Goal: Task Accomplishment & Management: Use online tool/utility

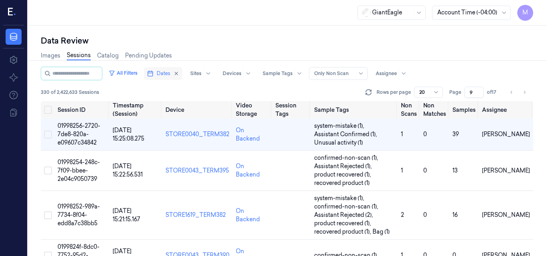
click at [170, 72] on span "Dates" at bounding box center [164, 73] width 14 height 7
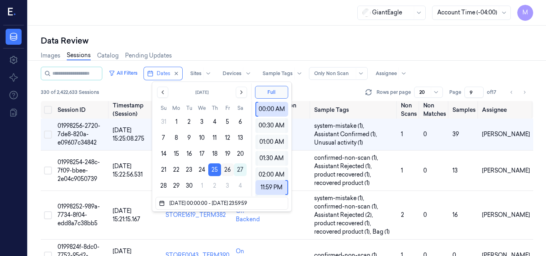
click at [226, 170] on button "26" at bounding box center [227, 170] width 13 height 13
type input "26/09/2025 00:00:00 - 26/09/2025 23:59:59"
click at [257, 42] on div "Data Review" at bounding box center [287, 40] width 493 height 11
type input "1"
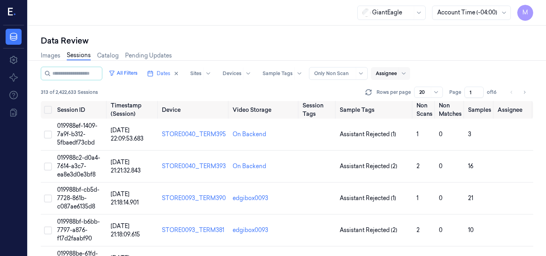
click at [397, 73] on div at bounding box center [386, 73] width 21 height 7
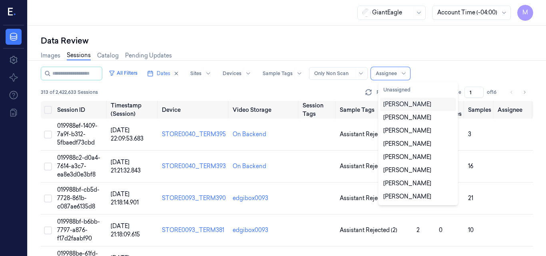
click at [412, 104] on div "[PERSON_NAME]" at bounding box center [408, 104] width 48 height 8
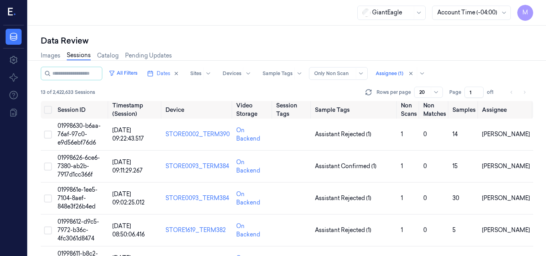
click at [468, 69] on div "All Filters Dates Sites Devices Sample Tags Alert Type Only Non Scan Assignee (…" at bounding box center [287, 74] width 493 height 14
click at [80, 132] on span "01998630-b6aa-76af-97c0-e9d56ebf76d6" at bounding box center [79, 134] width 43 height 24
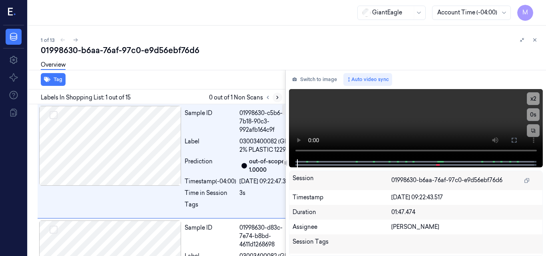
click at [278, 97] on icon at bounding box center [278, 97] width 2 height 3
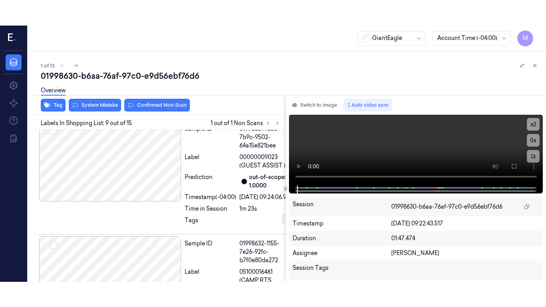
scroll to position [1163, 0]
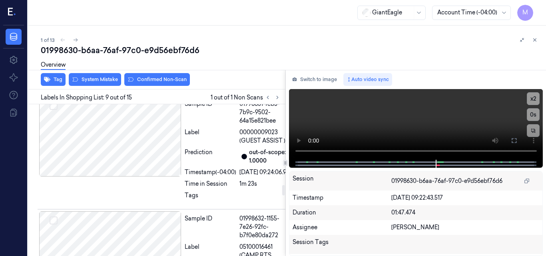
click at [514, 141] on icon at bounding box center [514, 141] width 6 height 6
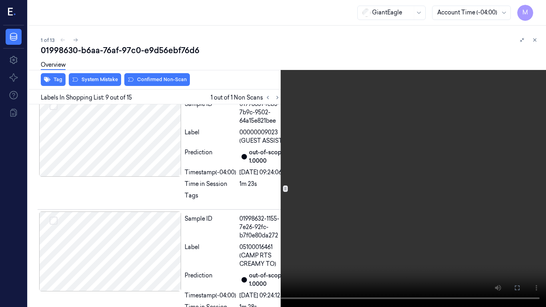
click at [294, 172] on video at bounding box center [273, 153] width 546 height 307
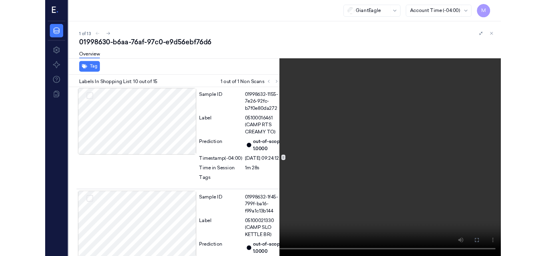
scroll to position [1272, 0]
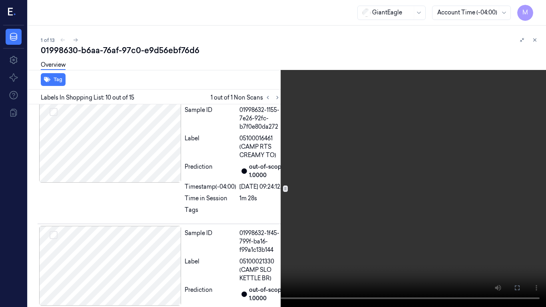
click at [302, 188] on video at bounding box center [273, 153] width 546 height 307
click at [294, 192] on video at bounding box center [273, 153] width 546 height 307
click at [0, 0] on icon at bounding box center [0, 0] width 0 height 0
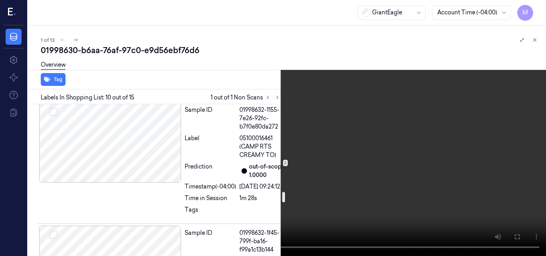
scroll to position [1192, 0]
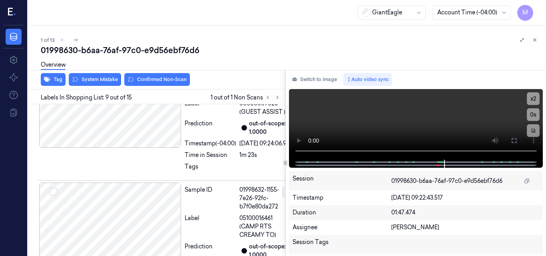
scroll to position [1163, 0]
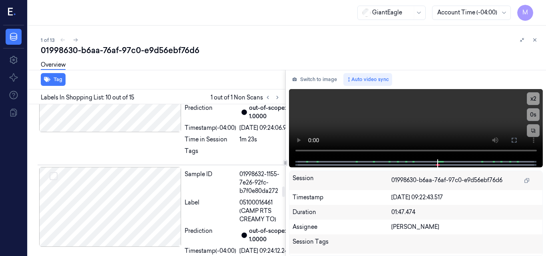
scroll to position [1177, 0]
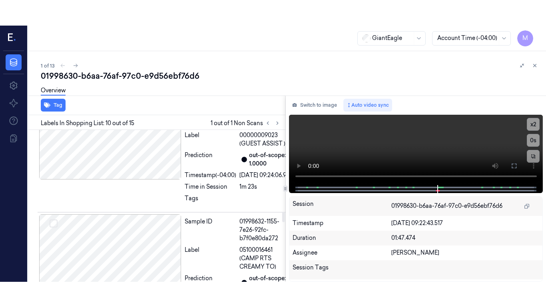
scroll to position [1163, 0]
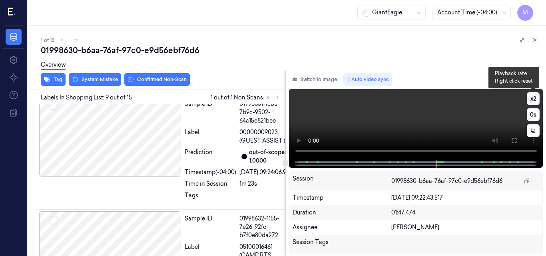
click at [532, 97] on button "x 2" at bounding box center [533, 98] width 13 height 13
click at [532, 98] on button "x 4" at bounding box center [533, 98] width 13 height 13
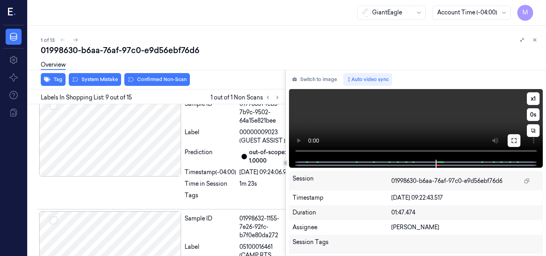
click at [514, 143] on icon at bounding box center [514, 140] width 5 height 5
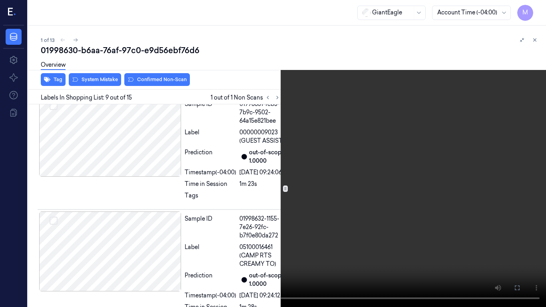
click at [355, 192] on video at bounding box center [273, 153] width 546 height 307
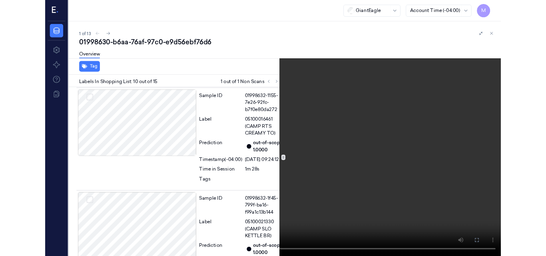
scroll to position [1272, 0]
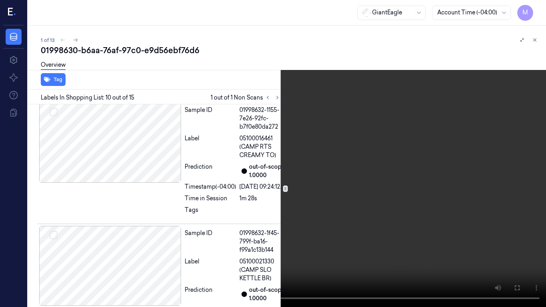
click at [427, 198] on video at bounding box center [273, 153] width 546 height 307
click at [0, 0] on icon at bounding box center [0, 0] width 0 height 0
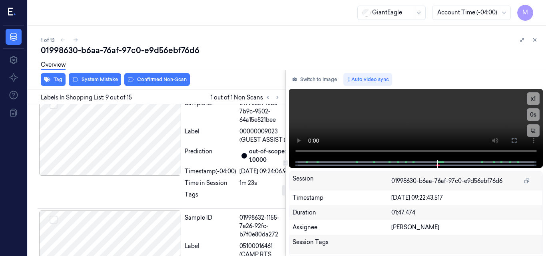
scroll to position [1163, 0]
click at [445, 120] on video at bounding box center [416, 124] width 254 height 71
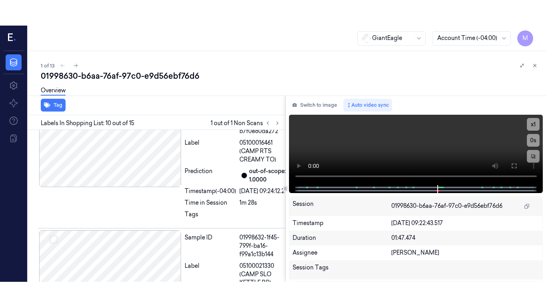
scroll to position [1297, 0]
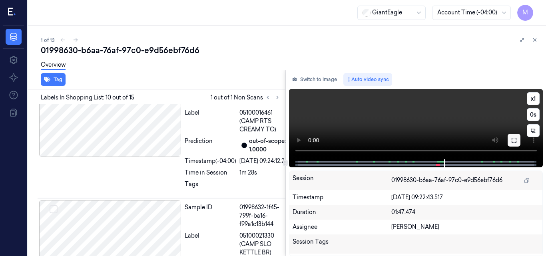
click at [514, 139] on icon at bounding box center [514, 140] width 6 height 6
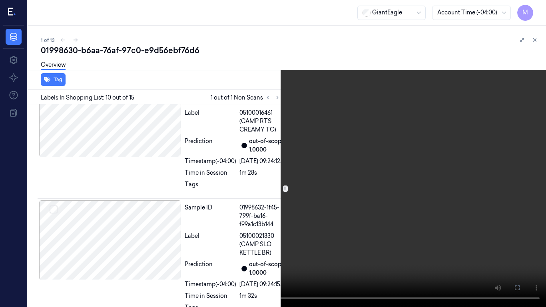
click at [393, 172] on video at bounding box center [273, 153] width 546 height 307
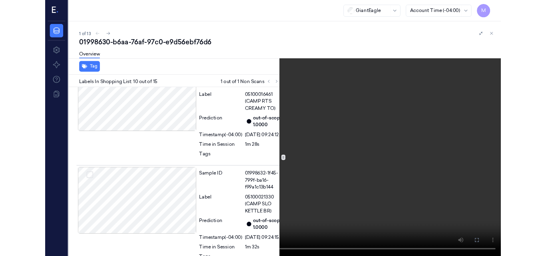
scroll to position [1272, 0]
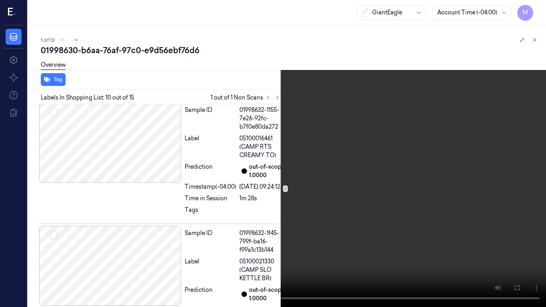
click at [393, 172] on video at bounding box center [273, 153] width 546 height 307
click at [349, 190] on video at bounding box center [273, 153] width 546 height 307
click at [0, 0] on icon at bounding box center [0, 0] width 0 height 0
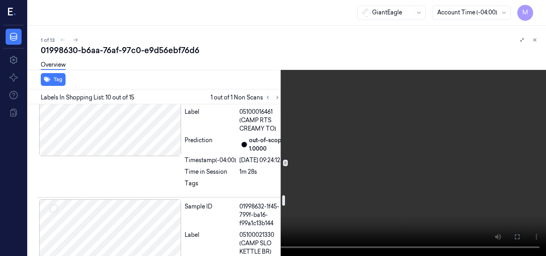
scroll to position [1312, 0]
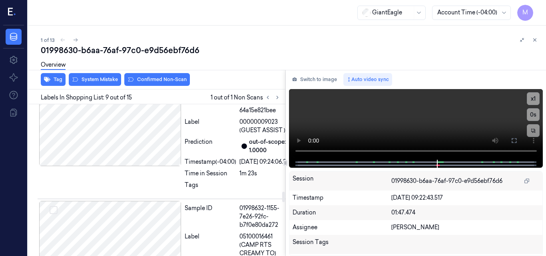
scroll to position [1163, 0]
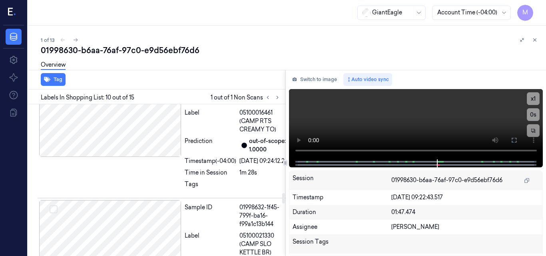
scroll to position [1217, 0]
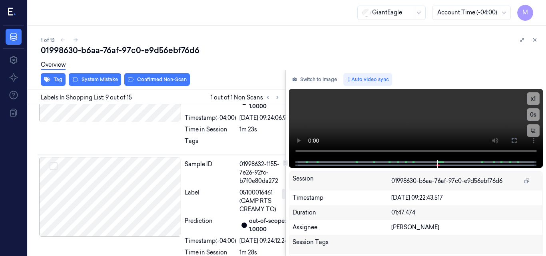
scroll to position [1163, 0]
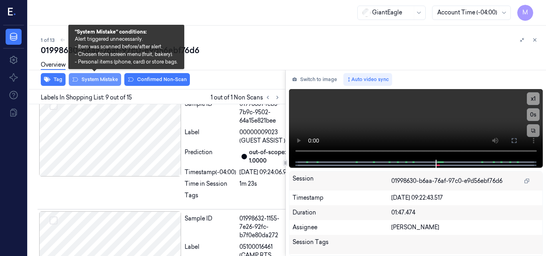
click at [98, 78] on button "System Mistake" at bounding box center [95, 79] width 52 height 13
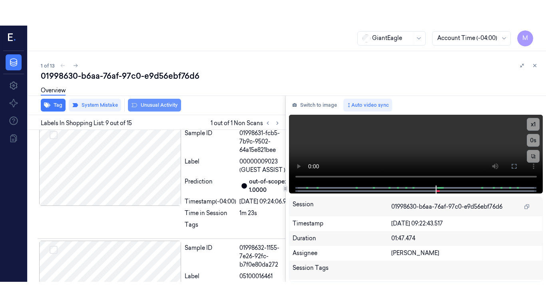
scroll to position [1165, 0]
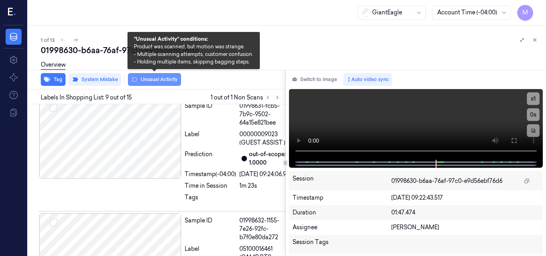
click at [162, 79] on button "Unusual Activity" at bounding box center [154, 79] width 53 height 13
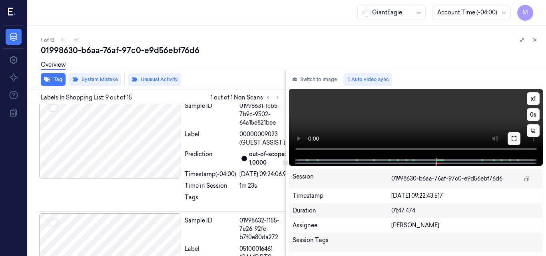
click at [514, 136] on icon at bounding box center [514, 139] width 6 height 6
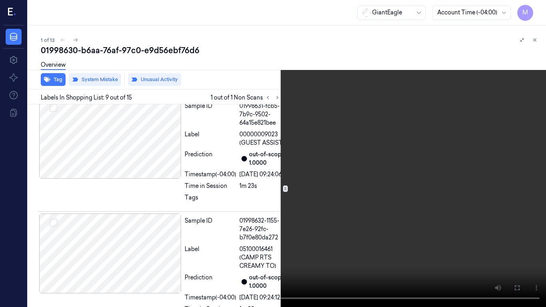
click at [306, 207] on video at bounding box center [273, 153] width 546 height 307
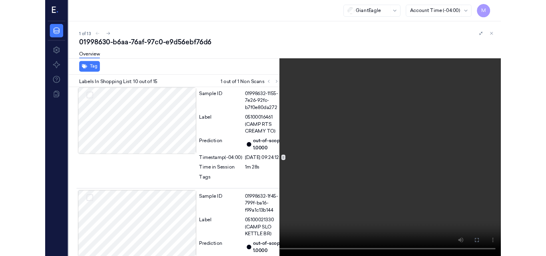
scroll to position [1275, 0]
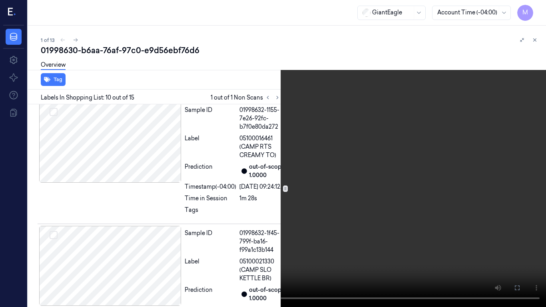
click at [297, 186] on video at bounding box center [273, 153] width 546 height 307
click at [0, 0] on button at bounding box center [0, 0] width 0 height 0
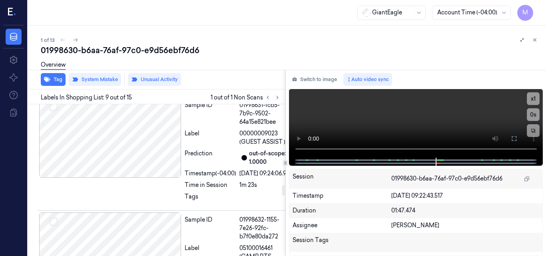
scroll to position [1165, 0]
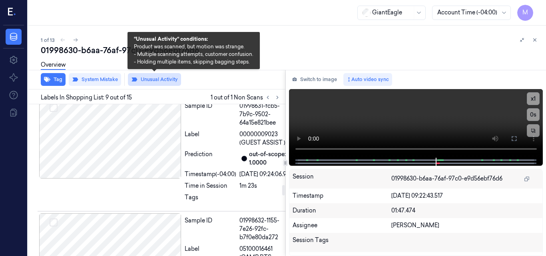
click at [157, 80] on button "Unusual Activity" at bounding box center [154, 79] width 53 height 13
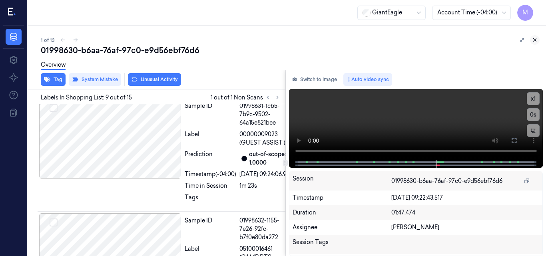
click at [535, 38] on icon at bounding box center [535, 40] width 6 height 6
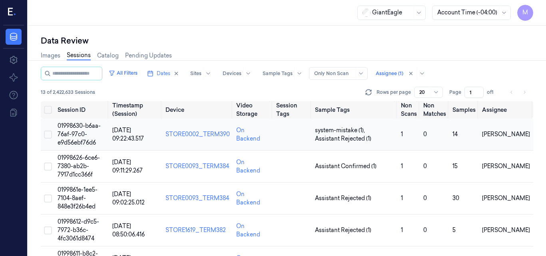
click at [73, 130] on td "01998630-b6aa-76af-97c0-e9d56ebf76d6" at bounding box center [81, 135] width 55 height 32
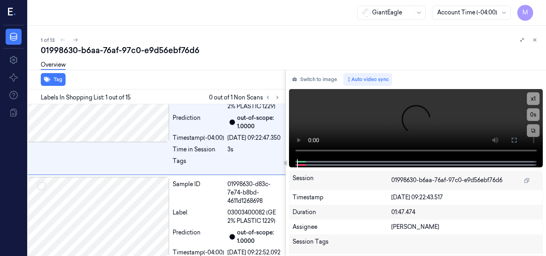
scroll to position [45, 0]
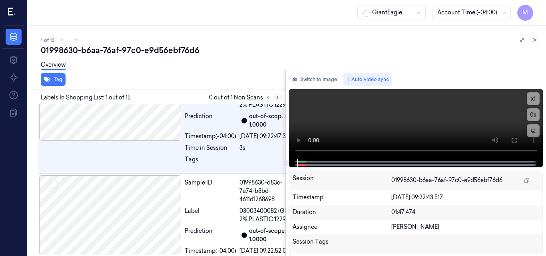
click at [275, 96] on icon at bounding box center [278, 98] width 6 height 6
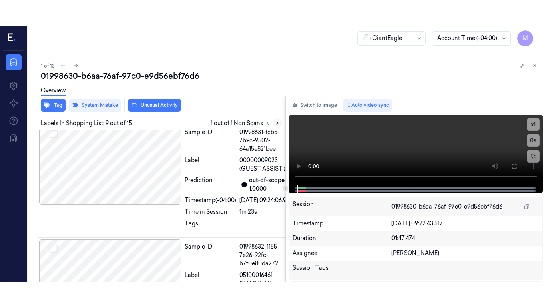
scroll to position [1165, 0]
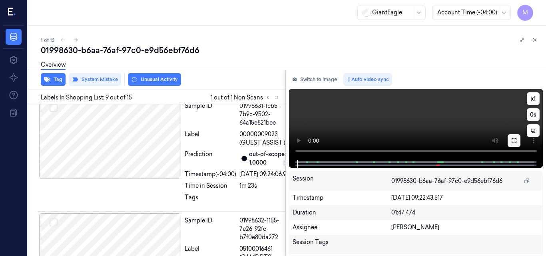
click at [517, 143] on icon at bounding box center [514, 140] width 5 height 5
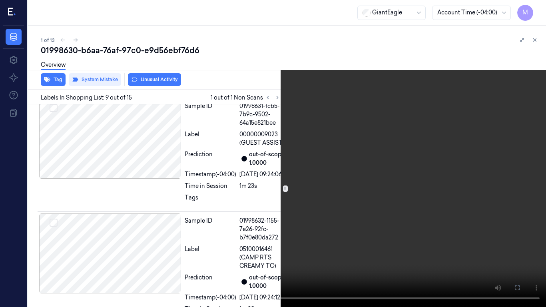
click at [318, 169] on video at bounding box center [273, 153] width 546 height 307
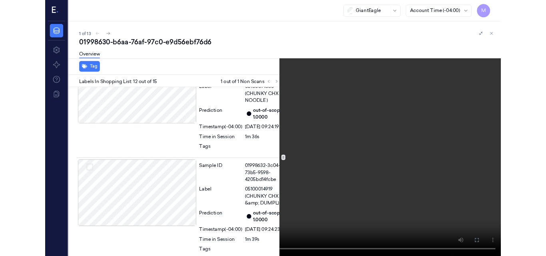
scroll to position [1568, 0]
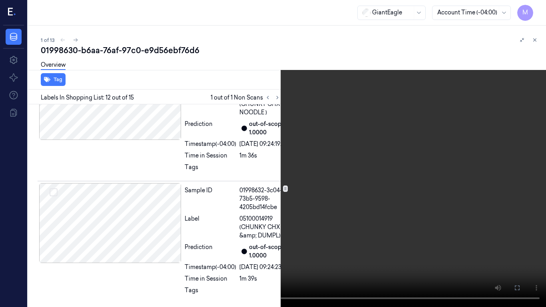
click at [323, 230] on video at bounding box center [273, 153] width 546 height 307
click at [0, 0] on icon at bounding box center [0, 0] width 0 height 0
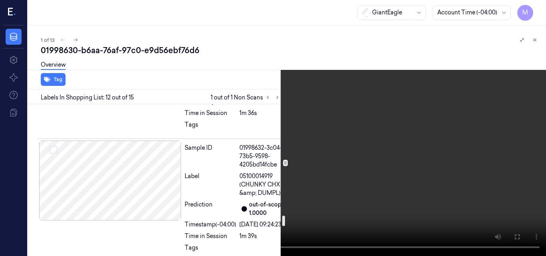
scroll to position [1608, 0]
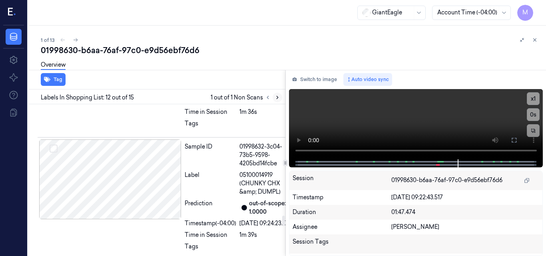
click at [276, 97] on icon at bounding box center [278, 98] width 6 height 6
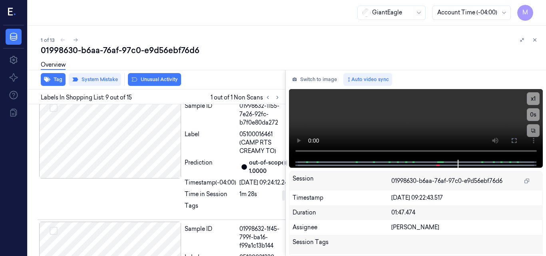
scroll to position [1285, 0]
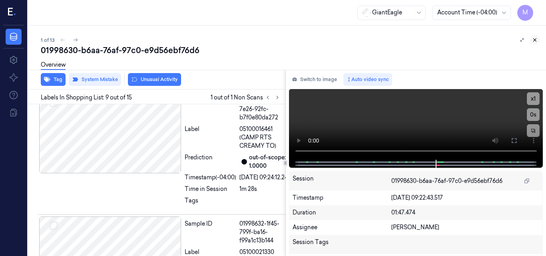
click at [533, 40] on icon at bounding box center [535, 40] width 6 height 6
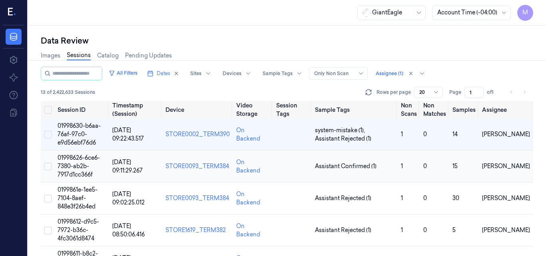
click at [73, 160] on span "01998626-6ce6-7380-ab2b-7917d1cc366f" at bounding box center [79, 166] width 42 height 24
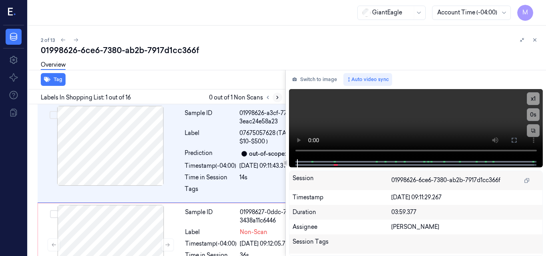
click at [276, 99] on icon at bounding box center [278, 98] width 6 height 6
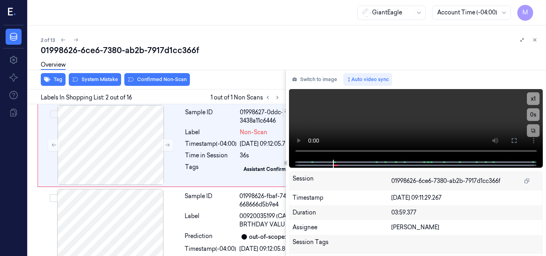
click at [122, 103] on div "Sample ID 01998626-a3cf-770d-b671-3eac24e58a23 Label 07675057628 (TARGET $10-$5…" at bounding box center [184, 53] width 292 height 99
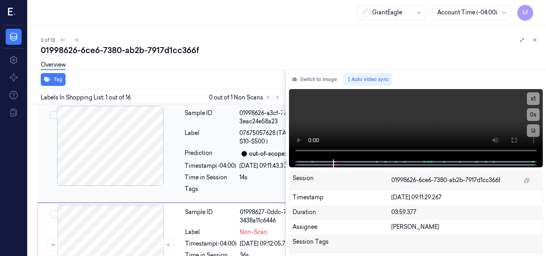
click at [128, 142] on div at bounding box center [110, 146] width 142 height 80
click at [460, 123] on video at bounding box center [416, 124] width 254 height 70
click at [512, 140] on icon at bounding box center [514, 140] width 6 height 6
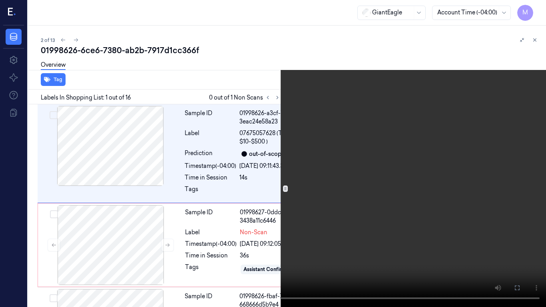
click at [358, 193] on video at bounding box center [273, 153] width 546 height 307
click at [292, 189] on video at bounding box center [273, 153] width 546 height 307
click at [0, 0] on icon at bounding box center [0, 0] width 0 height 0
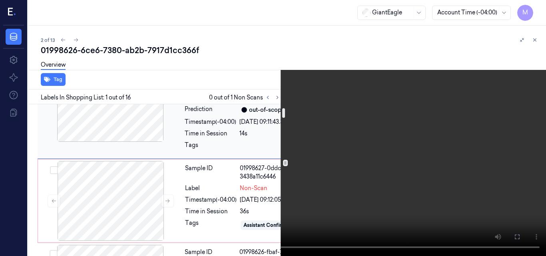
scroll to position [80, 0]
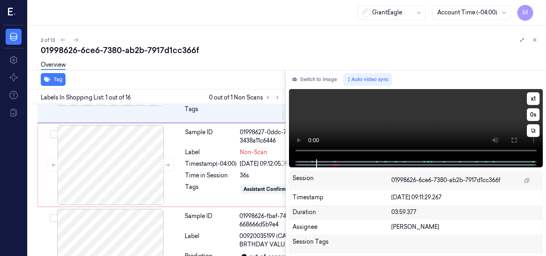
click at [417, 125] on video at bounding box center [416, 124] width 254 height 70
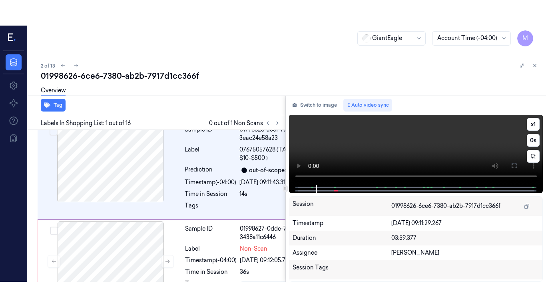
scroll to position [0, 0]
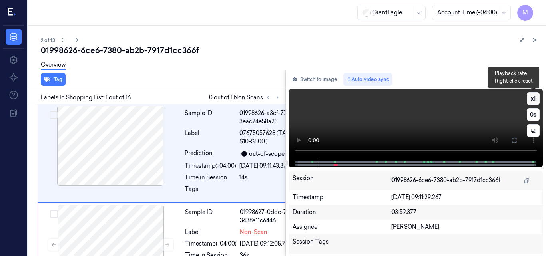
click at [533, 99] on button "x 1" at bounding box center [533, 98] width 13 height 13
click at [458, 114] on video at bounding box center [416, 124] width 254 height 70
click at [534, 97] on button "x 2" at bounding box center [533, 98] width 13 height 13
click at [536, 97] on button "x 4" at bounding box center [533, 98] width 13 height 13
click at [459, 109] on video at bounding box center [416, 124] width 254 height 70
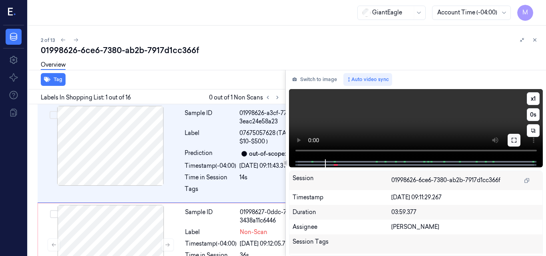
click at [514, 139] on icon at bounding box center [514, 140] width 6 height 6
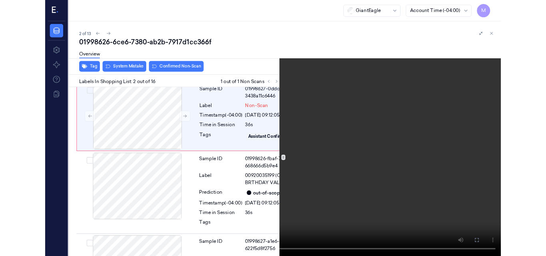
scroll to position [107, 0]
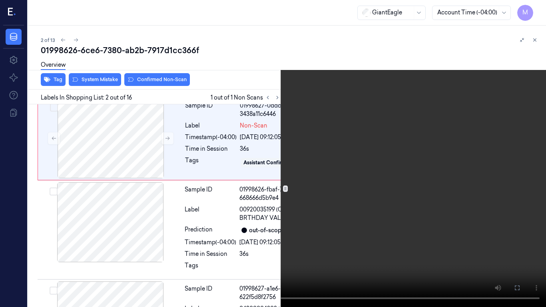
click at [408, 207] on video at bounding box center [273, 153] width 546 height 307
click at [0, 0] on icon at bounding box center [0, 0] width 0 height 0
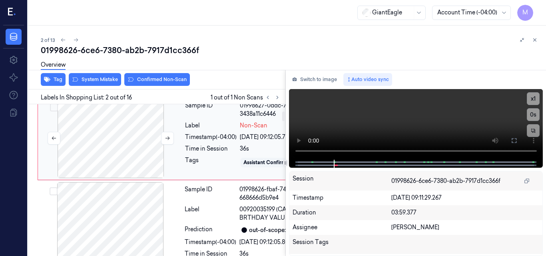
click at [134, 178] on div at bounding box center [111, 138] width 142 height 80
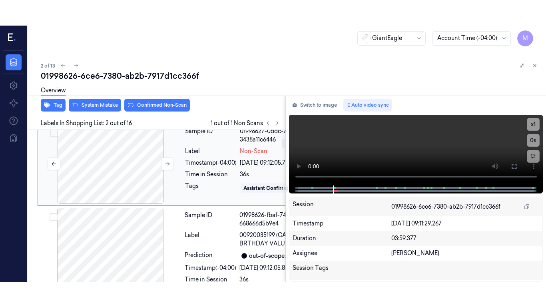
scroll to position [132, 0]
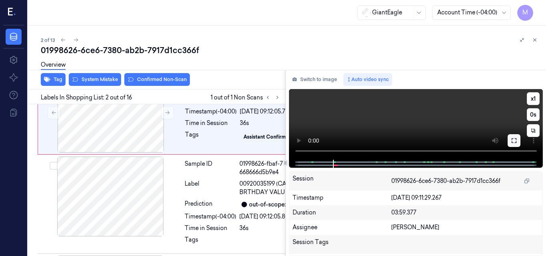
click at [513, 140] on icon at bounding box center [514, 141] width 6 height 6
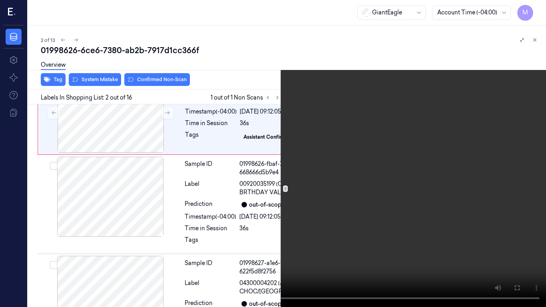
click at [331, 178] on video at bounding box center [273, 153] width 546 height 307
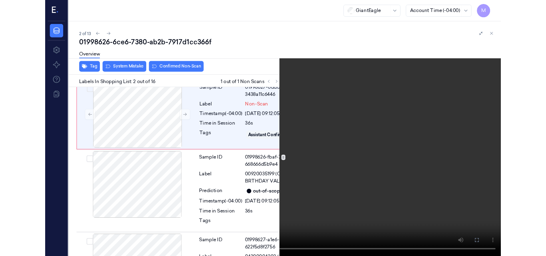
scroll to position [107, 0]
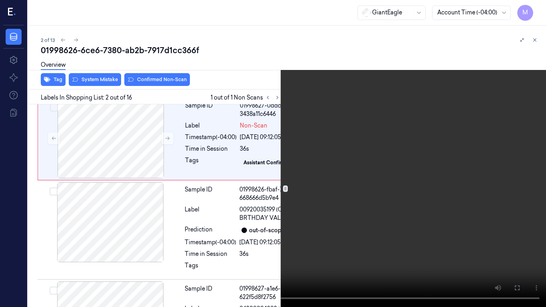
click at [323, 178] on video at bounding box center [273, 153] width 546 height 307
click at [0, 0] on icon at bounding box center [0, 0] width 0 height 0
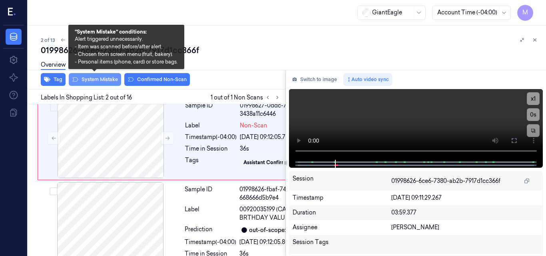
click at [94, 78] on button "System Mistake" at bounding box center [95, 79] width 52 height 13
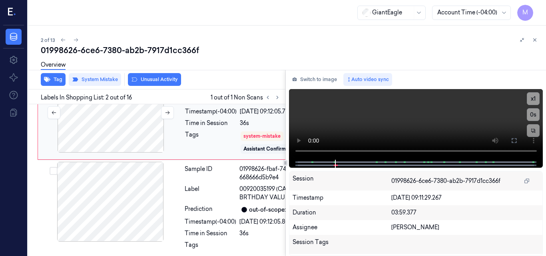
scroll to position [134, 0]
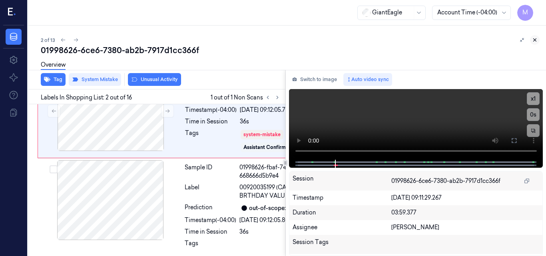
click at [536, 40] on icon at bounding box center [535, 40] width 6 height 6
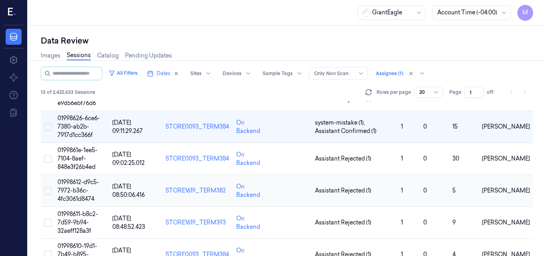
scroll to position [40, 0]
click at [72, 151] on span "0199861e-1ee5-7104-8aef-848e3f26b4ed" at bounding box center [78, 158] width 40 height 24
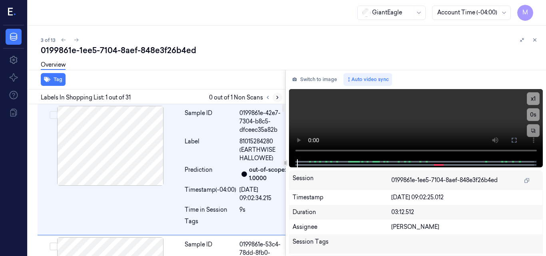
click at [276, 98] on icon at bounding box center [278, 98] width 6 height 6
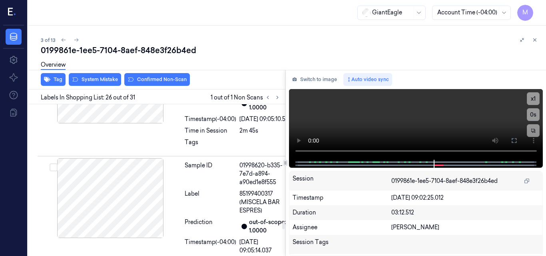
scroll to position [3526, 0]
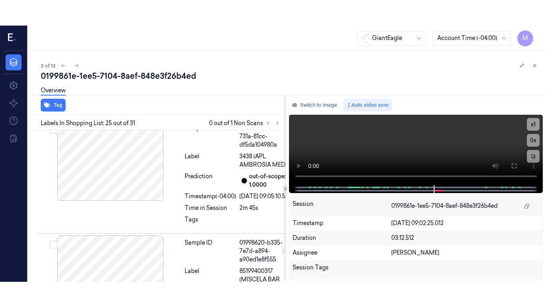
scroll to position [3480, 0]
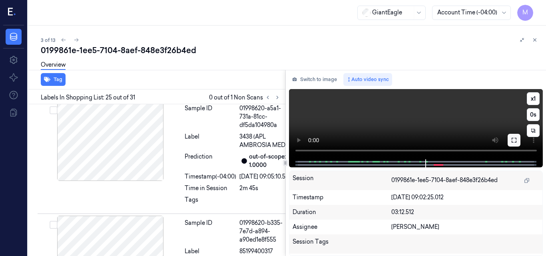
click at [513, 141] on icon at bounding box center [514, 140] width 6 height 6
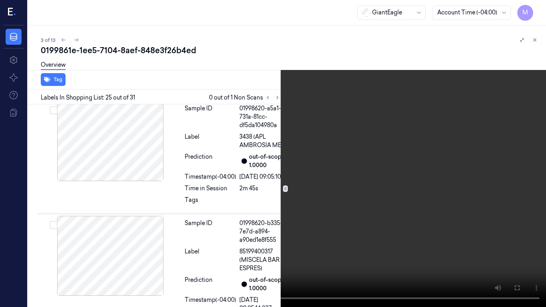
click at [310, 175] on video at bounding box center [273, 153] width 546 height 307
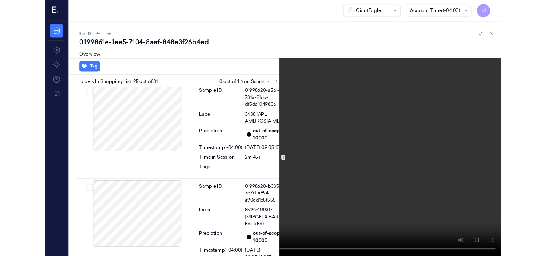
scroll to position [3455, 0]
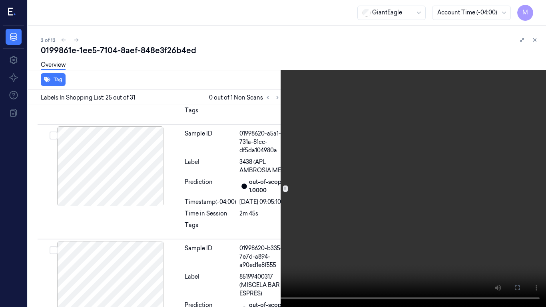
click at [307, 182] on video at bounding box center [273, 153] width 546 height 307
click at [0, 0] on icon at bounding box center [0, 0] width 0 height 0
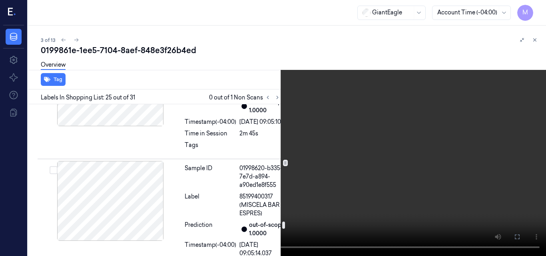
scroll to position [3495, 0]
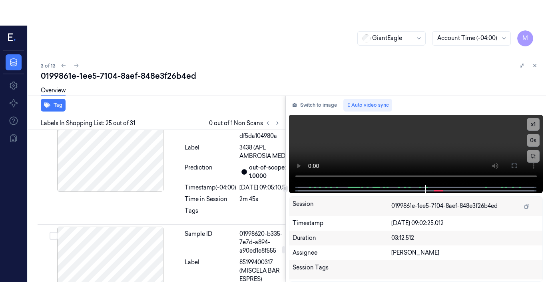
scroll to position [3480, 0]
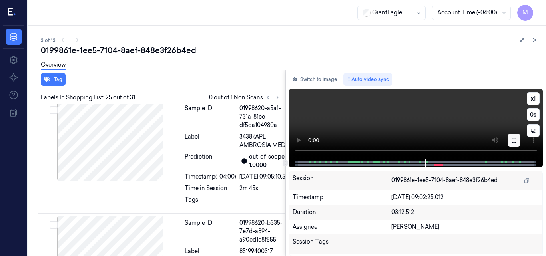
click at [515, 139] on icon at bounding box center [514, 140] width 6 height 6
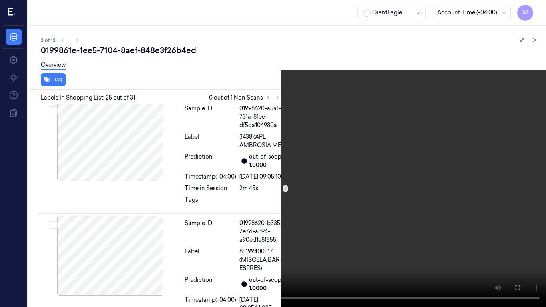
click at [306, 158] on video at bounding box center [273, 153] width 546 height 307
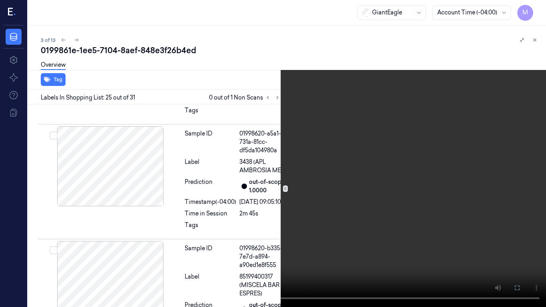
click at [329, 165] on video at bounding box center [273, 153] width 546 height 307
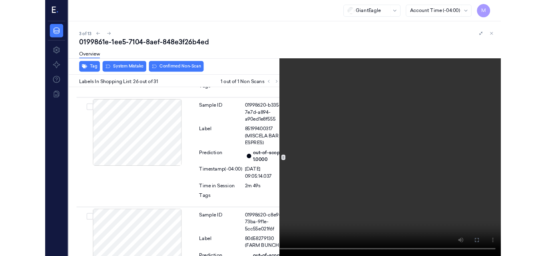
scroll to position [3581, 0]
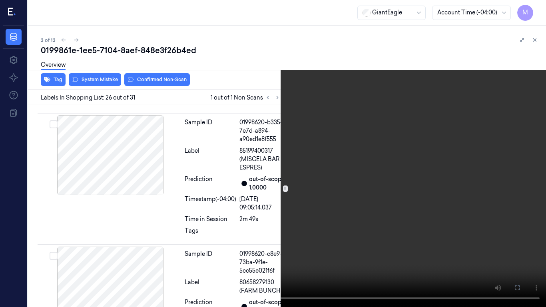
click at [315, 235] on video at bounding box center [273, 153] width 546 height 307
click at [353, 200] on video at bounding box center [273, 153] width 546 height 307
click at [0, 0] on icon at bounding box center [0, 0] width 0 height 0
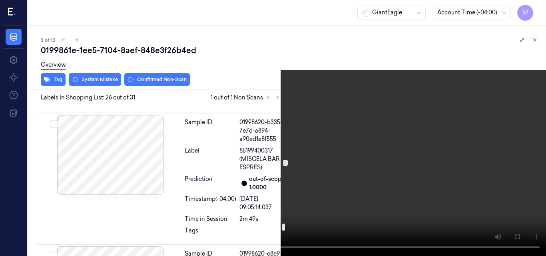
scroll to position [3501, 0]
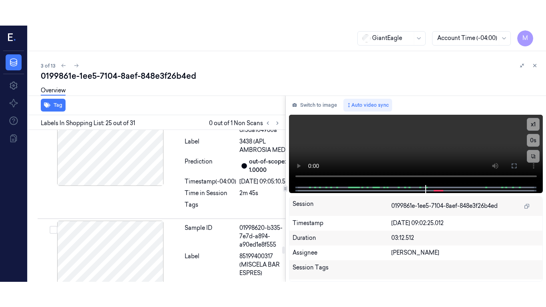
scroll to position [3480, 0]
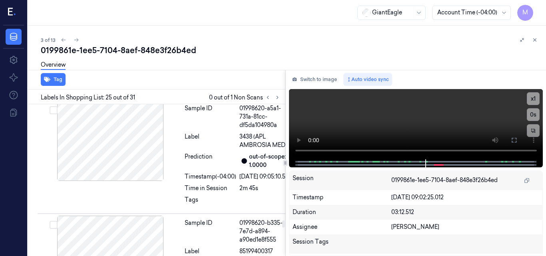
drag, startPoint x: 236, startPoint y: 144, endPoint x: 266, endPoint y: 164, distance: 36.2
copy div "07797508009 (S.O.H STICK PRETZE)"
click at [444, 123] on video at bounding box center [416, 124] width 254 height 70
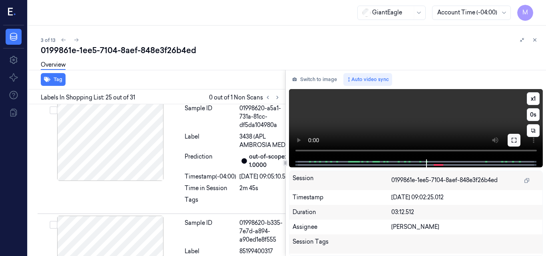
click at [513, 144] on button at bounding box center [514, 140] width 13 height 13
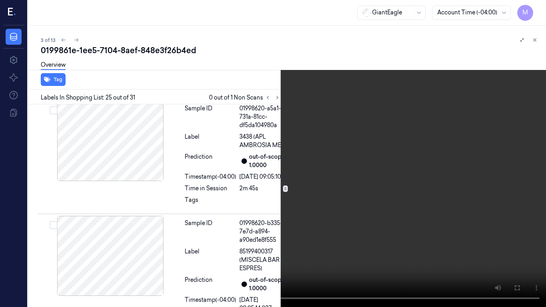
click at [401, 219] on video at bounding box center [273, 153] width 546 height 307
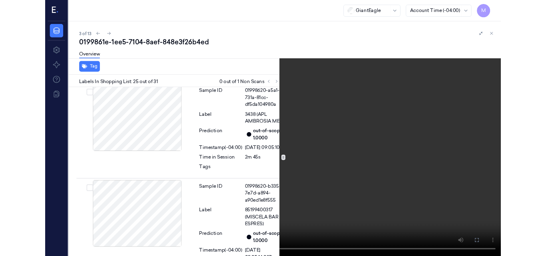
scroll to position [3455, 0]
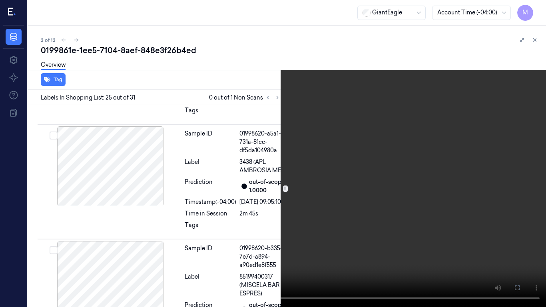
click at [0, 0] on icon at bounding box center [0, 0] width 0 height 0
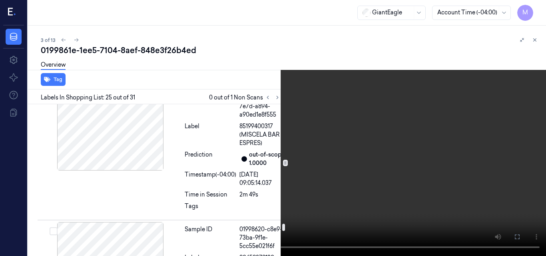
scroll to position [3615, 0]
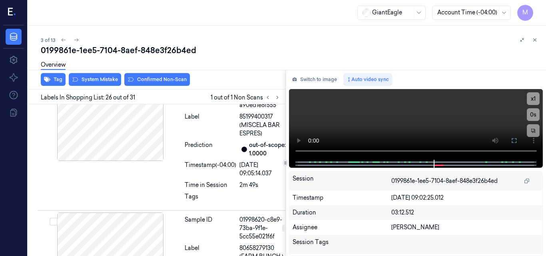
scroll to position [3606, 0]
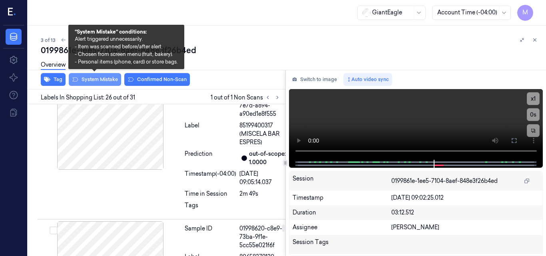
click at [100, 82] on button "System Mistake" at bounding box center [95, 79] width 52 height 13
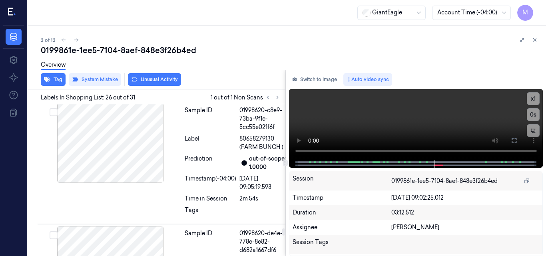
scroll to position [3648, 0]
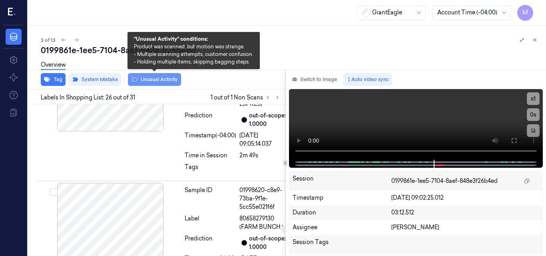
click at [169, 80] on button "Unusual Activity" at bounding box center [154, 79] width 53 height 13
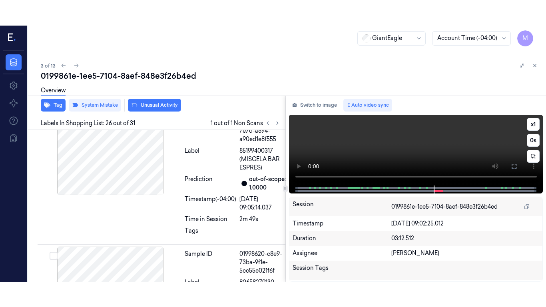
scroll to position [3608, 0]
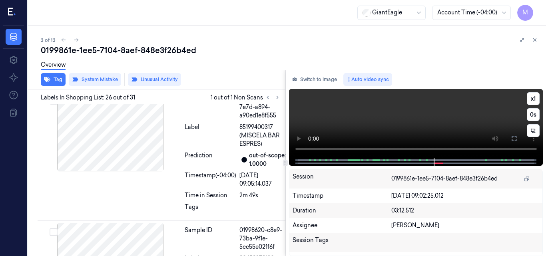
click at [460, 121] on video at bounding box center [416, 123] width 254 height 69
click at [512, 138] on icon at bounding box center [514, 139] width 6 height 6
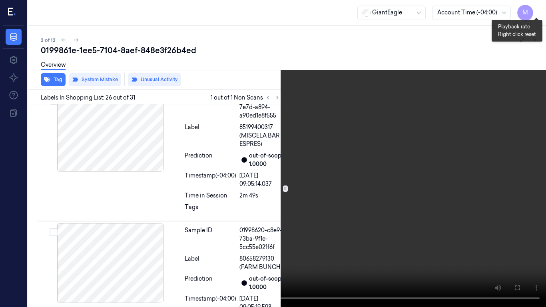
click at [538, 10] on button "x 1" at bounding box center [536, 9] width 13 height 13
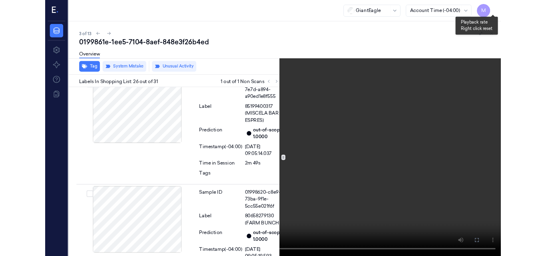
scroll to position [3583, 0]
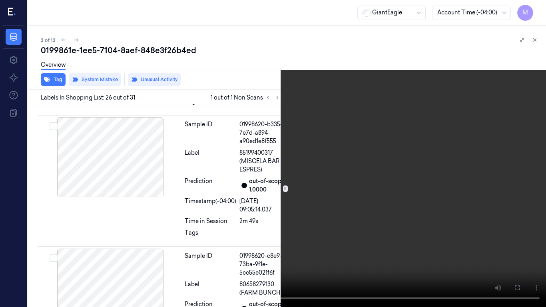
click at [360, 150] on video at bounding box center [273, 153] width 546 height 307
click at [311, 163] on video at bounding box center [273, 153] width 546 height 307
click at [0, 0] on icon at bounding box center [0, 0] width 0 height 0
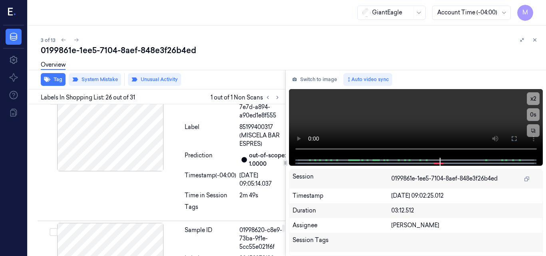
click at [442, 124] on video at bounding box center [416, 123] width 254 height 69
click at [412, 117] on video at bounding box center [416, 123] width 254 height 69
click at [411, 120] on video at bounding box center [416, 123] width 254 height 69
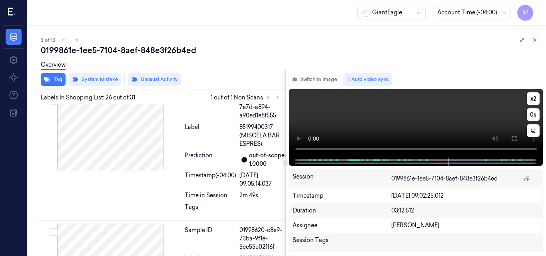
click at [411, 120] on video at bounding box center [416, 123] width 254 height 69
click at [534, 38] on icon at bounding box center [535, 40] width 6 height 6
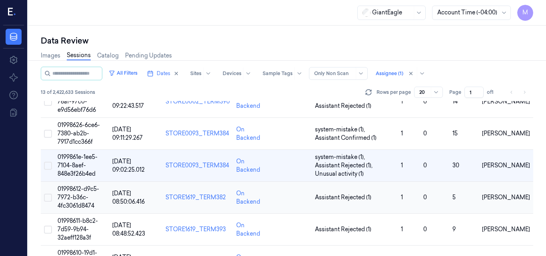
scroll to position [73, 0]
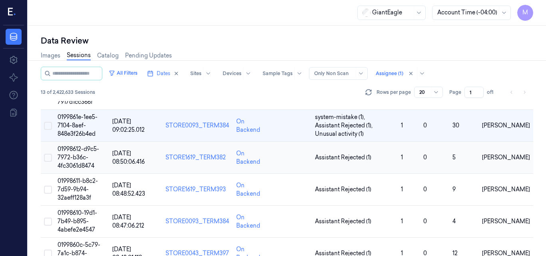
click at [83, 158] on span "01998612-d9c5-7972-b36c-4fc3061d8474" at bounding box center [79, 158] width 42 height 24
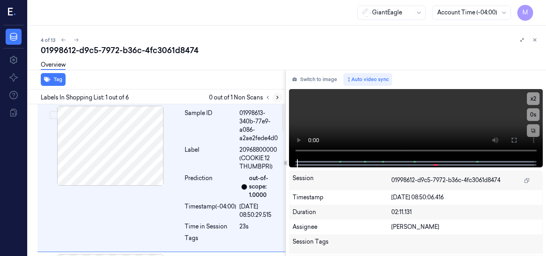
click at [275, 98] on icon at bounding box center [278, 98] width 6 height 6
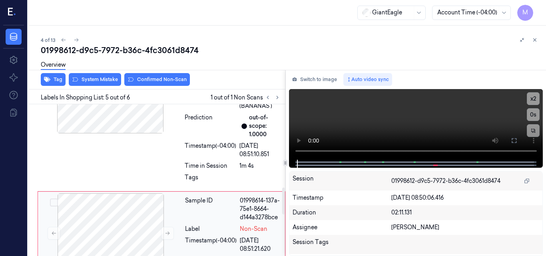
scroll to position [449, 0]
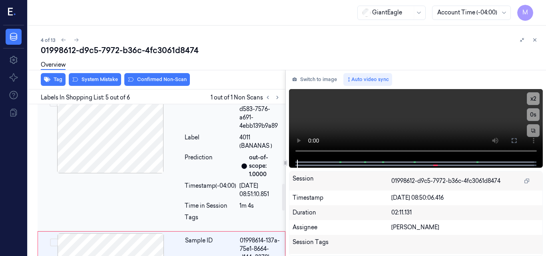
click at [123, 142] on div at bounding box center [110, 134] width 142 height 80
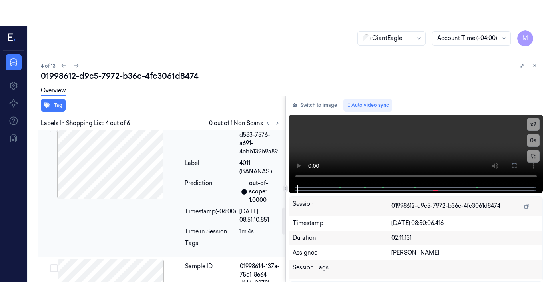
scroll to position [439, 0]
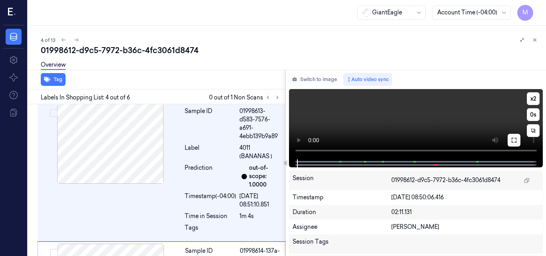
click at [516, 142] on icon at bounding box center [514, 140] width 5 height 5
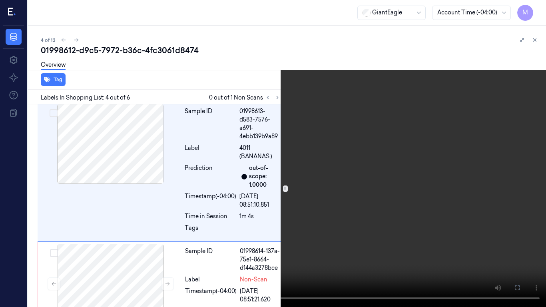
click at [293, 161] on video at bounding box center [273, 153] width 546 height 307
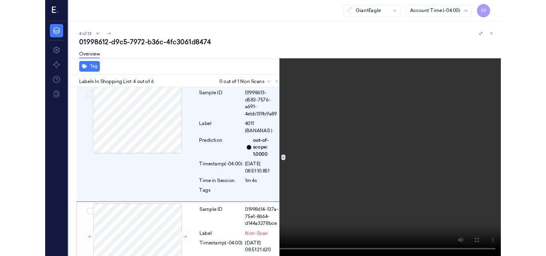
scroll to position [414, 0]
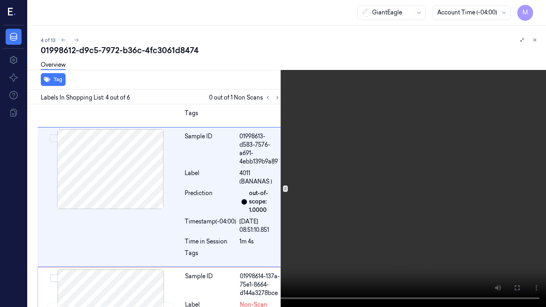
click at [294, 166] on video at bounding box center [273, 153] width 546 height 307
click at [326, 184] on video at bounding box center [273, 153] width 546 height 307
click at [0, 0] on icon at bounding box center [0, 0] width 0 height 0
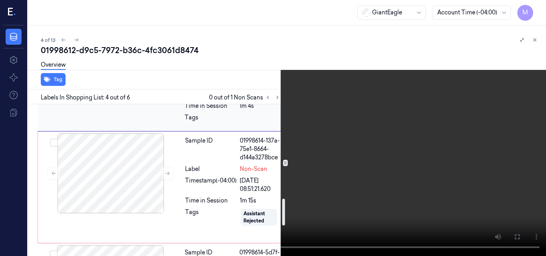
scroll to position [534, 0]
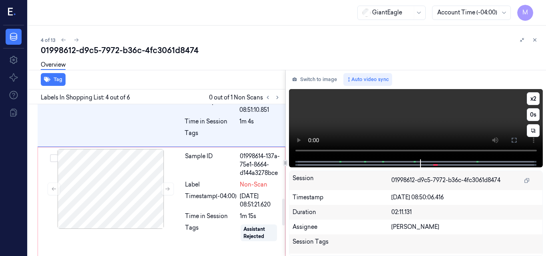
click at [463, 108] on video at bounding box center [416, 124] width 254 height 70
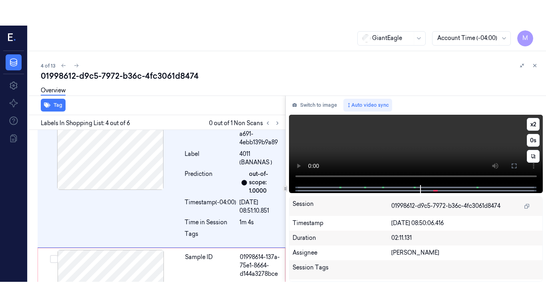
scroll to position [439, 0]
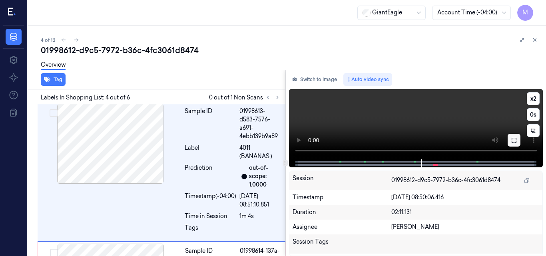
click at [513, 143] on icon at bounding box center [514, 140] width 6 height 6
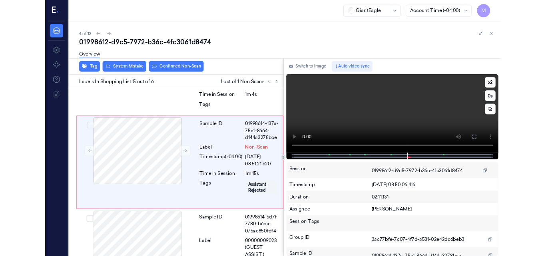
scroll to position [544, 0]
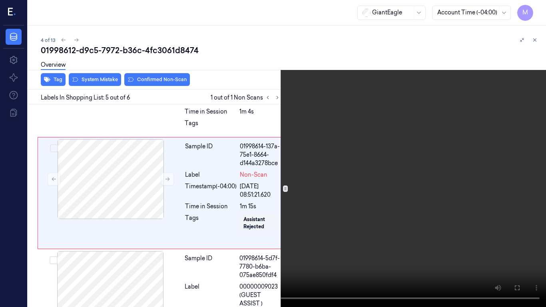
click at [400, 112] on video at bounding box center [273, 153] width 546 height 307
click at [0, 0] on icon at bounding box center [0, 0] width 0 height 0
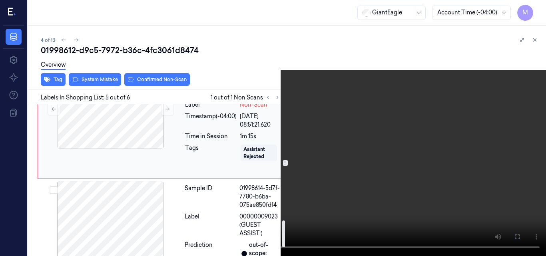
scroll to position [664, 0]
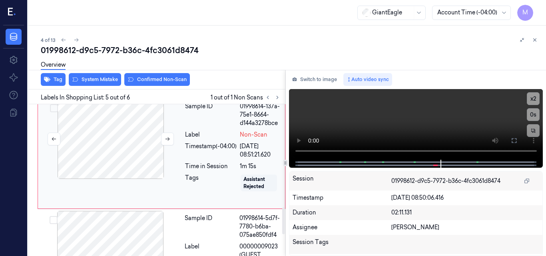
click at [122, 139] on div at bounding box center [111, 139] width 142 height 80
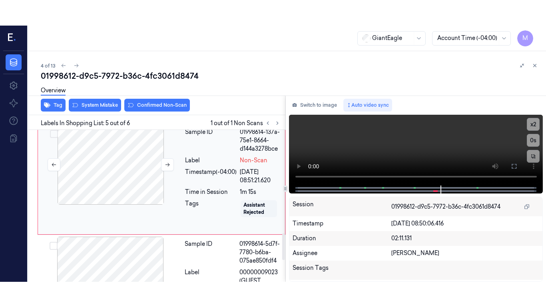
scroll to position [569, 0]
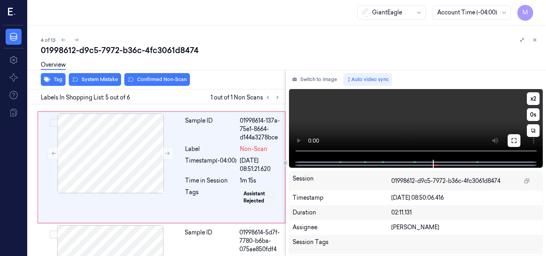
click at [514, 140] on icon at bounding box center [514, 141] width 6 height 6
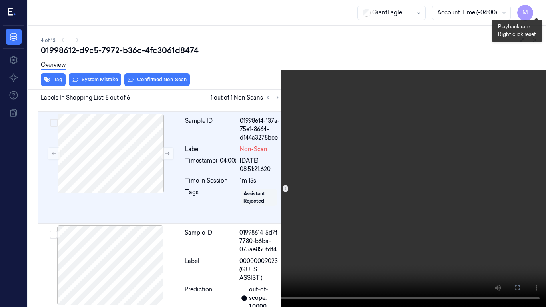
click at [536, 6] on button "x 2" at bounding box center [536, 9] width 13 height 13
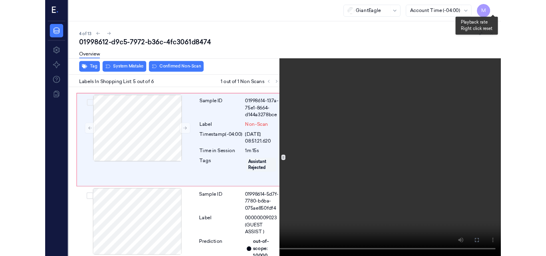
scroll to position [544, 0]
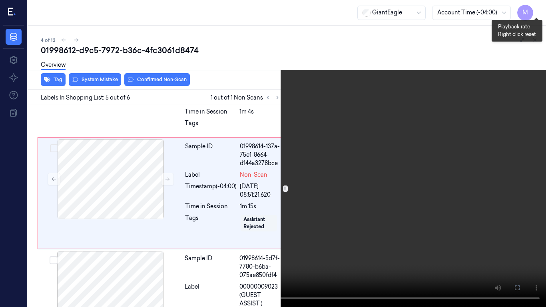
click at [535, 12] on button "x 4" at bounding box center [536, 9] width 13 height 13
click at [327, 123] on video at bounding box center [273, 153] width 546 height 307
click at [247, 181] on video at bounding box center [273, 153] width 546 height 307
click at [0, 0] on icon at bounding box center [0, 0] width 0 height 0
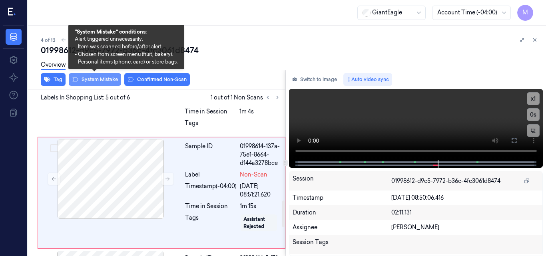
click at [105, 80] on button "System Mistake" at bounding box center [95, 79] width 52 height 13
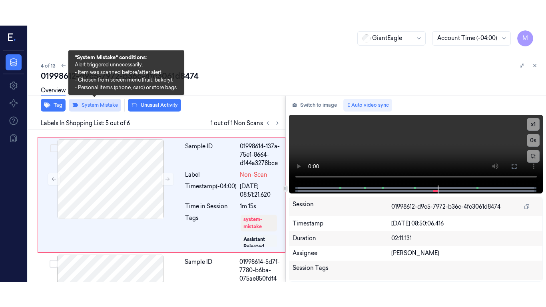
scroll to position [571, 0]
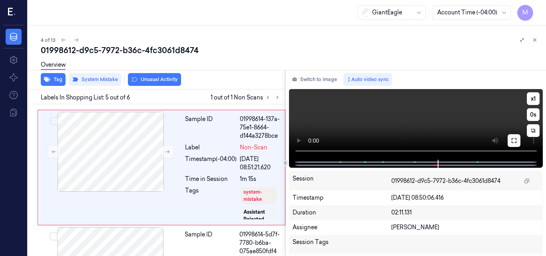
click at [510, 144] on button at bounding box center [514, 140] width 13 height 13
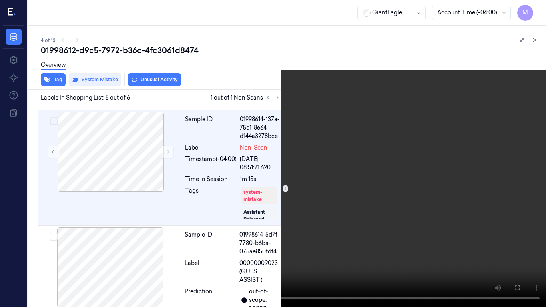
click at [323, 191] on video at bounding box center [273, 153] width 546 height 307
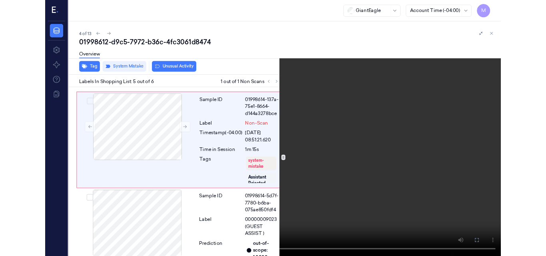
scroll to position [546, 0]
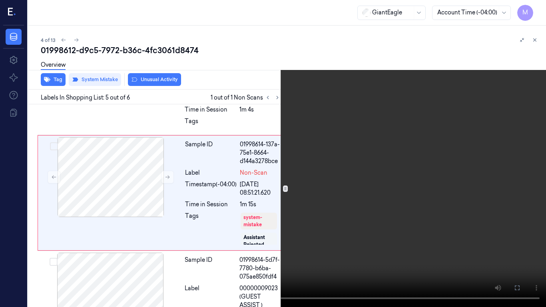
click at [338, 182] on video at bounding box center [273, 153] width 546 height 307
click at [0, 0] on icon at bounding box center [0, 0] width 0 height 0
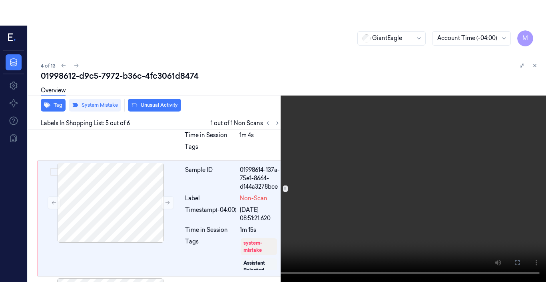
scroll to position [571, 0]
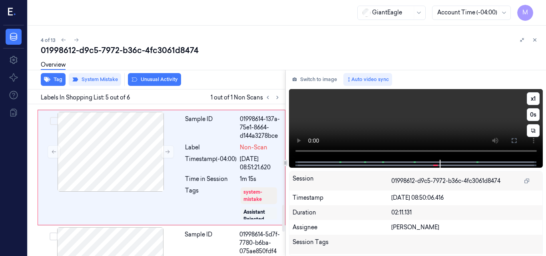
click at [426, 118] on video at bounding box center [416, 124] width 254 height 71
click at [513, 139] on icon at bounding box center [514, 141] width 6 height 6
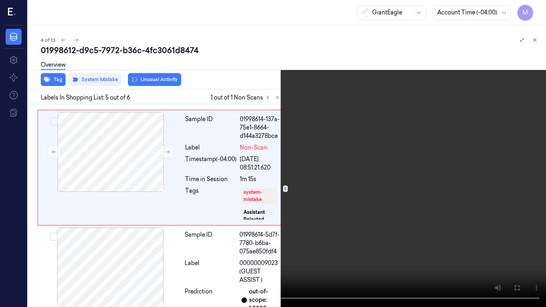
click at [346, 172] on video at bounding box center [273, 153] width 546 height 307
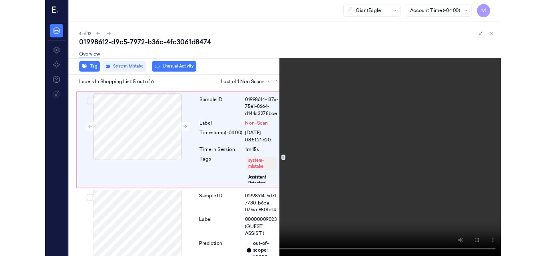
scroll to position [546, 0]
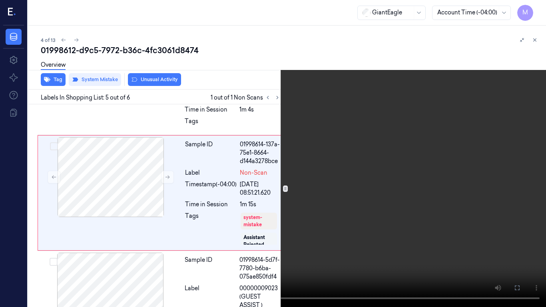
click at [0, 0] on icon at bounding box center [0, 0] width 0 height 0
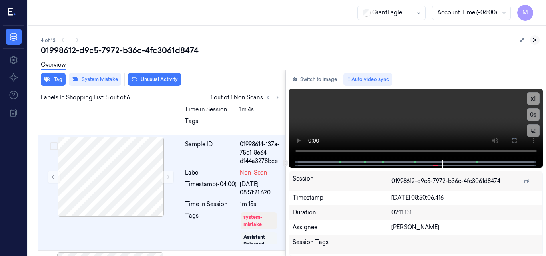
click at [534, 39] on icon at bounding box center [535, 40] width 6 height 6
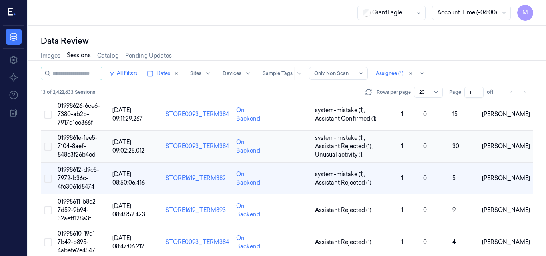
scroll to position [132, 0]
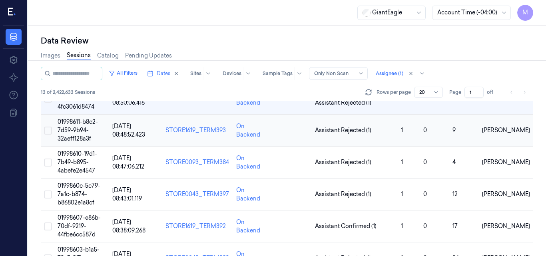
click at [73, 132] on span "01998611-b8c2-7d59-9b94-32aeff128a3f" at bounding box center [78, 130] width 40 height 24
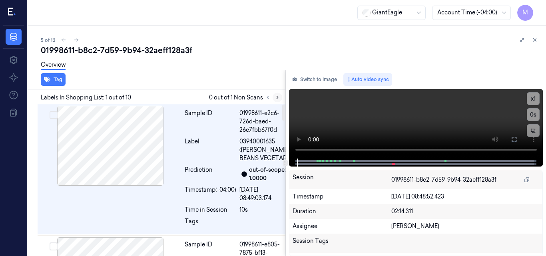
click at [278, 99] on icon at bounding box center [278, 98] width 6 height 6
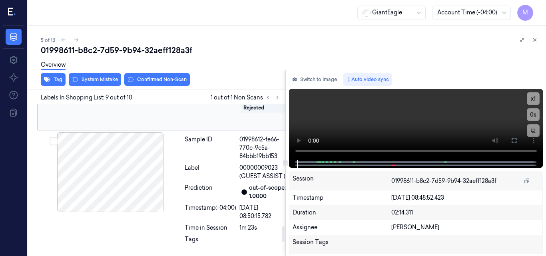
scroll to position [1106, 0]
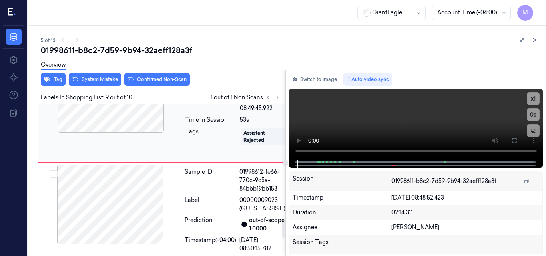
click at [111, 133] on div at bounding box center [111, 93] width 142 height 80
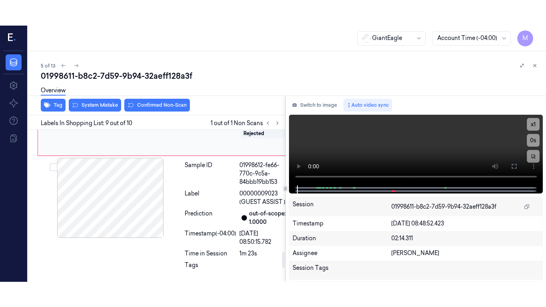
scroll to position [1146, 0]
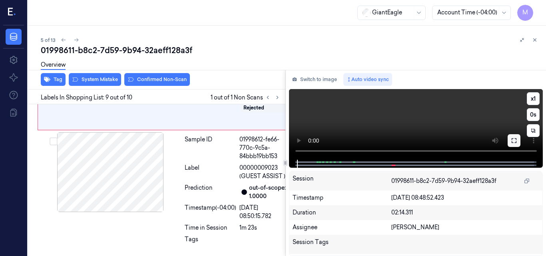
click at [518, 140] on button at bounding box center [514, 140] width 13 height 13
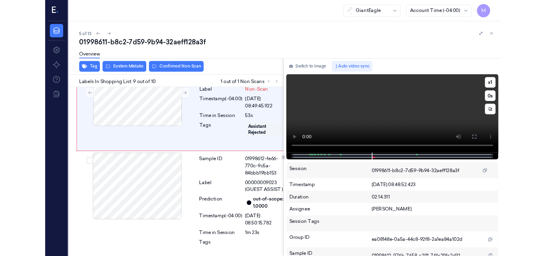
scroll to position [1121, 0]
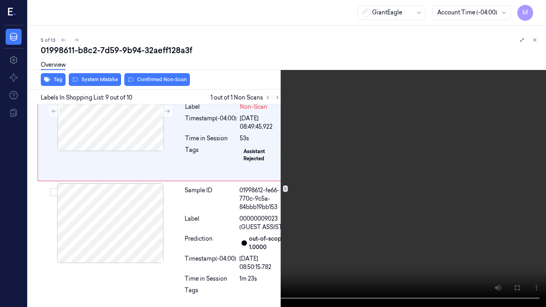
click at [339, 159] on video at bounding box center [273, 153] width 546 height 307
click at [0, 0] on icon at bounding box center [0, 0] width 0 height 0
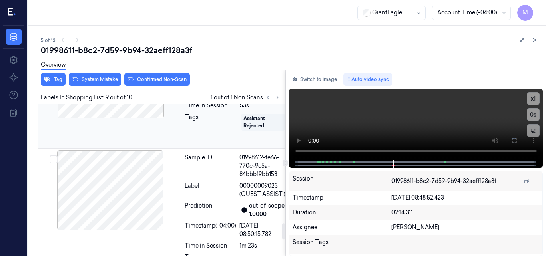
click at [164, 85] on button at bounding box center [167, 78] width 13 height 13
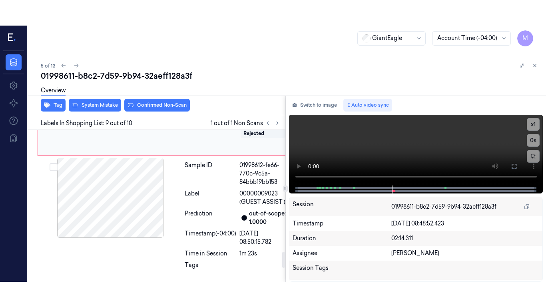
scroll to position [1146, 0]
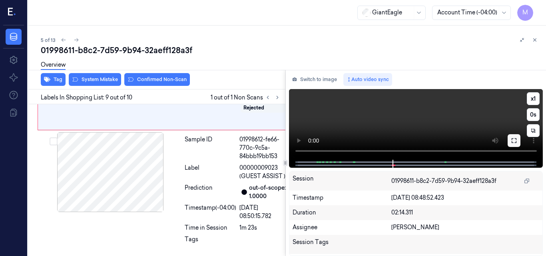
click at [516, 141] on icon at bounding box center [514, 141] width 6 height 6
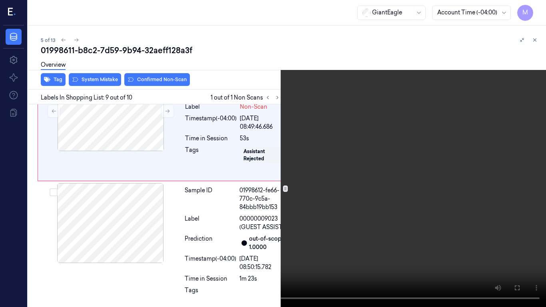
click at [390, 176] on video at bounding box center [273, 153] width 546 height 307
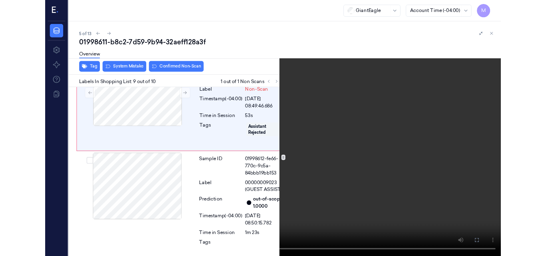
scroll to position [1121, 0]
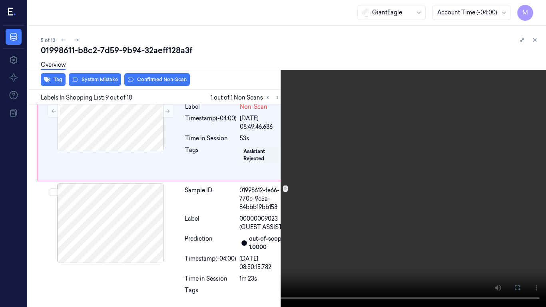
click at [355, 162] on video at bounding box center [273, 153] width 546 height 307
click at [304, 149] on video at bounding box center [273, 153] width 546 height 307
click at [339, 139] on video at bounding box center [273, 153] width 546 height 307
click at [0, 0] on icon at bounding box center [0, 0] width 0 height 0
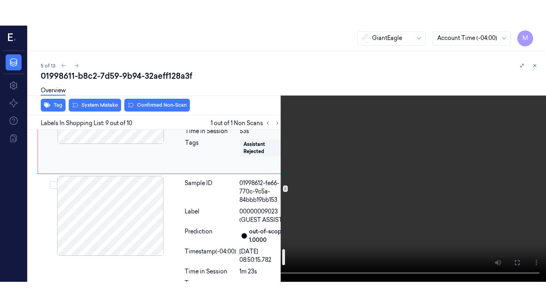
scroll to position [1241, 0]
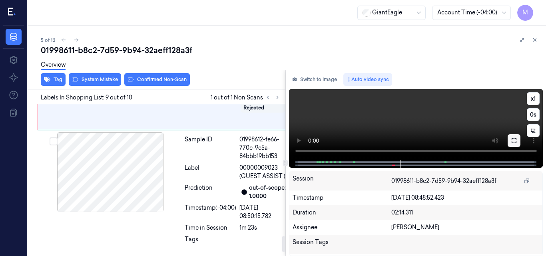
click at [514, 140] on icon at bounding box center [514, 141] width 6 height 6
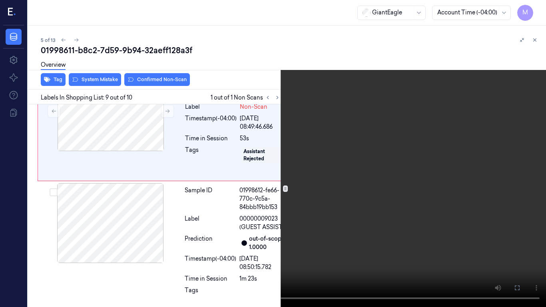
click at [313, 153] on video at bounding box center [273, 153] width 546 height 307
click at [537, 7] on button "x 1" at bounding box center [536, 9] width 13 height 13
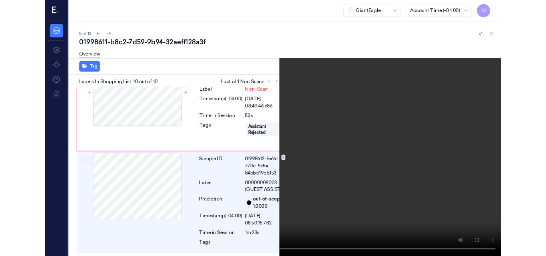
scroll to position [1222, 0]
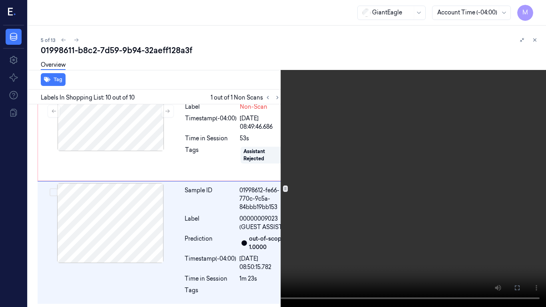
click at [431, 167] on video at bounding box center [273, 153] width 546 height 307
click at [408, 173] on video at bounding box center [273, 153] width 546 height 307
click at [0, 0] on icon at bounding box center [0, 0] width 0 height 0
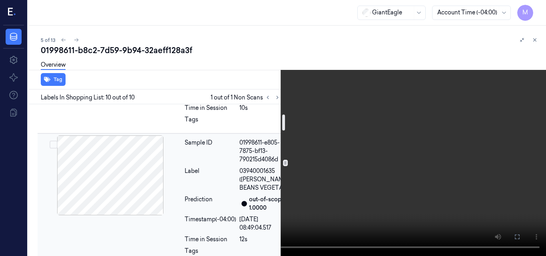
scroll to position [62, 0]
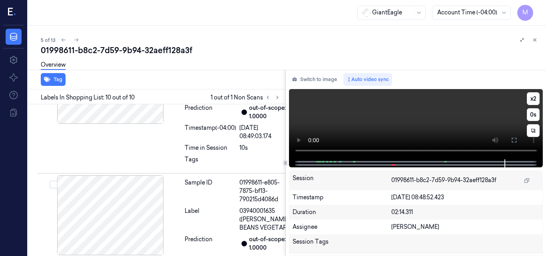
click at [473, 117] on video at bounding box center [416, 124] width 254 height 70
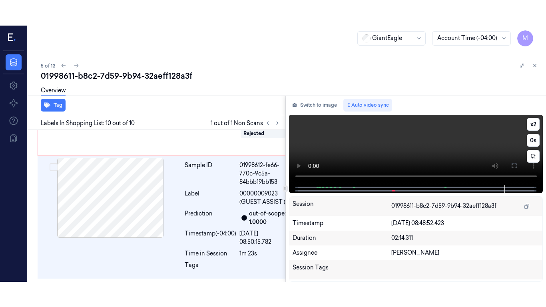
scroll to position [1273, 0]
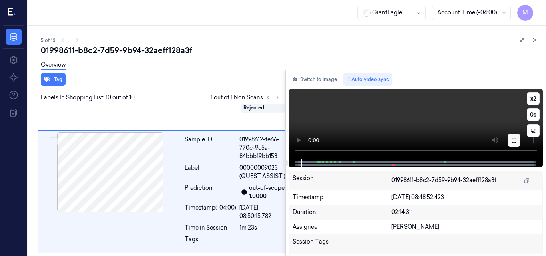
click at [512, 141] on icon at bounding box center [514, 140] width 5 height 5
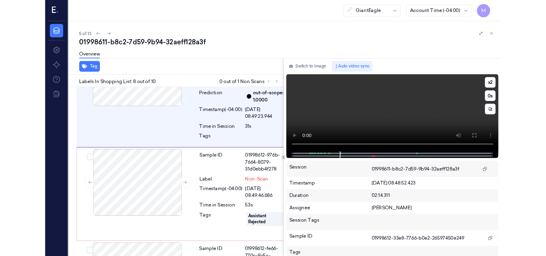
scroll to position [986, 0]
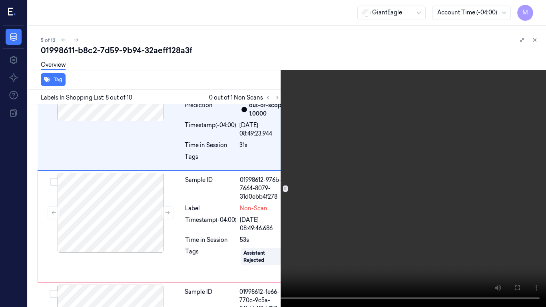
click at [318, 145] on video at bounding box center [273, 153] width 546 height 307
click at [0, 0] on icon at bounding box center [0, 0] width 0 height 0
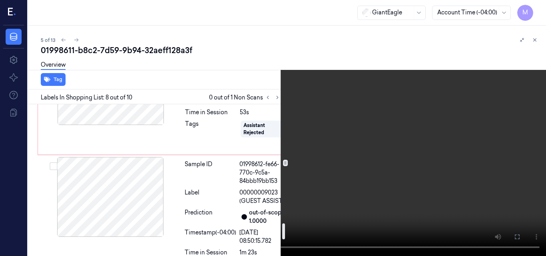
scroll to position [1113, 0]
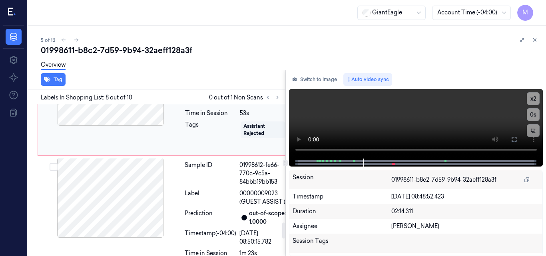
click at [111, 126] on div at bounding box center [111, 86] width 142 height 80
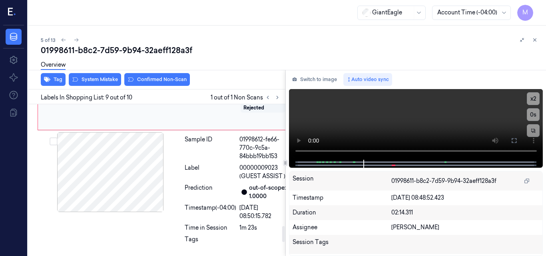
scroll to position [1146, 0]
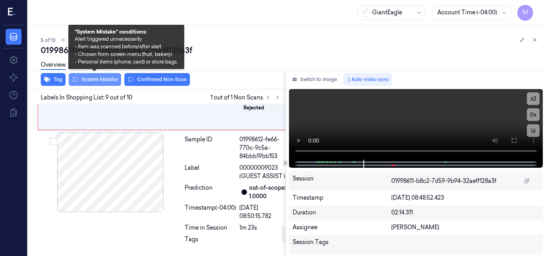
click at [100, 81] on button "System Mistake" at bounding box center [95, 79] width 52 height 13
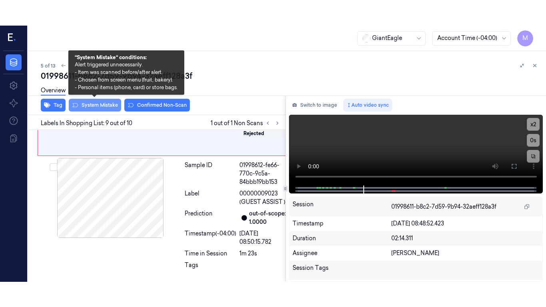
scroll to position [1148, 0]
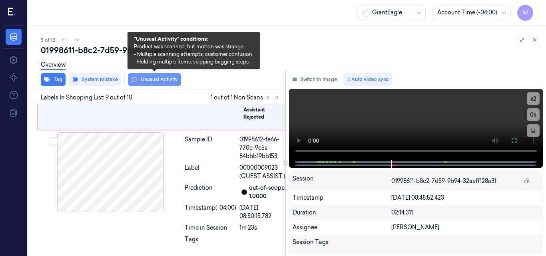
click at [160, 77] on button "Unusual Activity" at bounding box center [154, 79] width 53 height 13
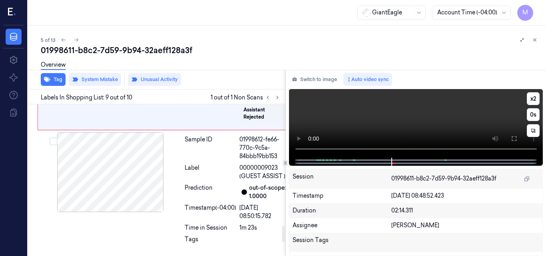
click at [440, 110] on video at bounding box center [416, 123] width 254 height 69
click at [514, 138] on icon at bounding box center [514, 139] width 6 height 6
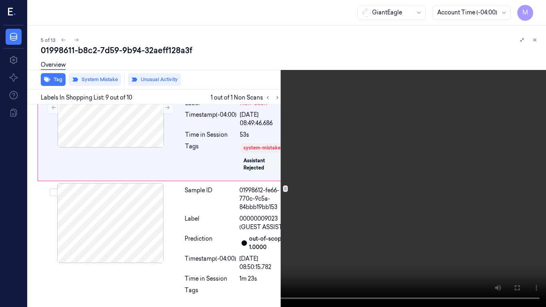
click at [432, 156] on video at bounding box center [273, 153] width 546 height 307
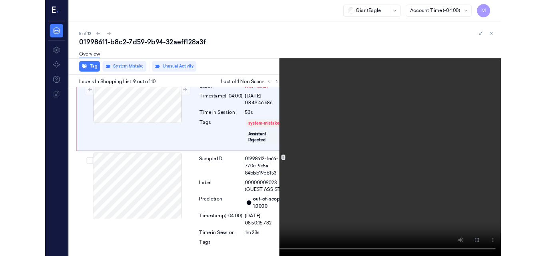
scroll to position [1123, 0]
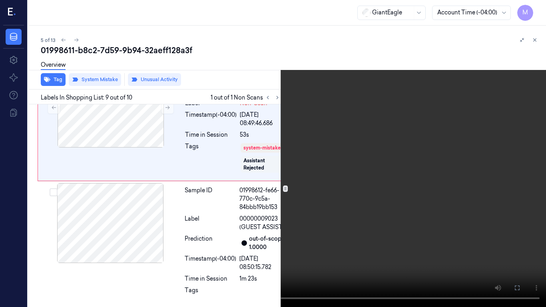
click at [0, 0] on button at bounding box center [0, 0] width 0 height 0
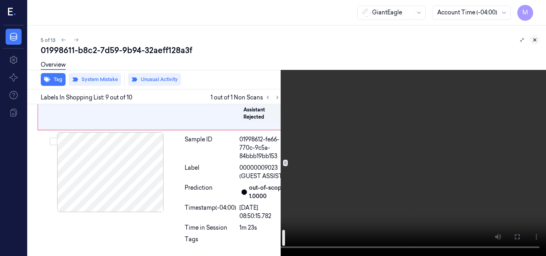
scroll to position [1148, 0]
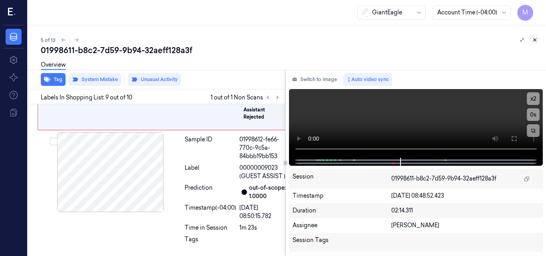
click at [534, 40] on icon at bounding box center [535, 40] width 6 height 6
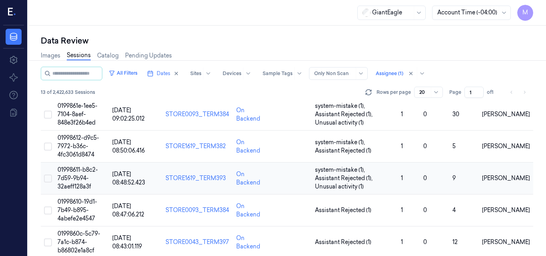
scroll to position [124, 0]
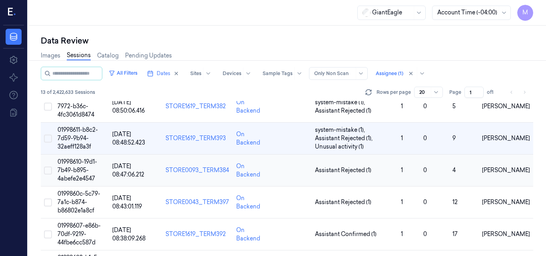
click at [75, 164] on span "01998610-19d1-7b49-b895-4abefe2e4547" at bounding box center [78, 170] width 40 height 24
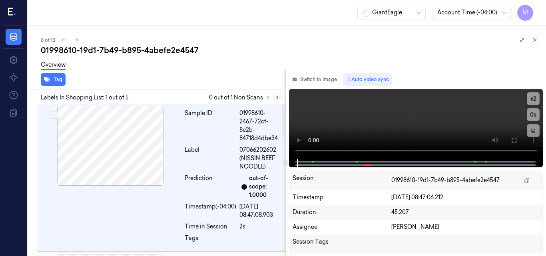
click at [275, 99] on icon at bounding box center [278, 98] width 6 height 6
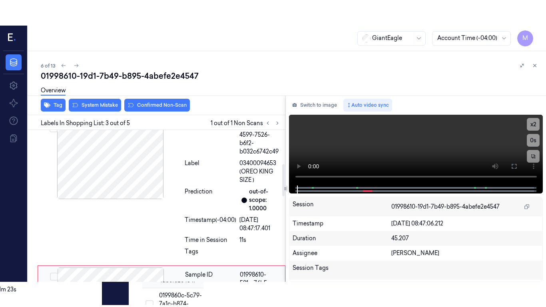
scroll to position [281, 0]
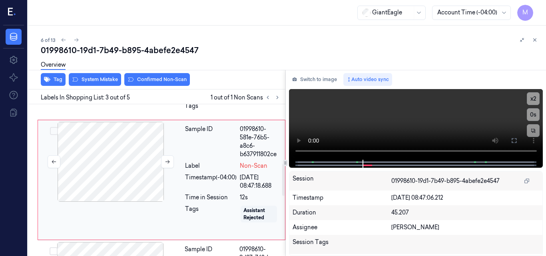
click at [135, 156] on div at bounding box center [111, 162] width 142 height 80
click at [165, 161] on icon at bounding box center [168, 162] width 6 height 6
click at [514, 139] on icon at bounding box center [514, 140] width 5 height 5
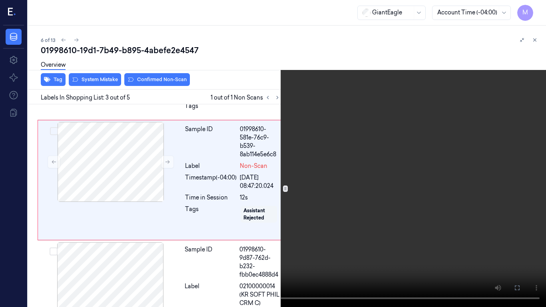
click at [319, 187] on video at bounding box center [273, 153] width 546 height 307
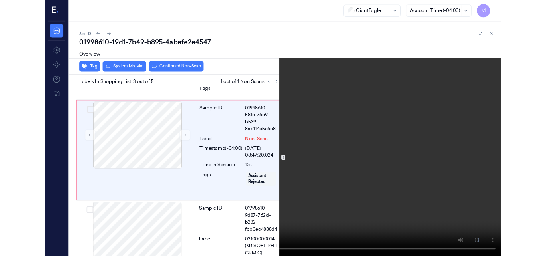
scroll to position [255, 0]
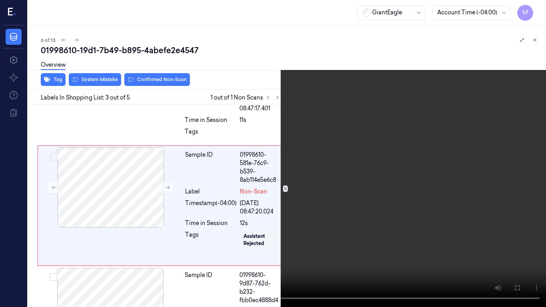
click at [358, 196] on video at bounding box center [273, 153] width 546 height 307
click at [0, 0] on icon at bounding box center [0, 0] width 0 height 0
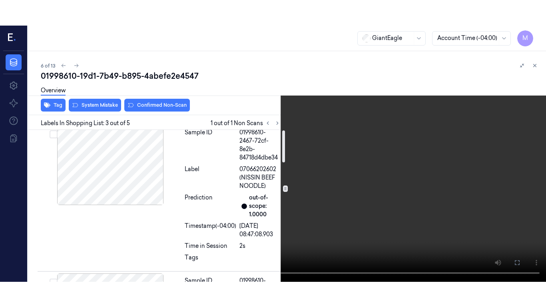
scroll to position [0, 0]
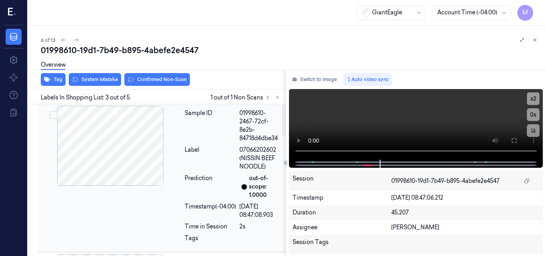
click at [120, 148] on div at bounding box center [110, 146] width 142 height 80
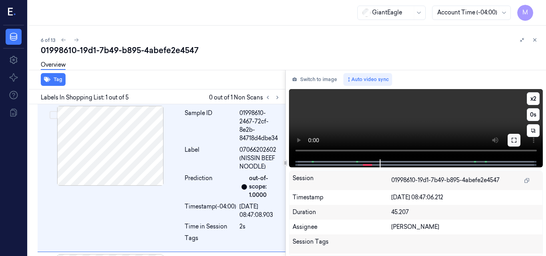
click at [514, 139] on icon at bounding box center [514, 140] width 6 height 6
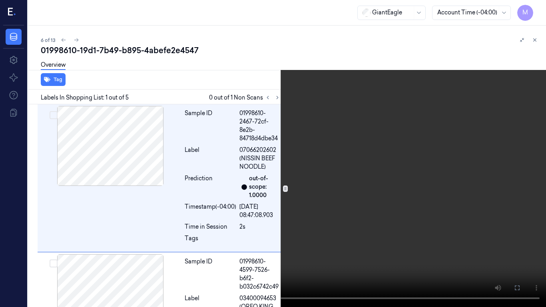
click at [331, 187] on video at bounding box center [273, 153] width 546 height 307
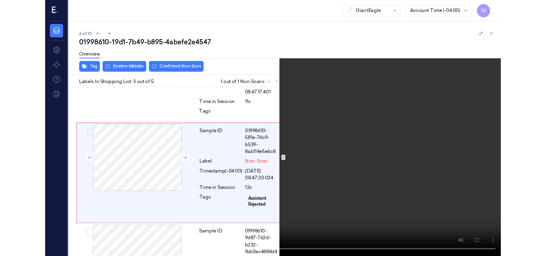
scroll to position [255, 0]
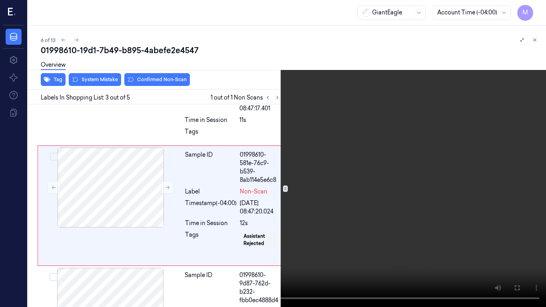
click at [402, 194] on video at bounding box center [273, 153] width 546 height 307
click at [0, 0] on icon at bounding box center [0, 0] width 0 height 0
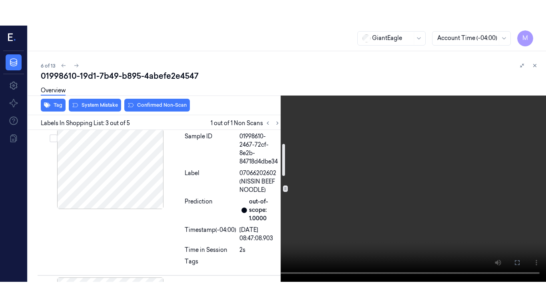
scroll to position [0, 0]
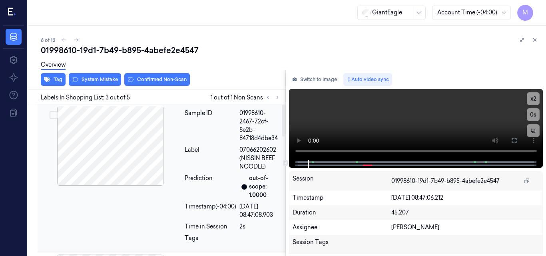
click at [132, 147] on div at bounding box center [110, 146] width 142 height 80
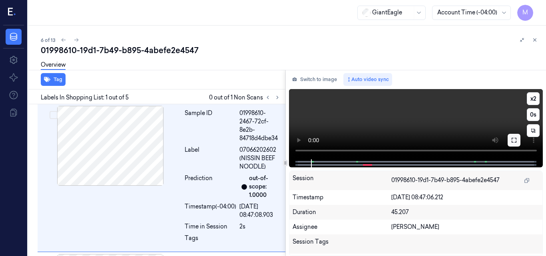
click at [513, 140] on icon at bounding box center [514, 140] width 6 height 6
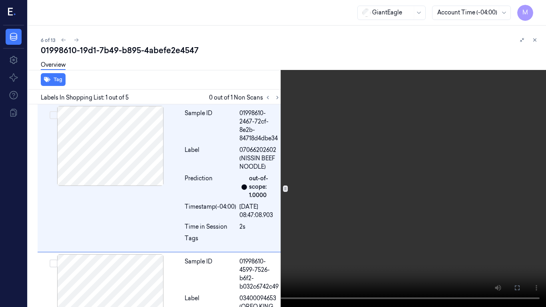
click at [357, 156] on video at bounding box center [273, 153] width 546 height 307
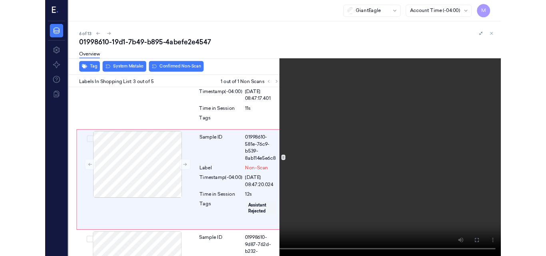
scroll to position [255, 0]
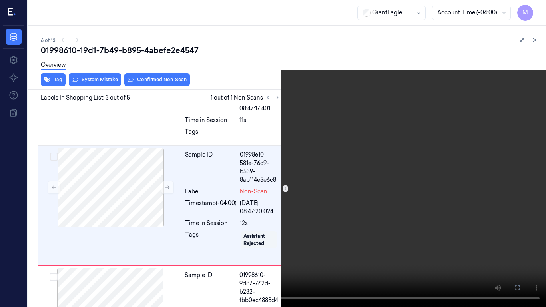
click at [324, 198] on video at bounding box center [273, 153] width 546 height 307
click at [0, 0] on icon at bounding box center [0, 0] width 0 height 0
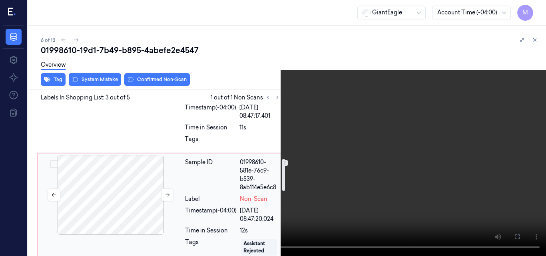
scroll to position [295, 0]
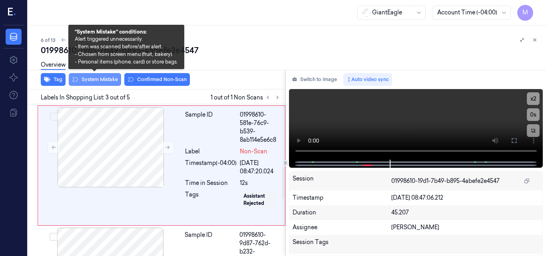
click at [97, 81] on button "System Mistake" at bounding box center [95, 79] width 52 height 13
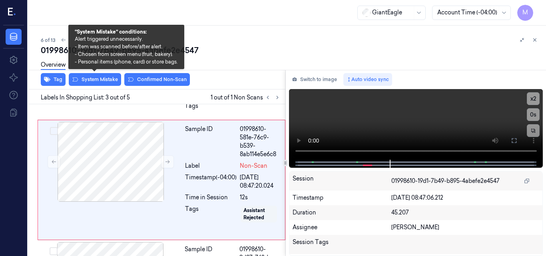
scroll to position [282, 0]
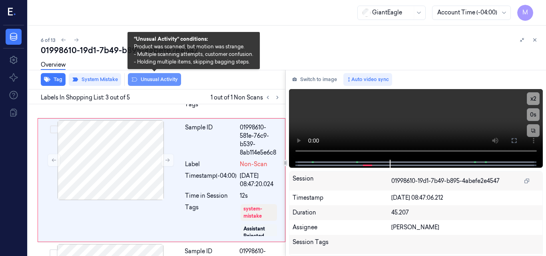
click at [150, 79] on button "Unusual Activity" at bounding box center [154, 79] width 53 height 13
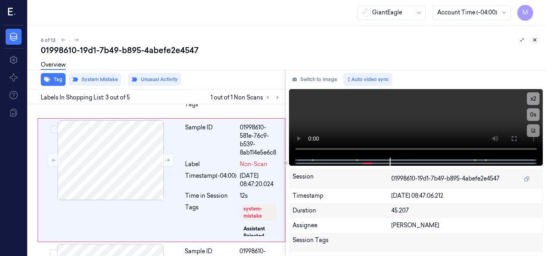
click at [534, 38] on icon at bounding box center [535, 40] width 6 height 6
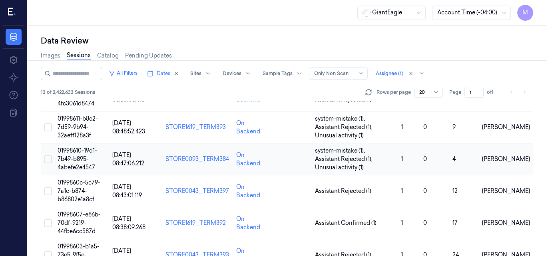
scroll to position [156, 0]
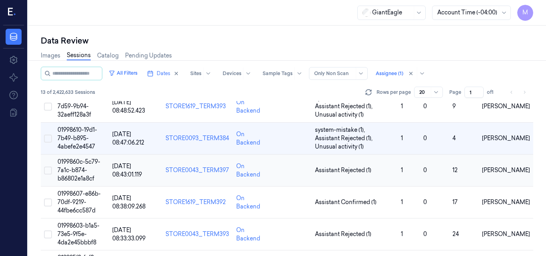
click at [87, 164] on span "0199860c-5c79-7a1c-b874-b86802e1a8cf" at bounding box center [79, 170] width 43 height 24
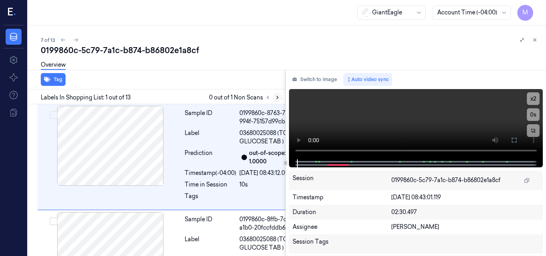
click at [276, 97] on icon at bounding box center [278, 98] width 6 height 6
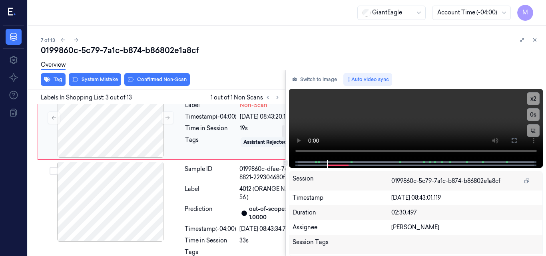
scroll to position [281, 0]
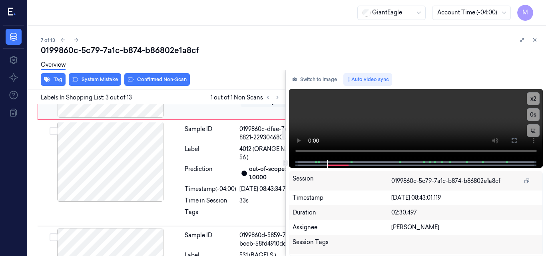
click at [124, 118] on div at bounding box center [111, 78] width 142 height 80
click at [110, 118] on div at bounding box center [111, 78] width 142 height 80
click at [515, 140] on icon at bounding box center [514, 141] width 6 height 6
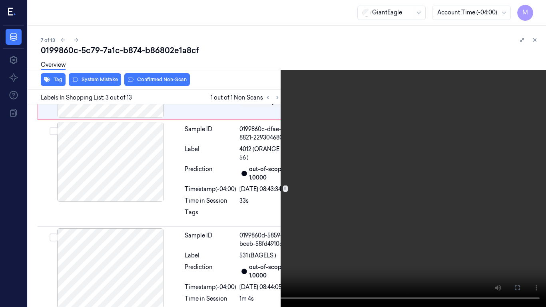
click at [338, 126] on video at bounding box center [273, 153] width 546 height 307
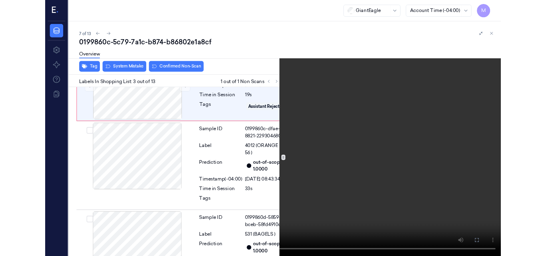
scroll to position [255, 0]
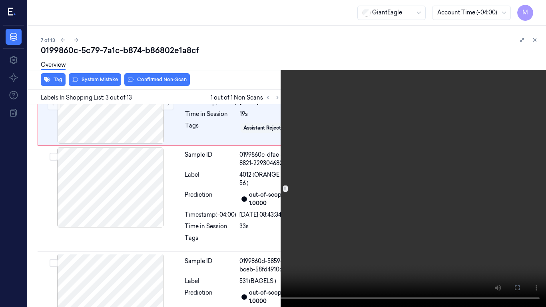
click at [365, 132] on video at bounding box center [273, 153] width 546 height 307
click at [0, 0] on icon at bounding box center [0, 0] width 0 height 0
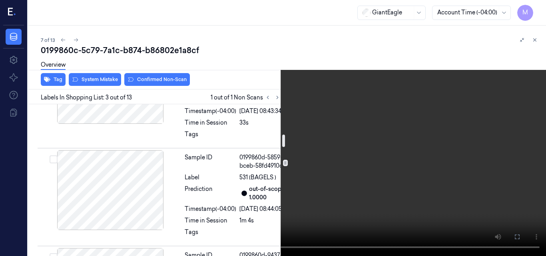
scroll to position [375, 0]
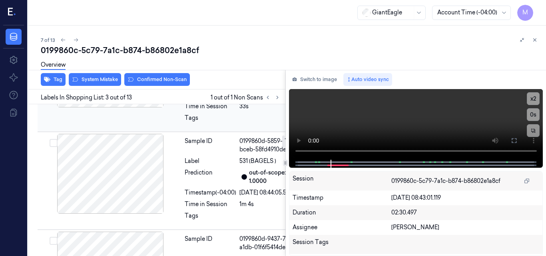
click at [131, 108] on div at bounding box center [110, 68] width 142 height 80
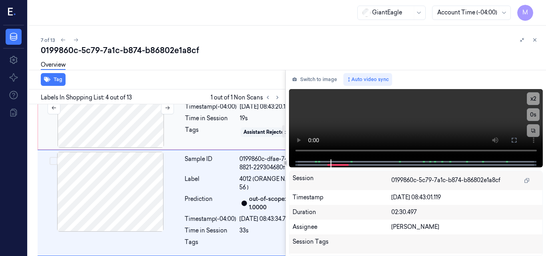
click at [129, 148] on div at bounding box center [111, 108] width 142 height 80
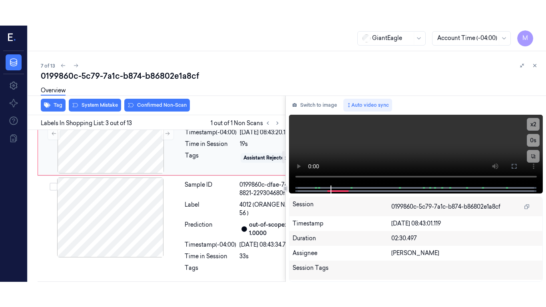
scroll to position [281, 0]
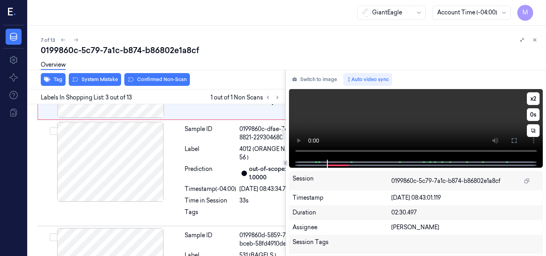
click at [426, 104] on video at bounding box center [416, 124] width 254 height 71
click at [516, 141] on icon at bounding box center [514, 141] width 6 height 6
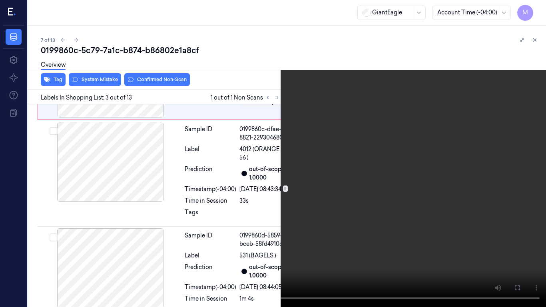
click at [388, 144] on video at bounding box center [273, 153] width 546 height 307
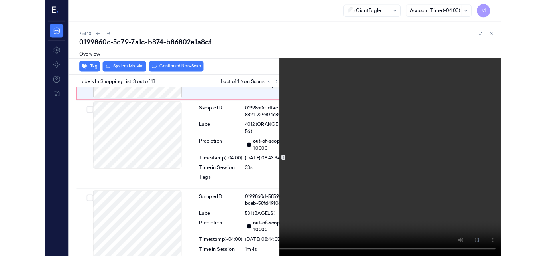
scroll to position [255, 0]
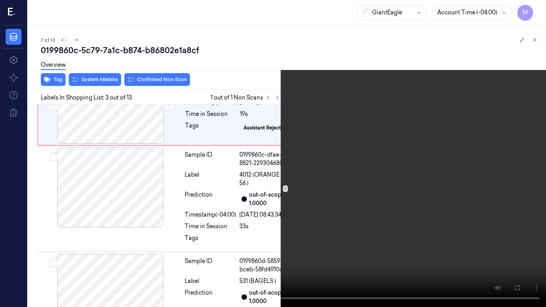
click at [0, 0] on icon at bounding box center [0, 0] width 0 height 0
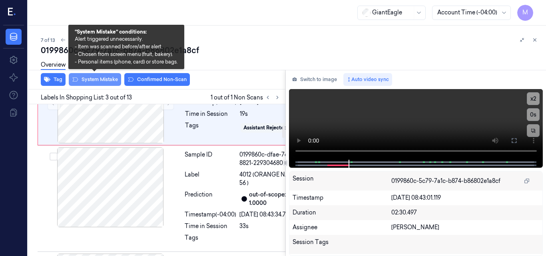
click at [98, 83] on button "System Mistake" at bounding box center [95, 79] width 52 height 13
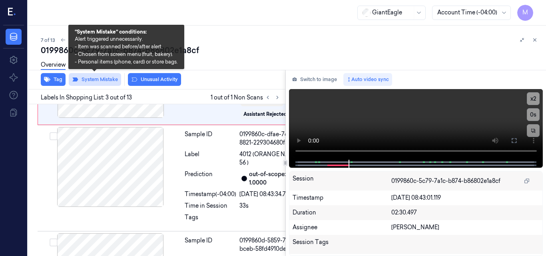
scroll to position [282, 0]
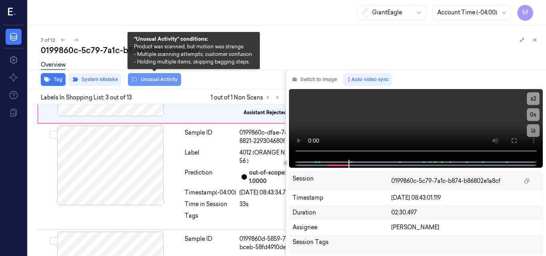
click at [159, 78] on button "Unusual Activity" at bounding box center [154, 79] width 53 height 13
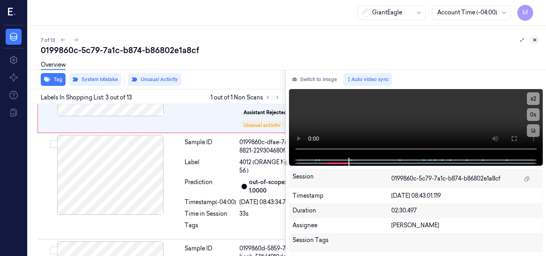
click at [534, 36] on button at bounding box center [535, 40] width 10 height 10
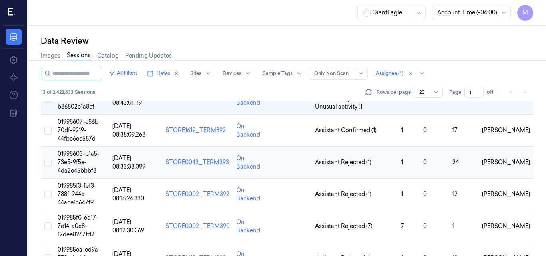
scroll to position [188, 0]
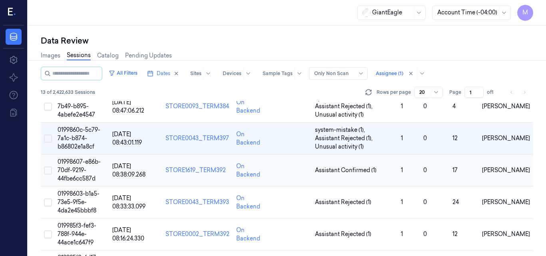
click at [86, 168] on span "01998607-e86b-70df-9219-44fbe6cc587d" at bounding box center [79, 170] width 43 height 24
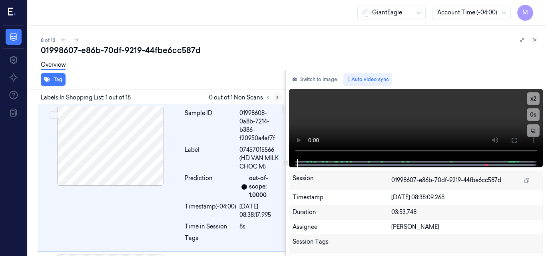
click at [276, 98] on icon at bounding box center [278, 98] width 6 height 6
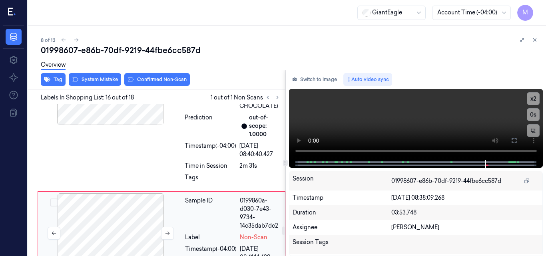
scroll to position [2204, 0]
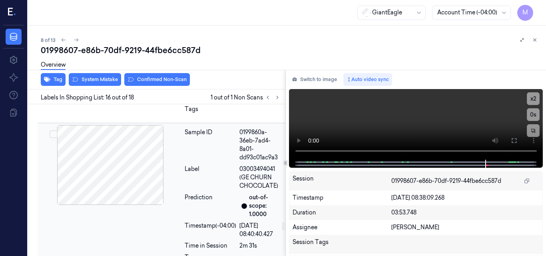
click at [122, 177] on div at bounding box center [110, 165] width 142 height 80
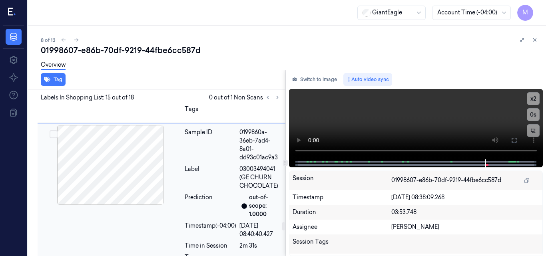
scroll to position [2110, 0]
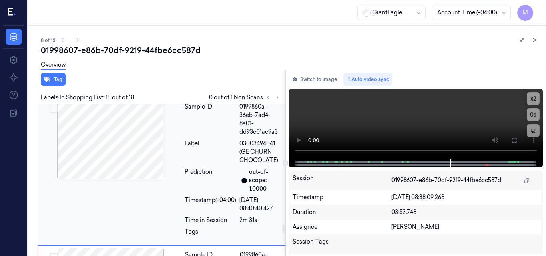
click at [120, 206] on div "Sample ID 0199860a-36eb-7ad4-8a01-dd93c01ac9a3 Label 03003494041 (GE CHURN CHOC…" at bounding box center [162, 172] width 248 height 148
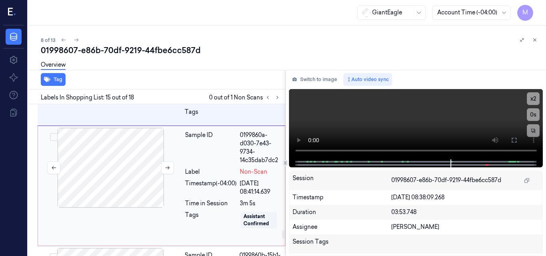
click at [128, 172] on div at bounding box center [111, 168] width 142 height 80
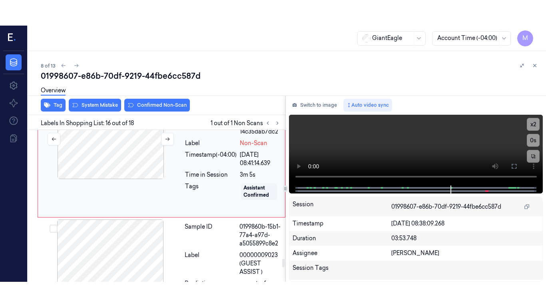
scroll to position [2244, 0]
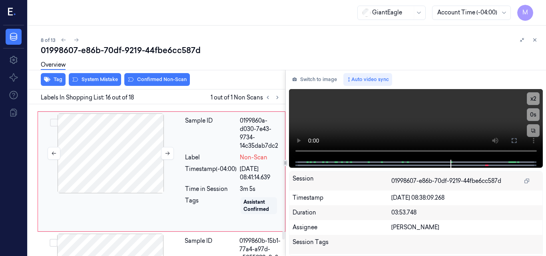
click at [126, 141] on div at bounding box center [111, 154] width 142 height 80
click at [474, 123] on video at bounding box center [416, 124] width 254 height 71
drag, startPoint x: 520, startPoint y: 113, endPoint x: 519, endPoint y: 103, distance: 10.1
click at [519, 103] on video at bounding box center [416, 124] width 254 height 71
click at [517, 137] on button at bounding box center [514, 140] width 13 height 13
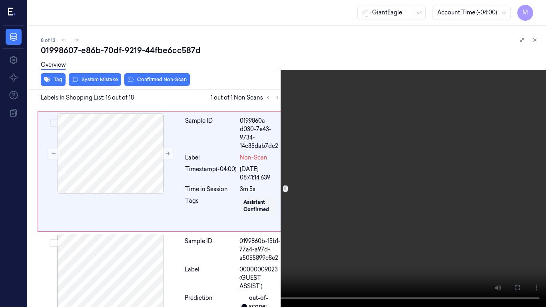
click at [448, 165] on video at bounding box center [273, 153] width 546 height 307
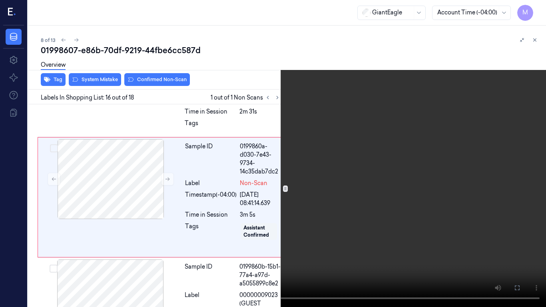
click at [448, 165] on video at bounding box center [273, 153] width 546 height 307
click at [326, 132] on video at bounding box center [273, 153] width 546 height 307
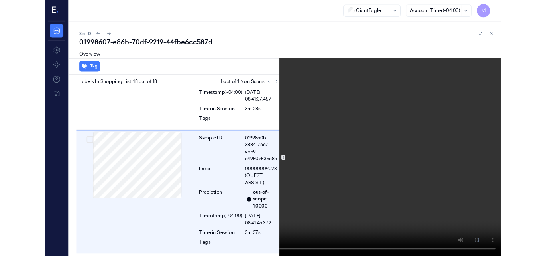
scroll to position [2477, 0]
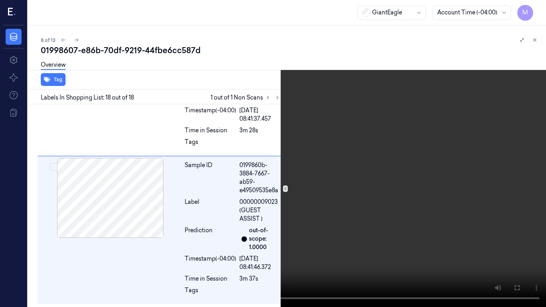
click at [352, 63] on video at bounding box center [273, 153] width 546 height 307
click at [0, 0] on icon at bounding box center [0, 0] width 0 height 0
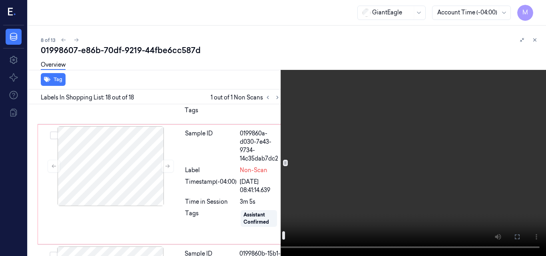
scroll to position [2248, 0]
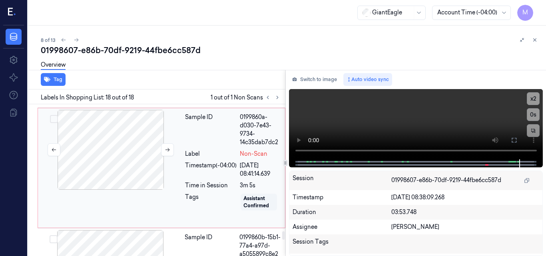
click at [142, 146] on div at bounding box center [111, 150] width 142 height 80
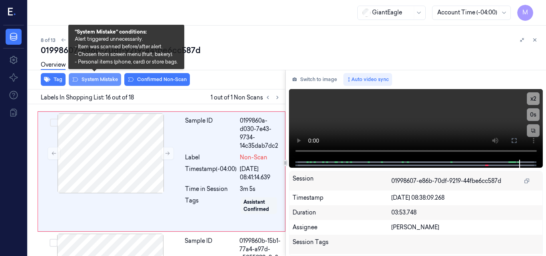
click at [107, 81] on button "System Mistake" at bounding box center [95, 79] width 52 height 13
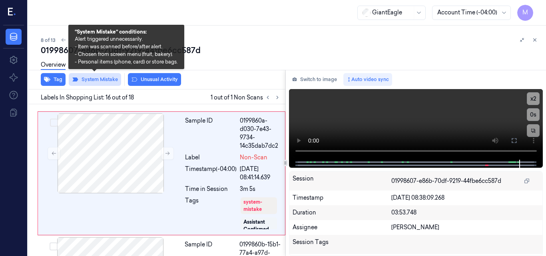
scroll to position [2246, 0]
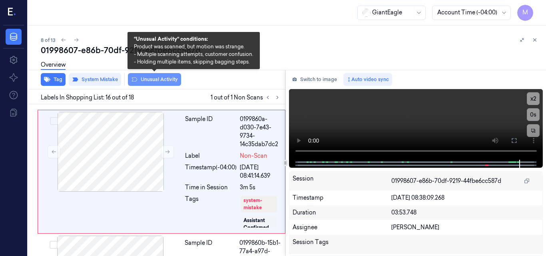
click at [155, 78] on button "Unusual Activity" at bounding box center [154, 79] width 53 height 13
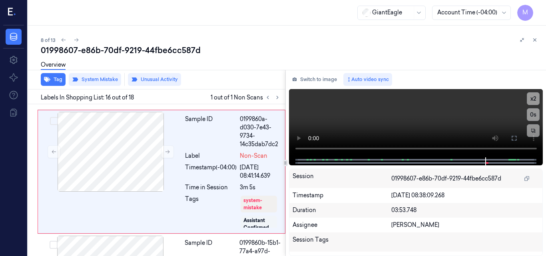
click at [538, 39] on button at bounding box center [535, 40] width 10 height 10
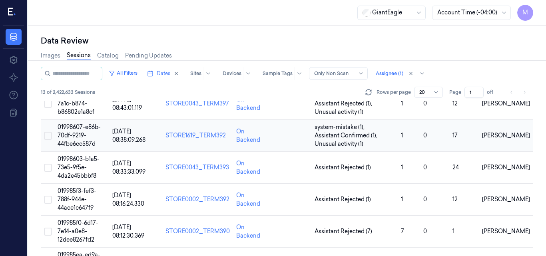
scroll to position [224, 0]
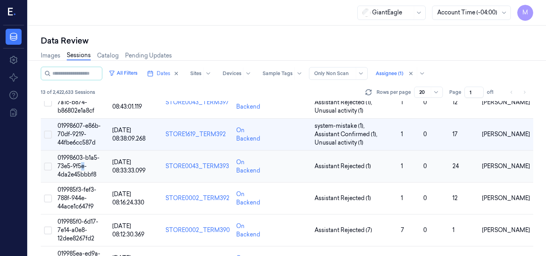
click at [83, 164] on span "01998603-b1a5-73e5-9f5e-4da2e45bbbf8" at bounding box center [79, 166] width 42 height 24
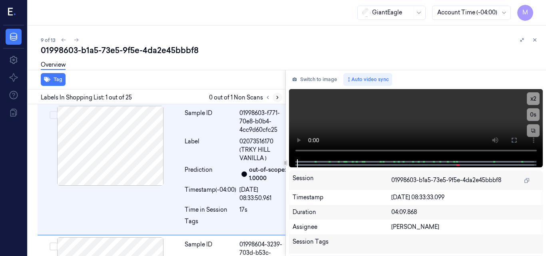
click at [276, 98] on icon at bounding box center [278, 98] width 6 height 6
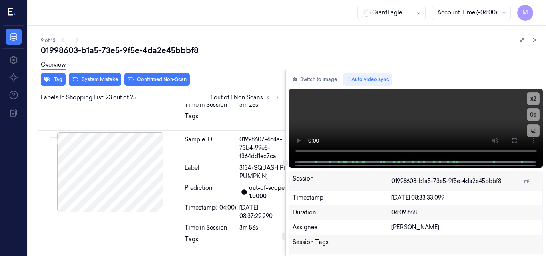
scroll to position [3138, 0]
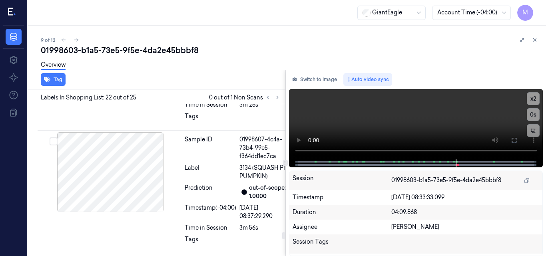
scroll to position [3123, 0]
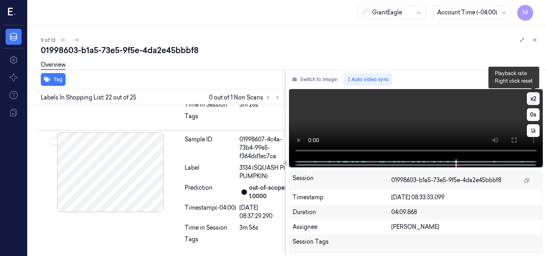
click at [534, 96] on button "x 2" at bounding box center [533, 98] width 13 height 13
click at [533, 98] on button "x 4" at bounding box center [533, 98] width 13 height 13
click at [448, 110] on video at bounding box center [416, 124] width 254 height 70
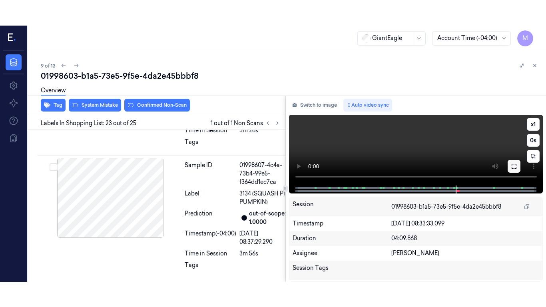
scroll to position [3258, 0]
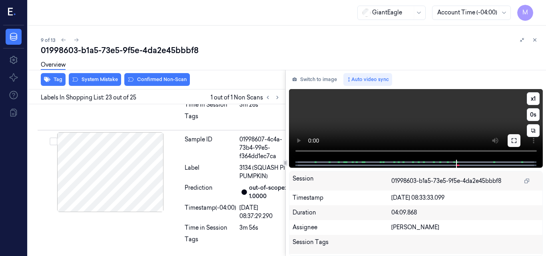
click at [516, 142] on icon at bounding box center [514, 141] width 6 height 6
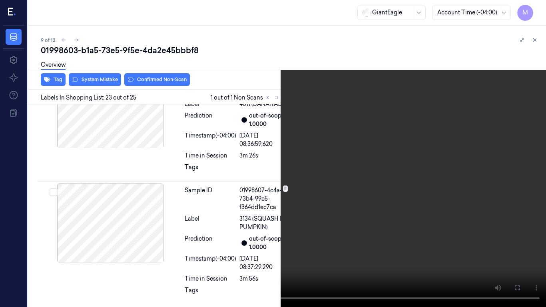
click at [348, 177] on video at bounding box center [273, 153] width 546 height 307
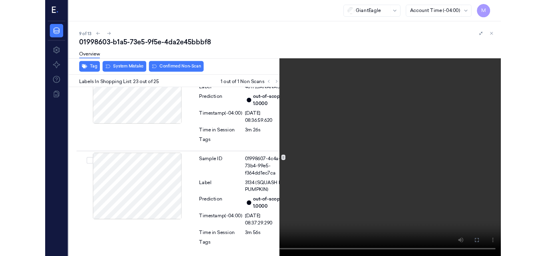
scroll to position [3232, 0]
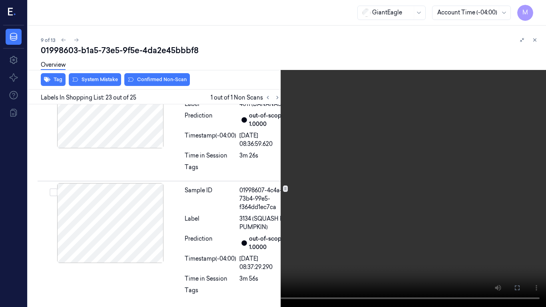
click at [0, 0] on icon at bounding box center [0, 0] width 0 height 0
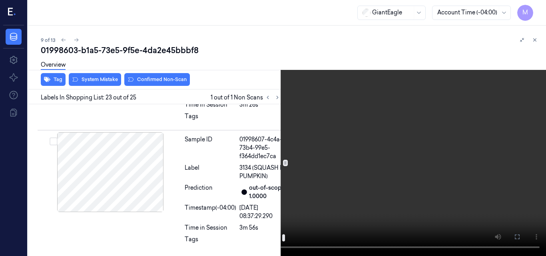
scroll to position [3152, 0]
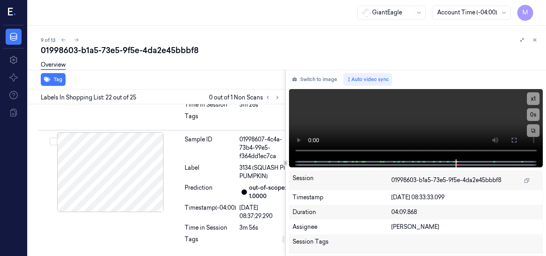
scroll to position [3243, 0]
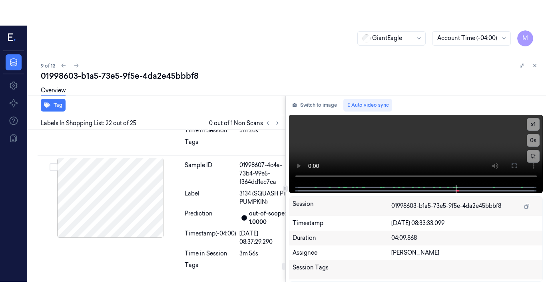
scroll to position [3258, 0]
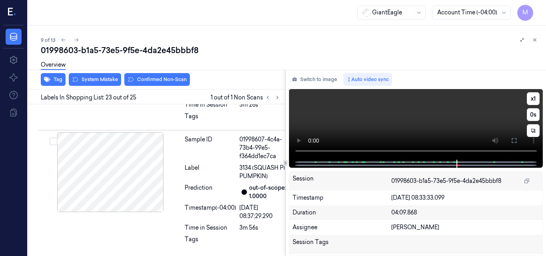
click at [471, 125] on video at bounding box center [416, 124] width 254 height 71
click at [516, 144] on icon at bounding box center [514, 141] width 6 height 6
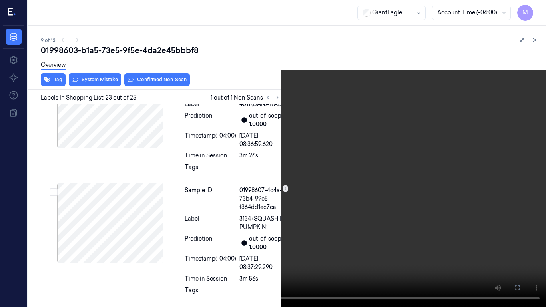
click at [338, 193] on video at bounding box center [273, 153] width 546 height 307
click at [348, 234] on video at bounding box center [273, 153] width 546 height 307
click at [372, 170] on video at bounding box center [273, 153] width 546 height 307
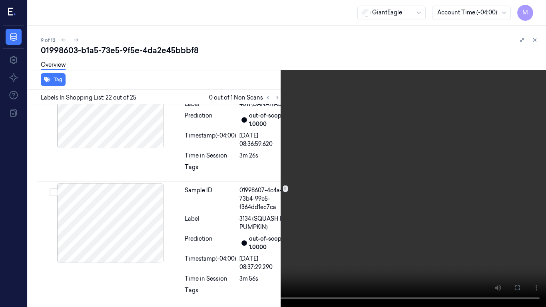
scroll to position [3098, 0]
click at [372, 232] on video at bounding box center [273, 153] width 546 height 307
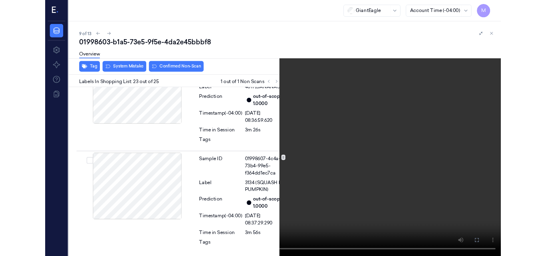
scroll to position [3232, 0]
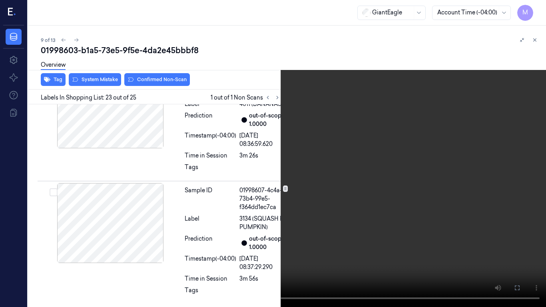
click at [381, 206] on video at bounding box center [273, 153] width 546 height 307
drag, startPoint x: 516, startPoint y: 287, endPoint x: 515, endPoint y: 251, distance: 35.6
click at [0, 0] on icon at bounding box center [0, 0] width 0 height 0
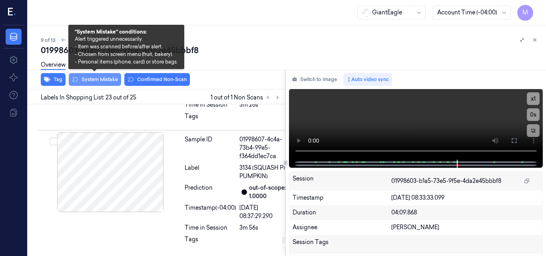
click at [106, 81] on button "System Mistake" at bounding box center [95, 79] width 52 height 13
click at [535, 40] on icon at bounding box center [535, 40] width 3 height 3
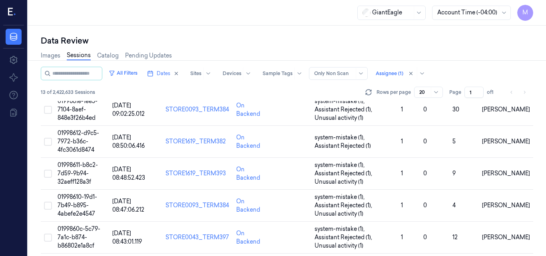
scroll to position [220, 0]
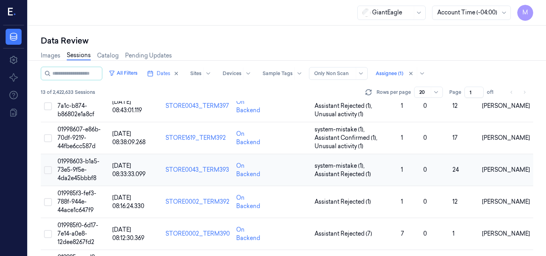
click at [80, 167] on span "01998603-b1a5-73e5-9f5e-4da2e45bbbf8" at bounding box center [79, 170] width 42 height 24
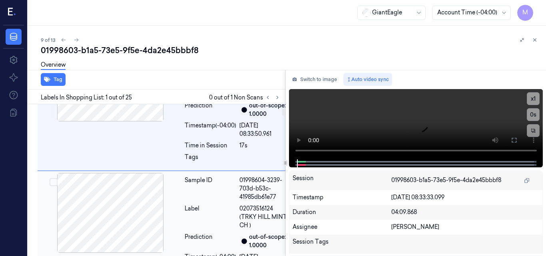
scroll to position [104, 0]
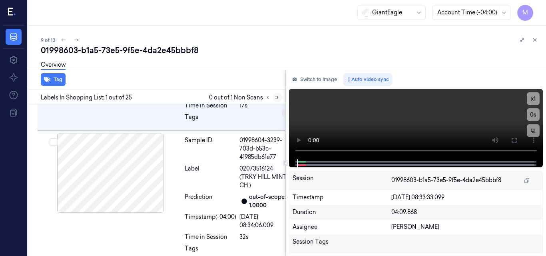
click at [279, 97] on icon at bounding box center [278, 98] width 6 height 6
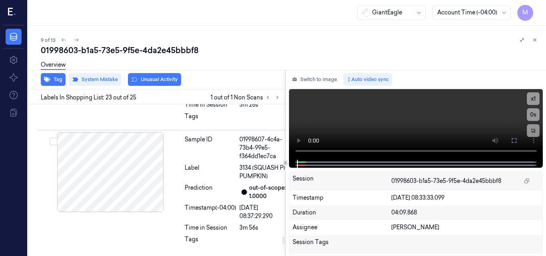
scroll to position [3259, 0]
click at [535, 40] on icon at bounding box center [535, 40] width 3 height 3
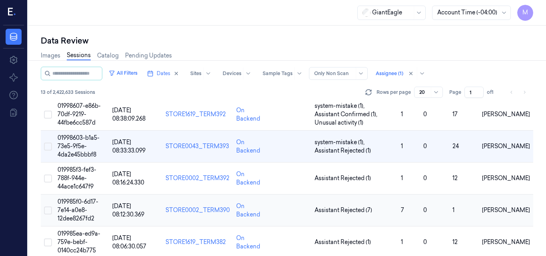
scroll to position [260, 0]
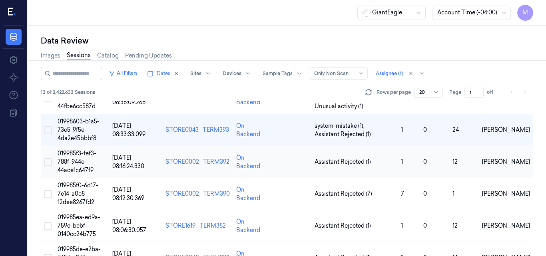
click at [83, 158] on td "019985f3-fef3-788f-944e-44ace1c647f9" at bounding box center [81, 162] width 55 height 32
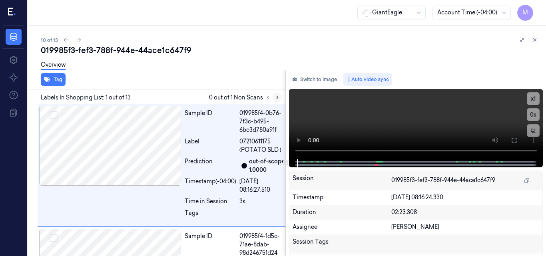
click at [276, 98] on icon at bounding box center [278, 98] width 6 height 6
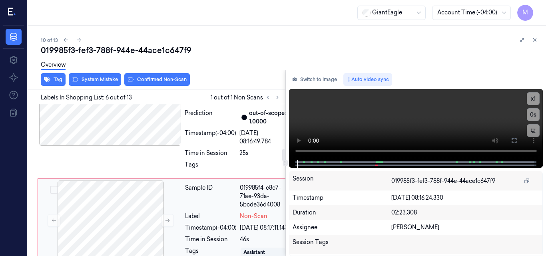
scroll to position [558, 0]
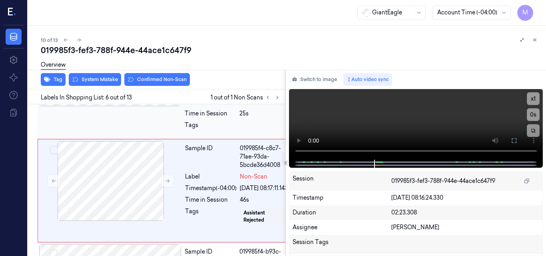
click at [135, 106] on div at bounding box center [110, 66] width 142 height 80
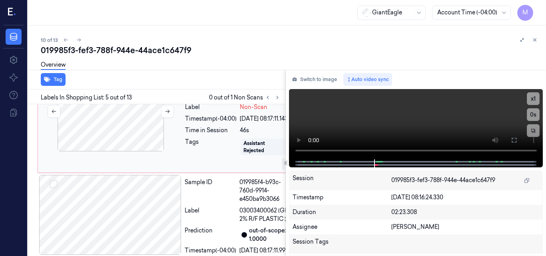
click at [124, 152] on div at bounding box center [111, 112] width 142 height 80
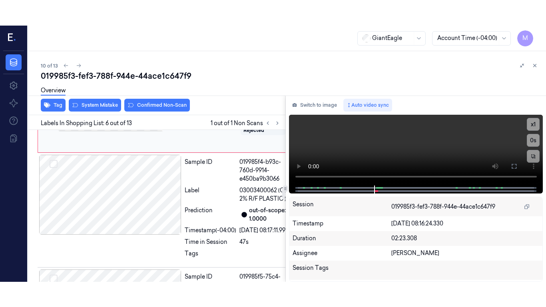
scroll to position [718, 0]
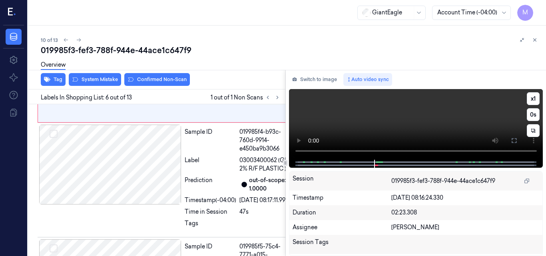
click at [465, 121] on video at bounding box center [416, 124] width 254 height 71
click at [514, 141] on icon at bounding box center [514, 141] width 6 height 6
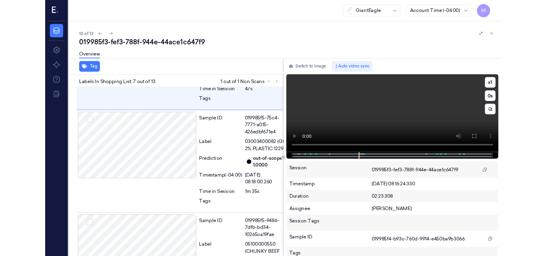
scroll to position [827, 0]
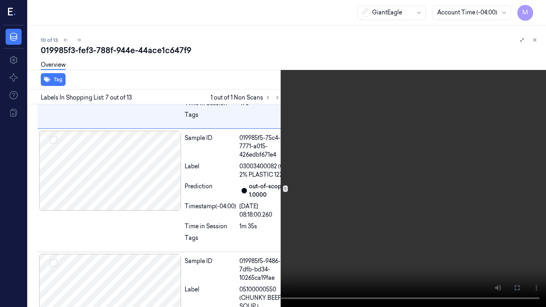
click at [399, 165] on video at bounding box center [273, 153] width 546 height 307
click at [0, 0] on icon at bounding box center [0, 0] width 0 height 0
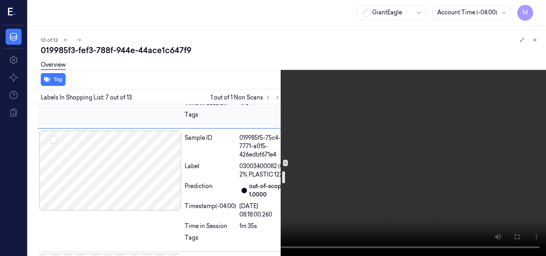
scroll to position [867, 0]
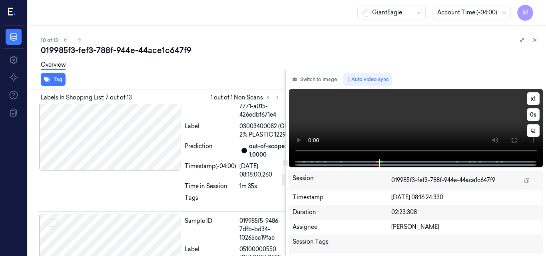
click at [451, 122] on video at bounding box center [416, 124] width 254 height 70
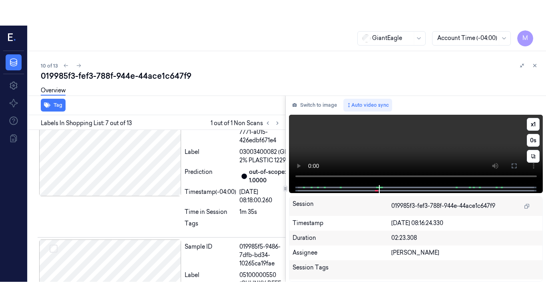
scroll to position [852, 0]
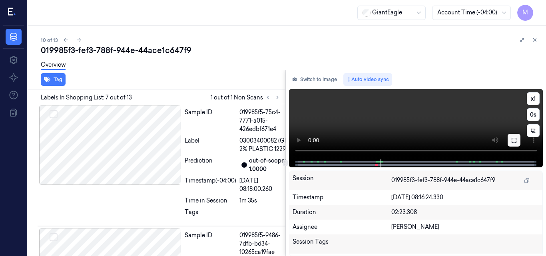
click at [516, 140] on icon at bounding box center [514, 140] width 6 height 6
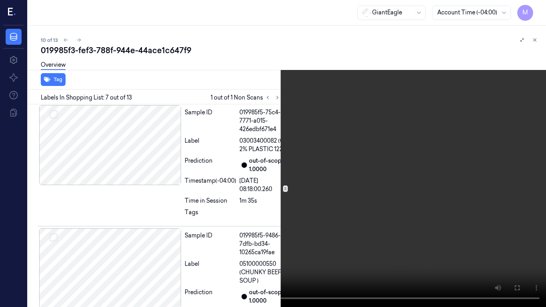
click at [405, 190] on video at bounding box center [273, 153] width 546 height 307
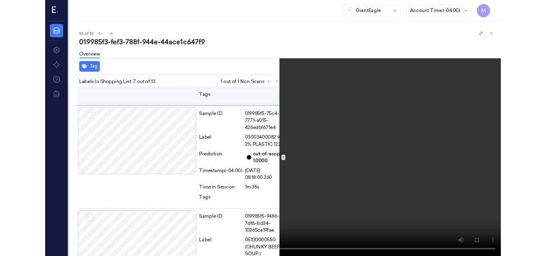
scroll to position [827, 0]
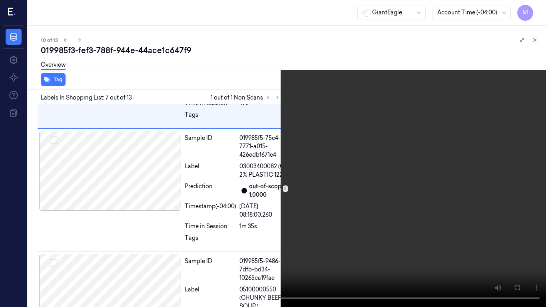
click at [0, 0] on icon at bounding box center [0, 0] width 0 height 0
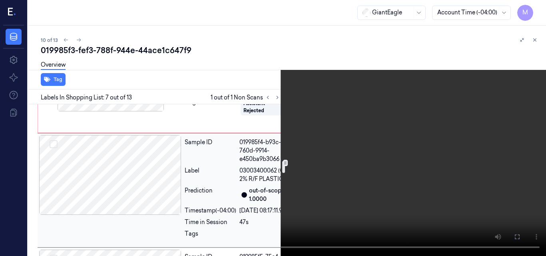
scroll to position [707, 0]
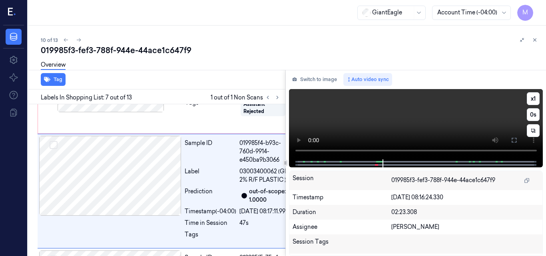
click at [460, 120] on video at bounding box center [416, 124] width 254 height 70
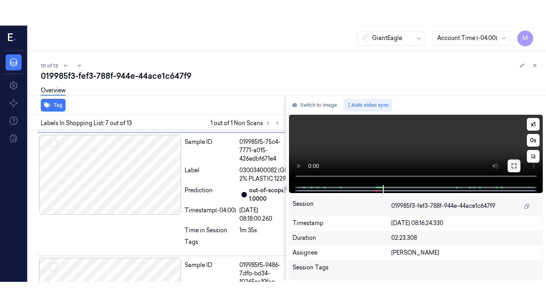
scroll to position [852, 0]
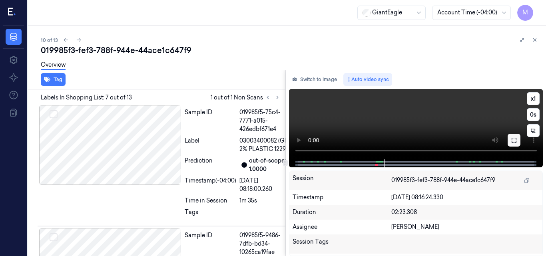
click at [512, 140] on icon at bounding box center [514, 140] width 6 height 6
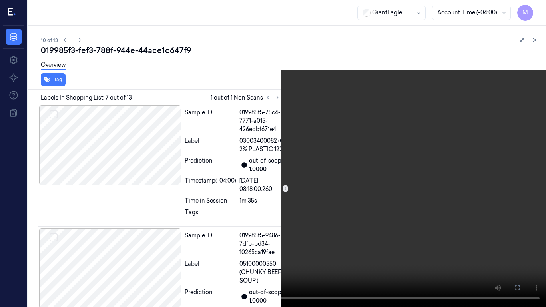
click at [433, 176] on video at bounding box center [273, 153] width 546 height 307
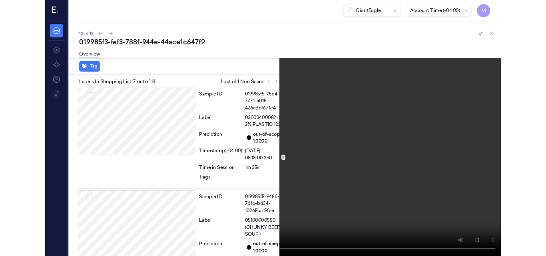
scroll to position [827, 0]
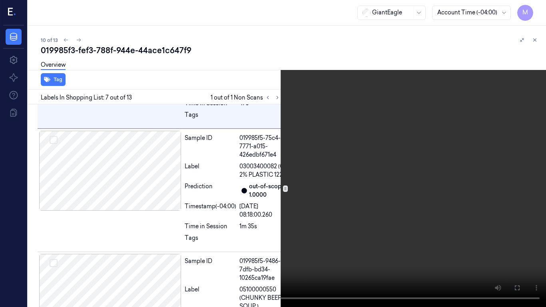
click at [0, 0] on icon at bounding box center [0, 0] width 0 height 0
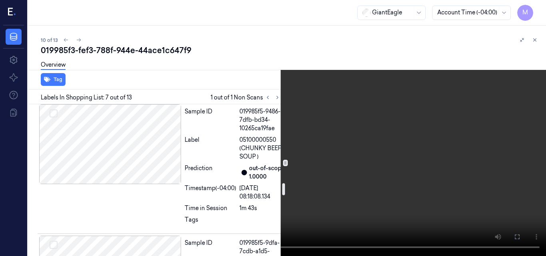
scroll to position [987, 0]
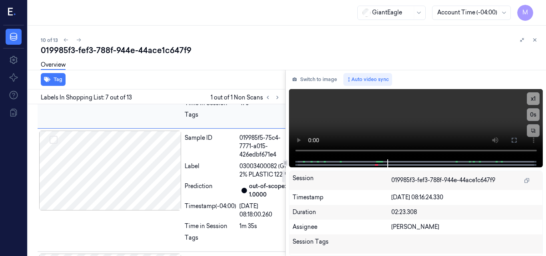
click at [140, 96] on div at bounding box center [110, 56] width 142 height 80
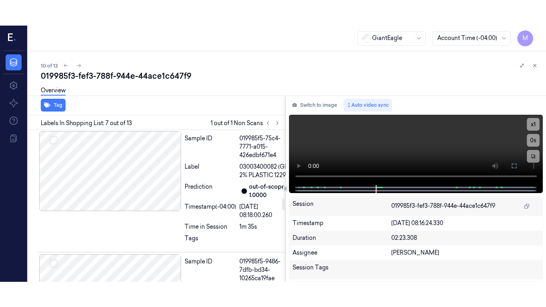
scroll to position [852, 0]
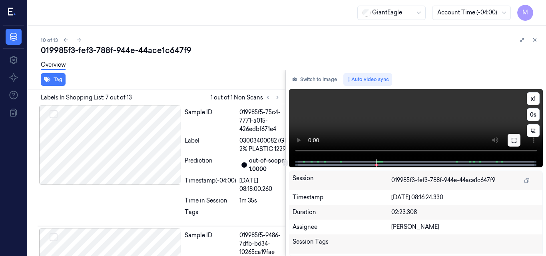
click at [514, 141] on icon at bounding box center [514, 140] width 6 height 6
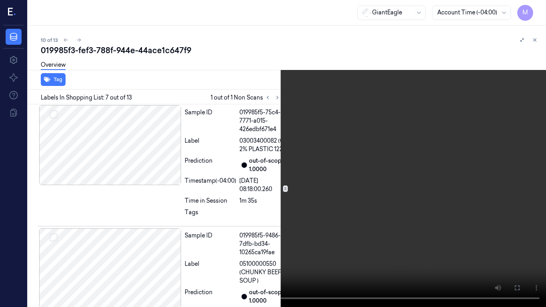
click at [341, 200] on video at bounding box center [273, 153] width 546 height 307
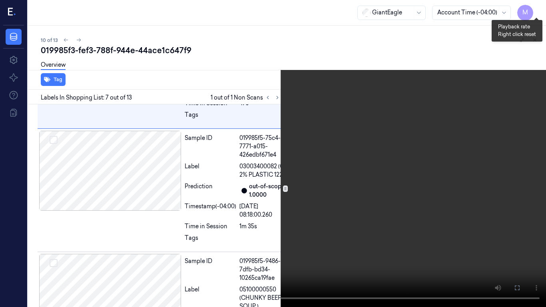
click at [538, 10] on button "x 1" at bounding box center [536, 9] width 13 height 13
click at [469, 153] on video at bounding box center [273, 153] width 546 height 307
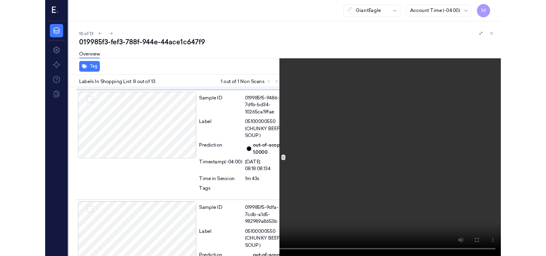
scroll to position [975, 0]
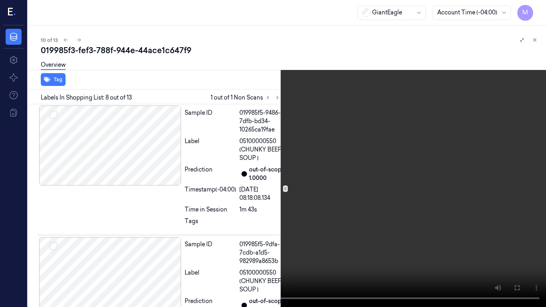
click at [407, 180] on video at bounding box center [273, 153] width 546 height 307
click at [0, 0] on icon at bounding box center [0, 0] width 0 height 0
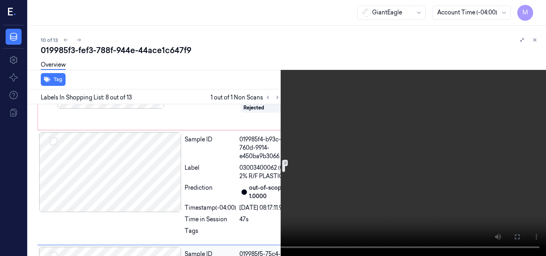
scroll to position [695, 0]
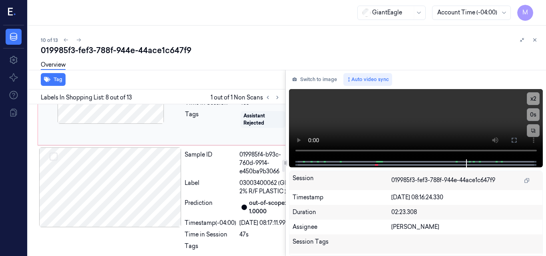
click at [166, 87] on icon at bounding box center [168, 84] width 6 height 6
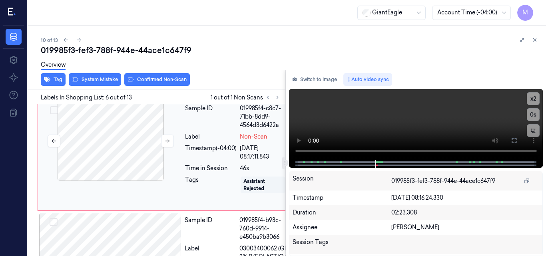
scroll to position [718, 0]
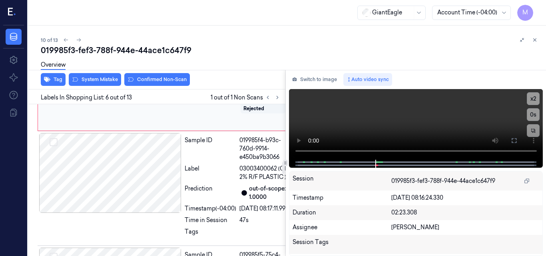
click at [166, 64] on icon at bounding box center [168, 61] width 6 height 6
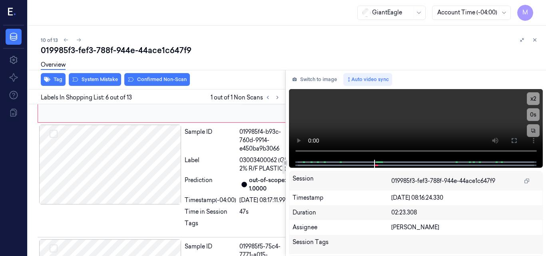
click at [167, 64] on icon at bounding box center [168, 61] width 6 height 6
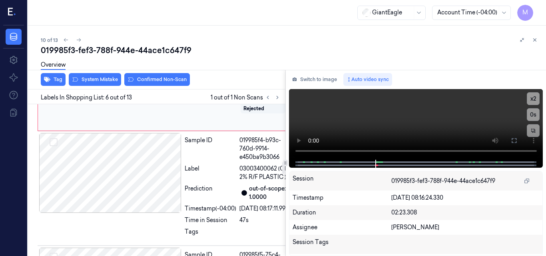
click at [52, 63] on icon at bounding box center [54, 62] width 4 height 4
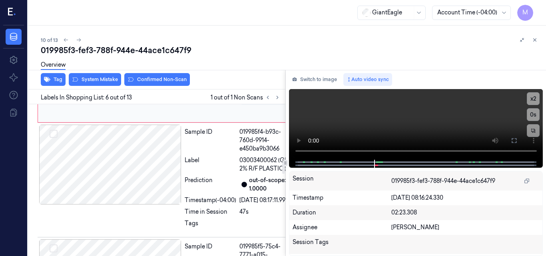
click at [168, 64] on icon at bounding box center [168, 61] width 6 height 6
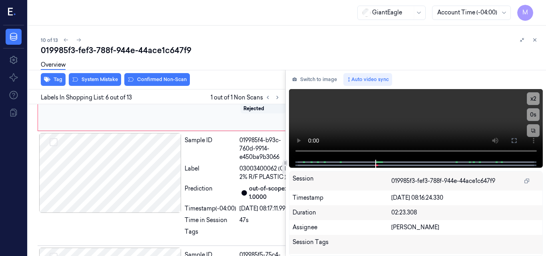
click at [172, 68] on button at bounding box center [167, 61] width 13 height 13
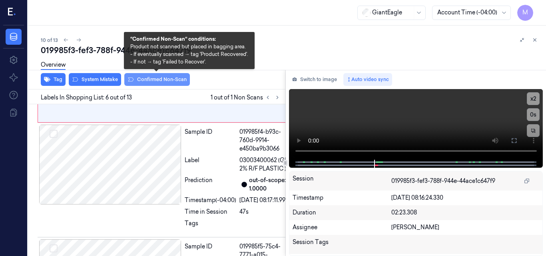
click at [158, 77] on button "Confirmed Non-Scan" at bounding box center [157, 79] width 66 height 13
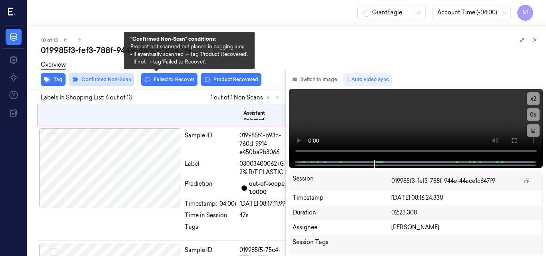
scroll to position [719, 0]
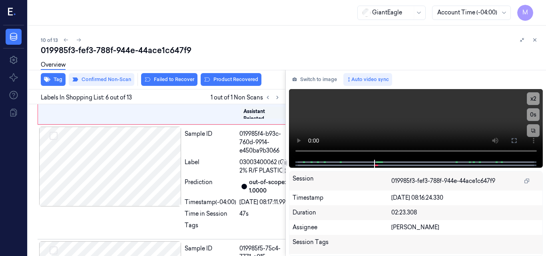
click at [237, 76] on div "Overview" at bounding box center [290, 66] width 499 height 20
click at [237, 81] on button "Product Recovered" at bounding box center [231, 79] width 61 height 13
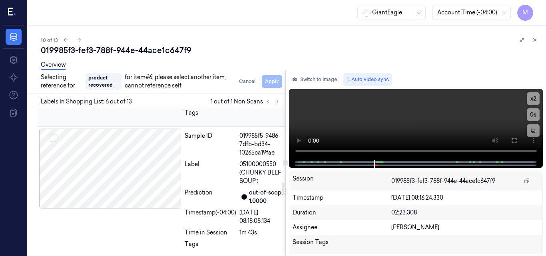
scroll to position [1039, 0]
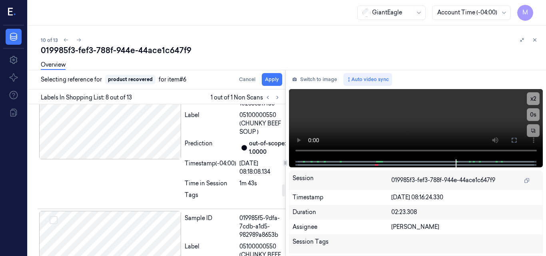
scroll to position [1004, 0]
click at [273, 77] on button "Apply" at bounding box center [272, 79] width 20 height 13
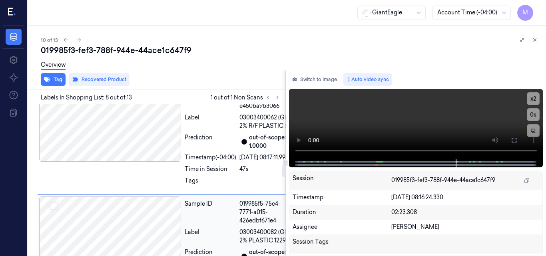
scroll to position [724, 0]
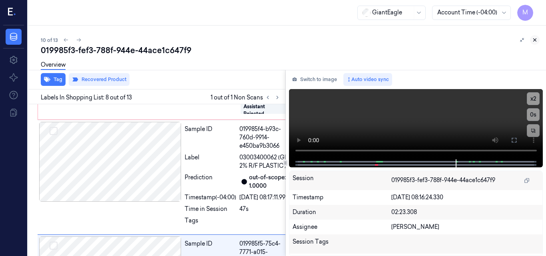
click at [534, 39] on icon at bounding box center [535, 40] width 3 height 3
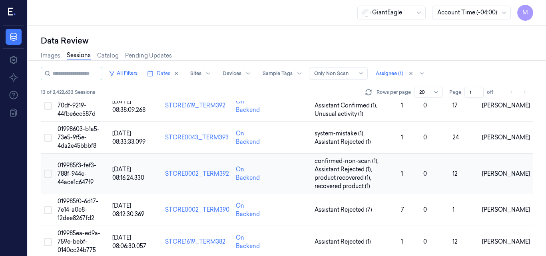
scroll to position [293, 0]
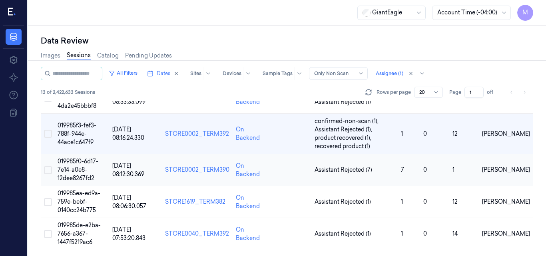
click at [92, 168] on td "019985f0-6d17-7e14-a0e8-12dee8267fd2" at bounding box center [81, 170] width 55 height 32
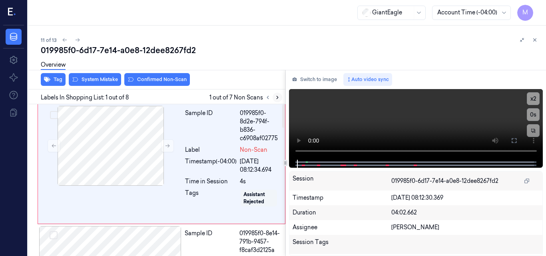
click at [278, 98] on icon at bounding box center [278, 98] width 6 height 6
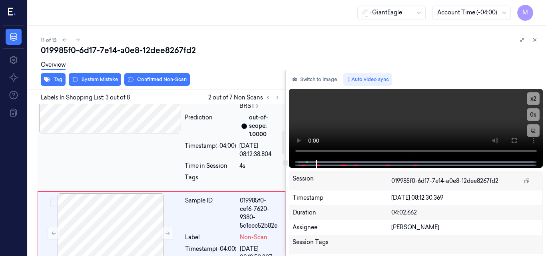
scroll to position [213, 0]
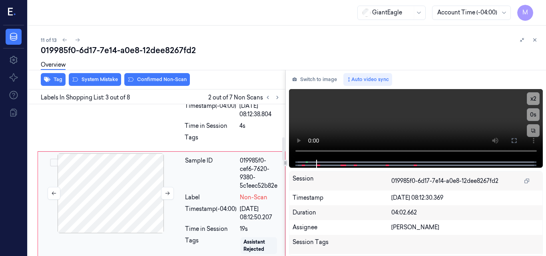
click at [139, 195] on div at bounding box center [111, 194] width 142 height 80
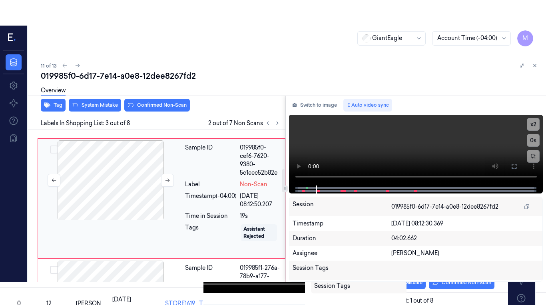
scroll to position [253, 0]
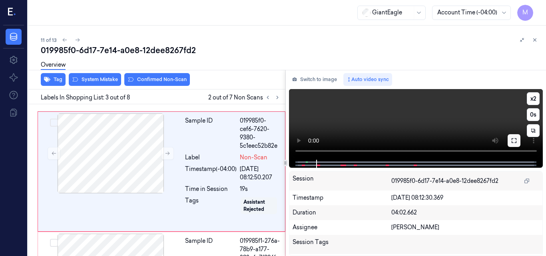
click at [514, 143] on icon at bounding box center [514, 141] width 6 height 6
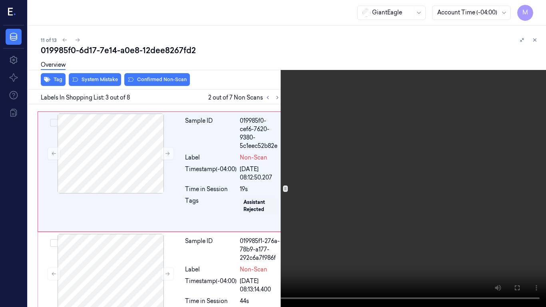
click at [348, 161] on video at bounding box center [273, 153] width 546 height 307
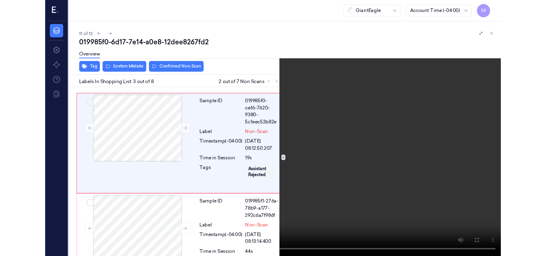
scroll to position [227, 0]
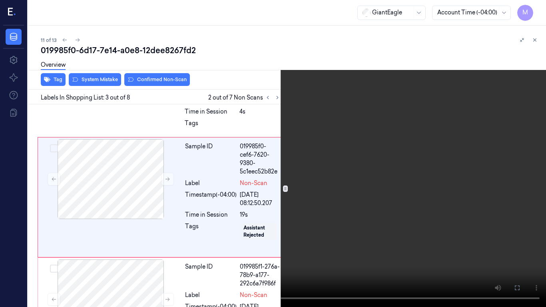
click at [324, 154] on video at bounding box center [273, 153] width 546 height 307
click at [287, 174] on video at bounding box center [273, 153] width 546 height 307
click at [311, 160] on video at bounding box center [273, 153] width 546 height 307
click at [331, 170] on video at bounding box center [273, 153] width 546 height 307
click at [346, 152] on video at bounding box center [273, 153] width 546 height 307
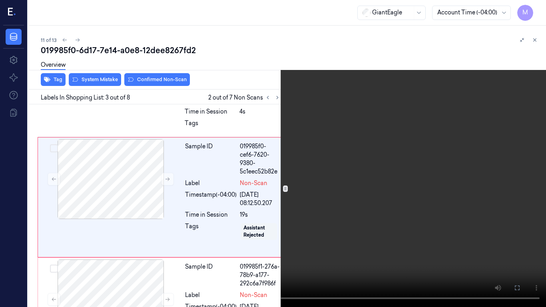
click at [413, 203] on video at bounding box center [273, 153] width 546 height 307
click at [414, 196] on video at bounding box center [273, 153] width 546 height 307
click at [0, 0] on icon at bounding box center [0, 0] width 0 height 0
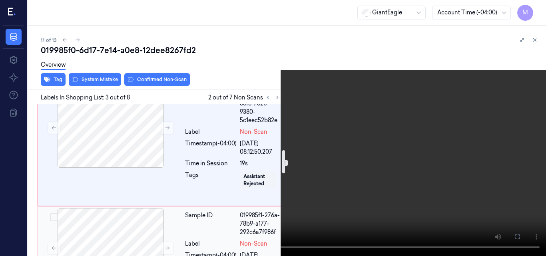
scroll to position [267, 0]
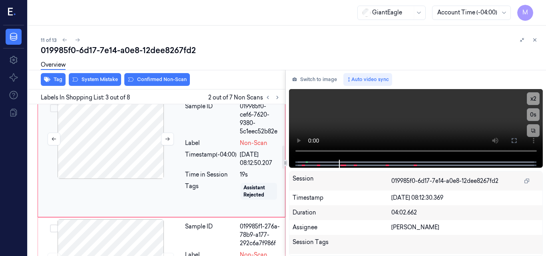
click at [112, 143] on div at bounding box center [111, 139] width 142 height 80
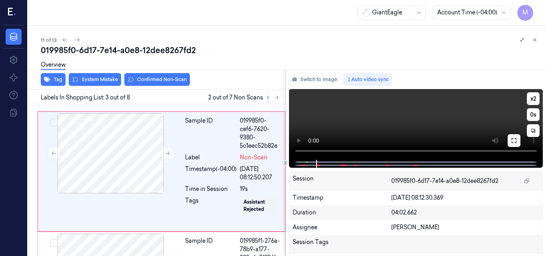
click at [517, 139] on icon at bounding box center [514, 141] width 6 height 6
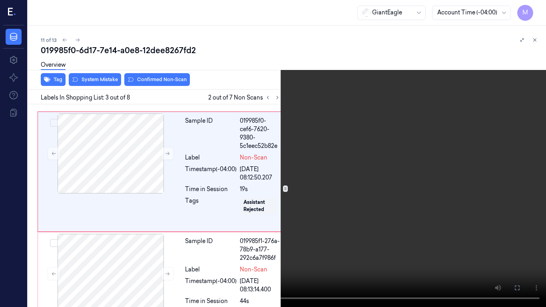
click at [0, 0] on icon at bounding box center [0, 0] width 0 height 0
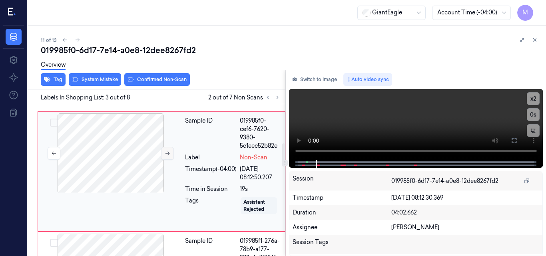
click at [164, 160] on button at bounding box center [167, 153] width 13 height 13
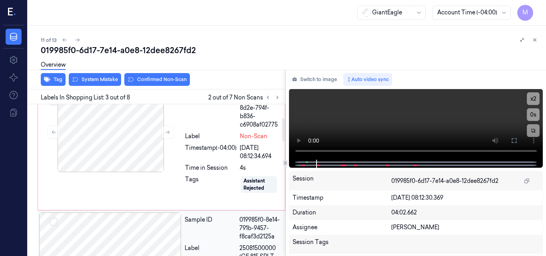
scroll to position [13, 0]
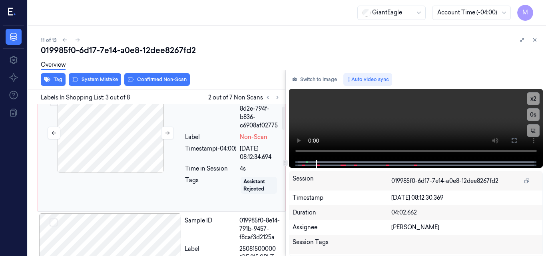
click at [142, 144] on div at bounding box center [111, 133] width 142 height 80
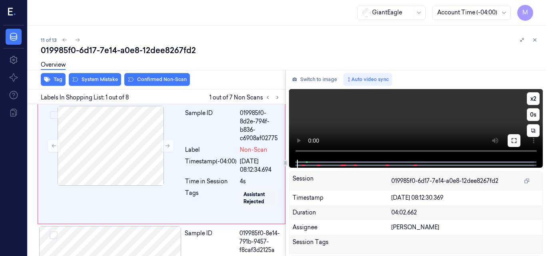
click at [516, 140] on icon at bounding box center [514, 140] width 5 height 5
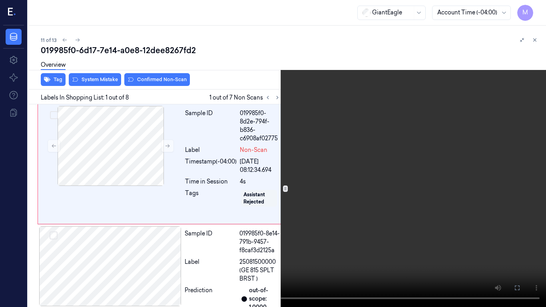
click at [310, 172] on video at bounding box center [273, 153] width 546 height 307
click at [535, 8] on button "x 2" at bounding box center [536, 9] width 13 height 13
click at [536, 10] on button "x 4" at bounding box center [536, 9] width 13 height 13
click at [389, 95] on video at bounding box center [273, 153] width 546 height 307
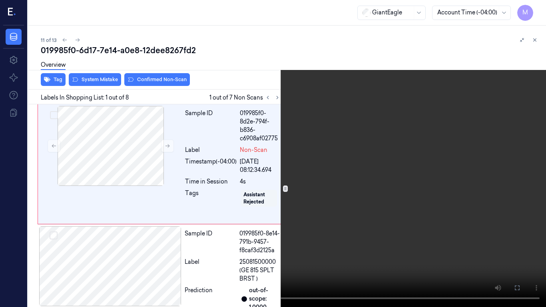
click at [308, 118] on video at bounding box center [273, 153] width 546 height 307
click at [0, 0] on icon at bounding box center [0, 0] width 0 height 0
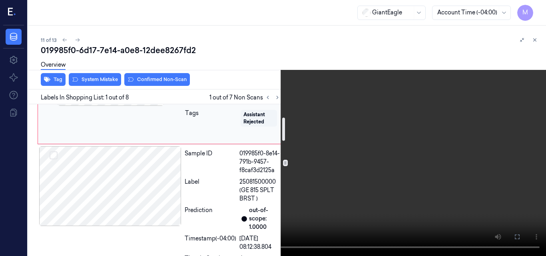
scroll to position [120, 0]
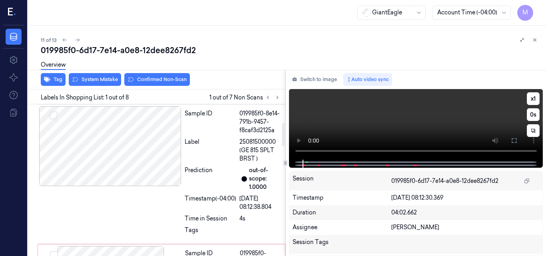
click at [410, 115] on video at bounding box center [416, 124] width 254 height 71
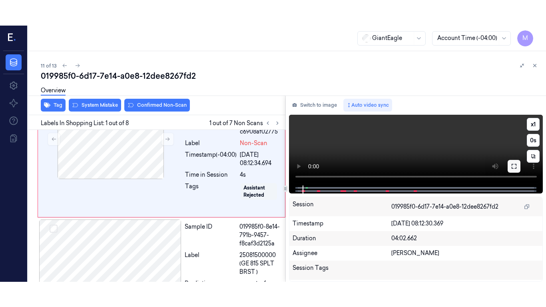
scroll to position [0, 0]
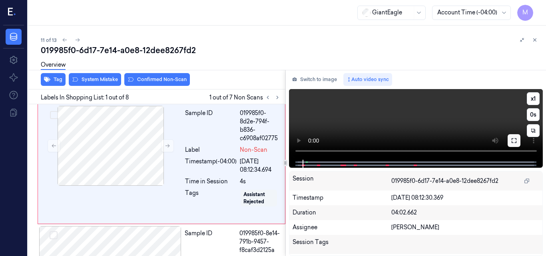
click at [514, 140] on icon at bounding box center [514, 141] width 6 height 6
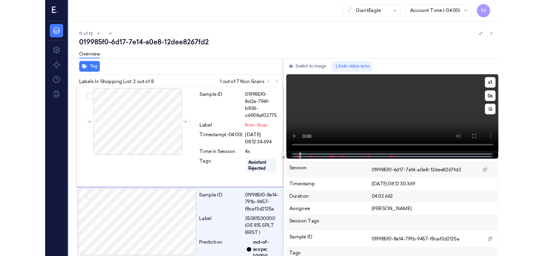
scroll to position [93, 0]
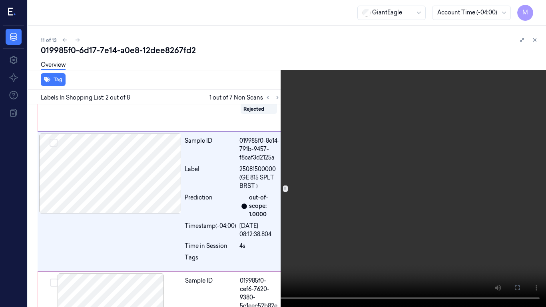
click at [327, 166] on video at bounding box center [273, 153] width 546 height 307
click at [0, 0] on icon at bounding box center [0, 0] width 0 height 0
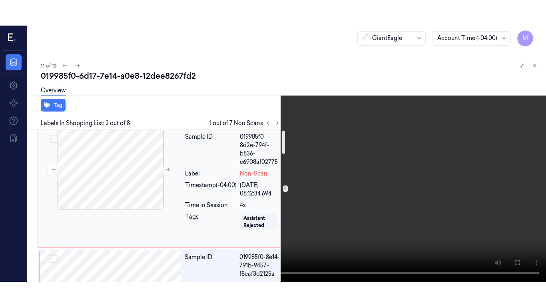
scroll to position [0, 0]
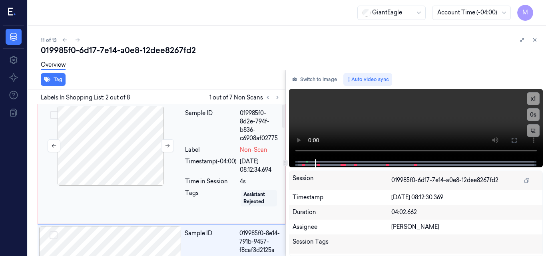
click at [136, 155] on div at bounding box center [111, 146] width 142 height 80
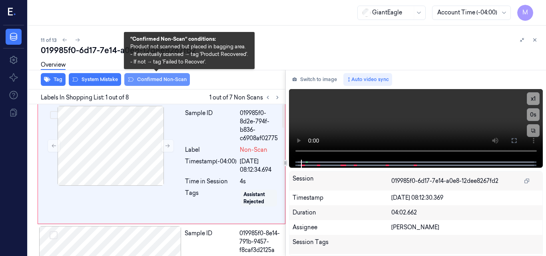
click at [154, 77] on button "Confirmed Non-Scan" at bounding box center [157, 79] width 66 height 13
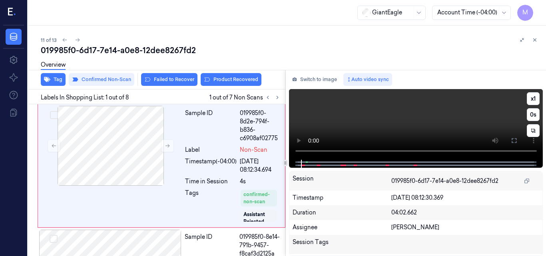
click at [425, 118] on video at bounding box center [416, 124] width 254 height 71
click at [512, 140] on icon at bounding box center [514, 141] width 6 height 6
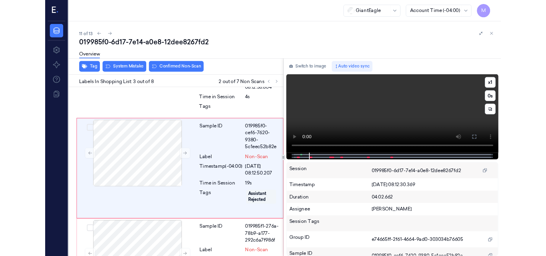
scroll to position [231, 0]
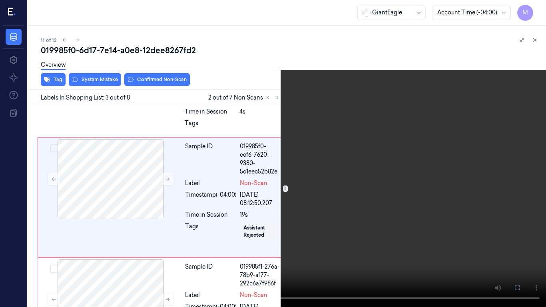
click at [305, 164] on video at bounding box center [273, 153] width 546 height 307
click at [0, 0] on icon at bounding box center [0, 0] width 0 height 0
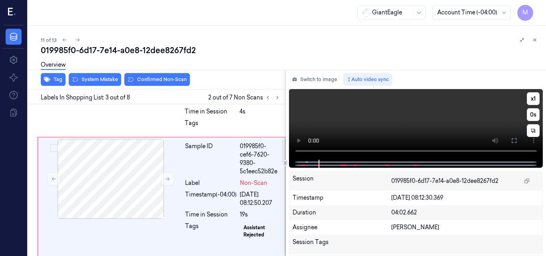
click at [442, 128] on video at bounding box center [416, 124] width 254 height 71
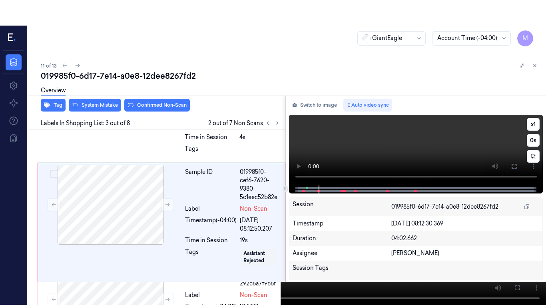
scroll to position [256, 0]
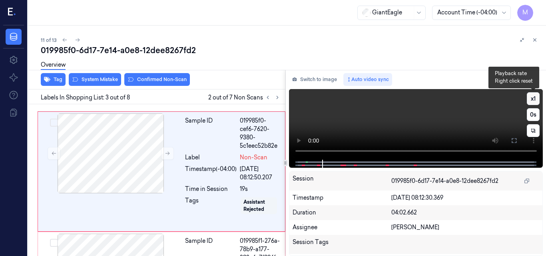
click at [528, 100] on button "x 1" at bounding box center [533, 98] width 13 height 13
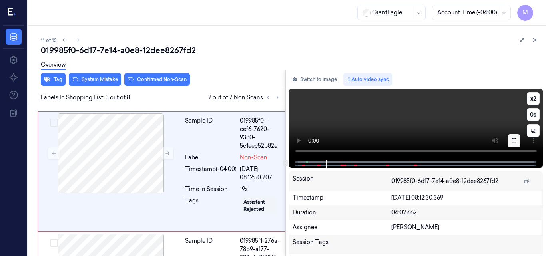
click at [516, 141] on icon at bounding box center [514, 141] width 6 height 6
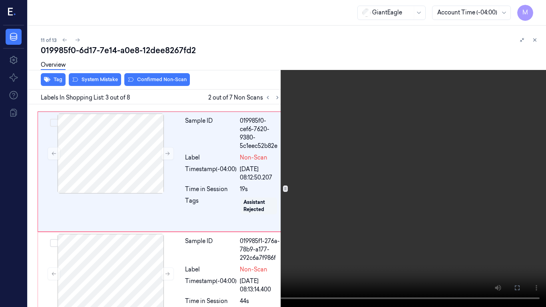
click at [452, 203] on video at bounding box center [273, 153] width 546 height 307
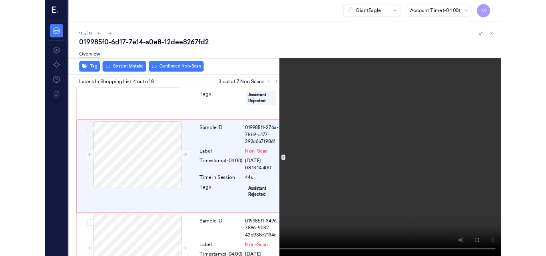
scroll to position [347, 0]
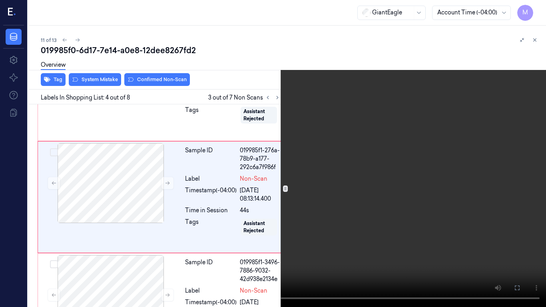
click at [0, 0] on icon at bounding box center [0, 0] width 0 height 0
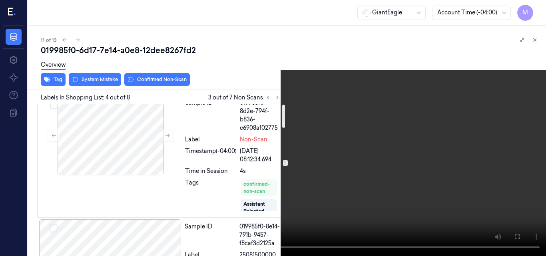
scroll to position [0, 0]
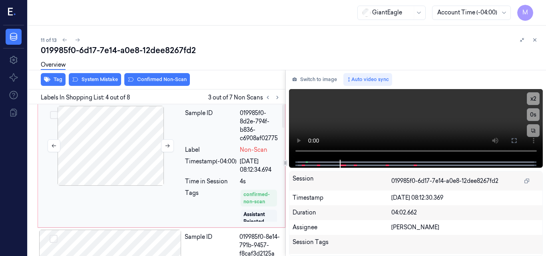
click at [111, 152] on div at bounding box center [111, 146] width 142 height 80
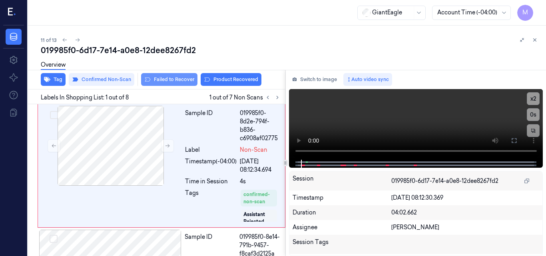
click at [166, 78] on button "Failed to Recover" at bounding box center [169, 79] width 56 height 13
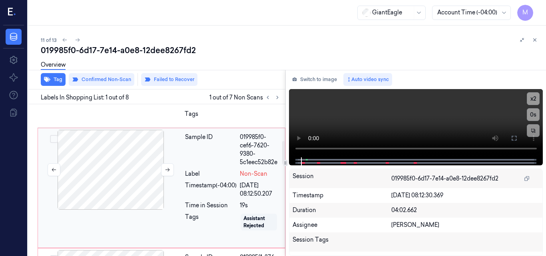
scroll to position [200, 0]
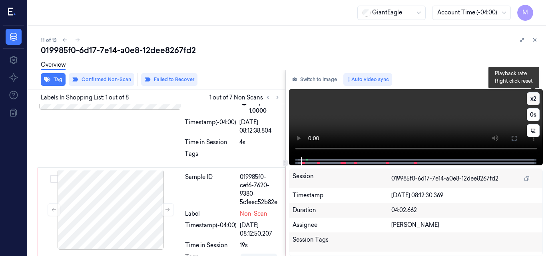
click at [534, 97] on button "x 2" at bounding box center [533, 98] width 13 height 13
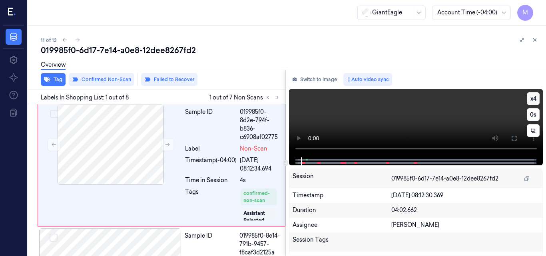
scroll to position [0, 0]
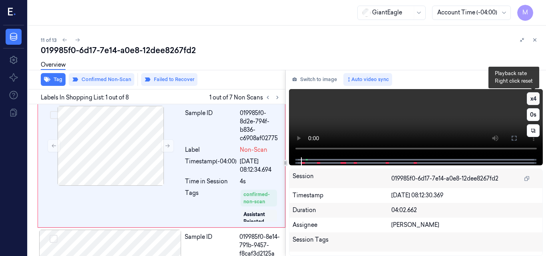
click at [534, 96] on button "x 4" at bounding box center [533, 98] width 13 height 13
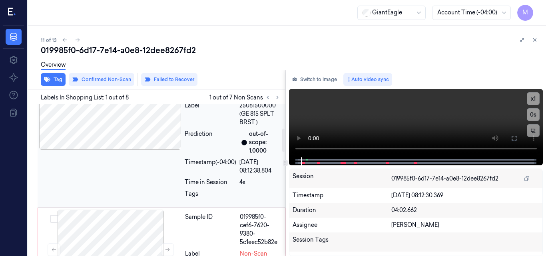
scroll to position [120, 0]
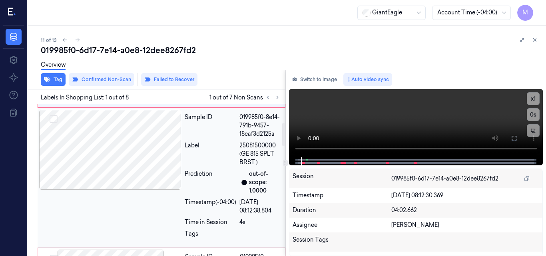
click at [148, 148] on div at bounding box center [110, 150] width 142 height 80
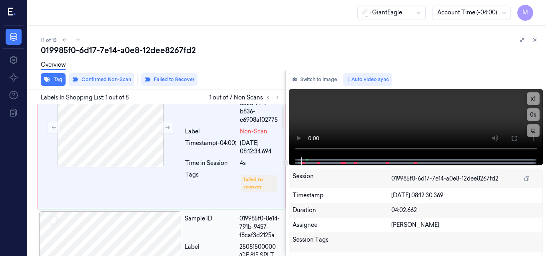
scroll to position [0, 0]
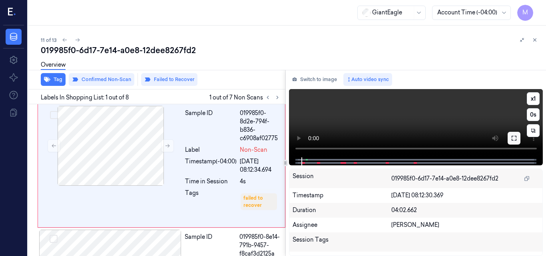
click at [514, 138] on icon at bounding box center [514, 138] width 6 height 6
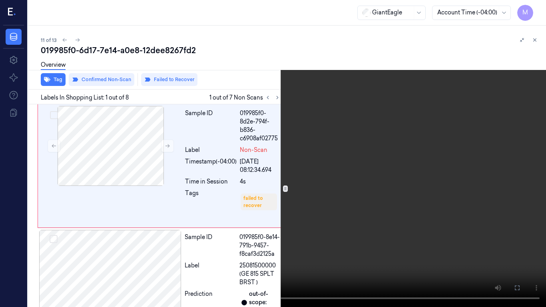
click at [380, 167] on video at bounding box center [273, 153] width 546 height 307
click at [322, 180] on video at bounding box center [273, 153] width 546 height 307
click at [334, 150] on video at bounding box center [273, 153] width 546 height 307
click at [321, 186] on video at bounding box center [273, 153] width 546 height 307
click at [0, 0] on icon at bounding box center [0, 0] width 0 height 0
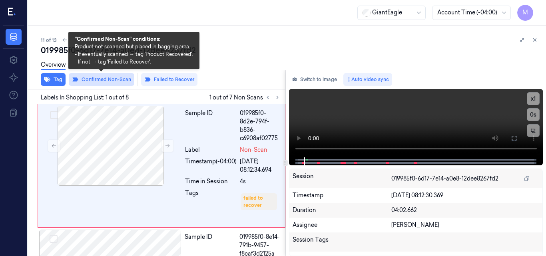
click at [118, 80] on button "Confirmed Non-Scan" at bounding box center [102, 79] width 66 height 13
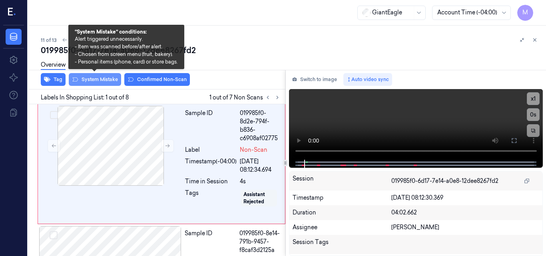
click at [104, 81] on button "System Mistake" at bounding box center [95, 79] width 52 height 13
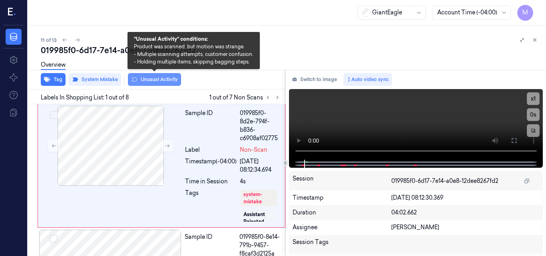
click at [164, 79] on button "Unusual Activity" at bounding box center [154, 79] width 53 height 13
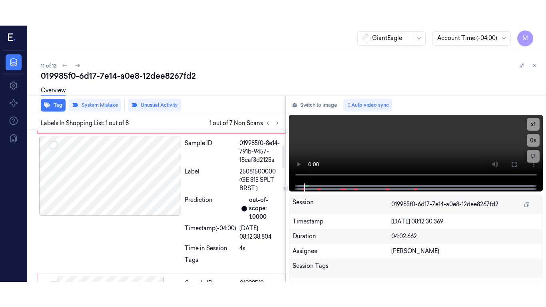
scroll to position [40, 0]
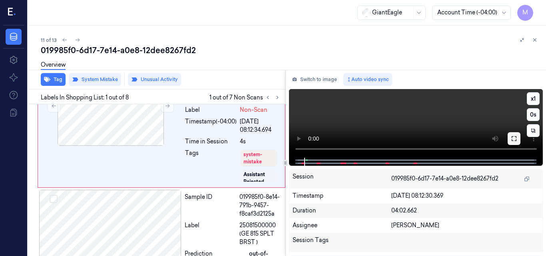
click at [512, 139] on icon at bounding box center [514, 139] width 6 height 6
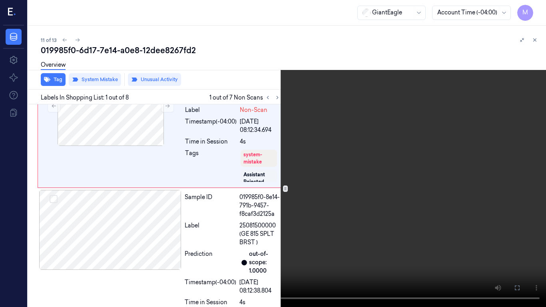
click at [242, 210] on video at bounding box center [273, 153] width 546 height 307
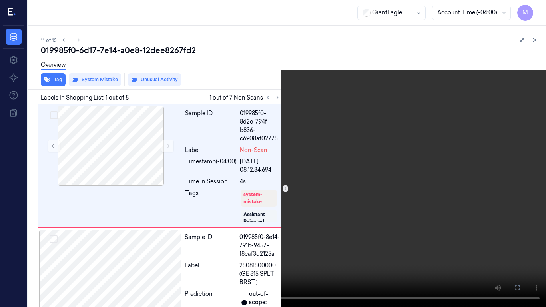
click at [272, 192] on video at bounding box center [273, 153] width 546 height 307
click at [335, 191] on video at bounding box center [273, 153] width 546 height 307
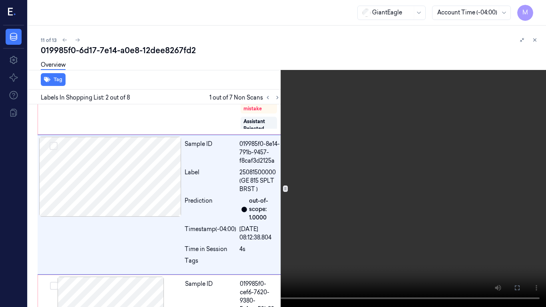
scroll to position [96, 0]
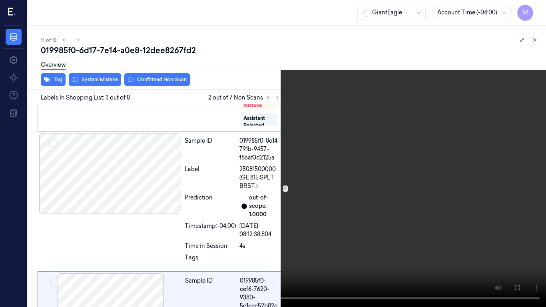
click at [317, 211] on video at bounding box center [273, 153] width 546 height 307
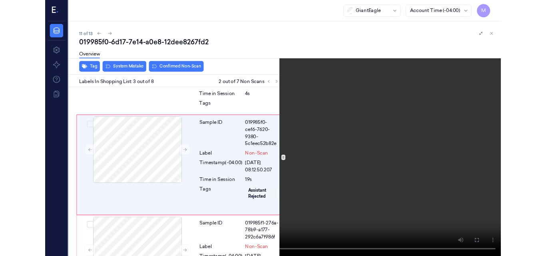
scroll to position [231, 0]
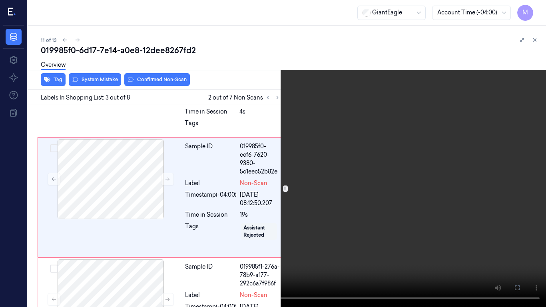
click at [0, 0] on icon at bounding box center [0, 0] width 0 height 0
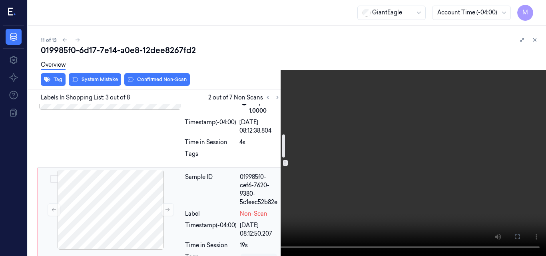
scroll to position [160, 0]
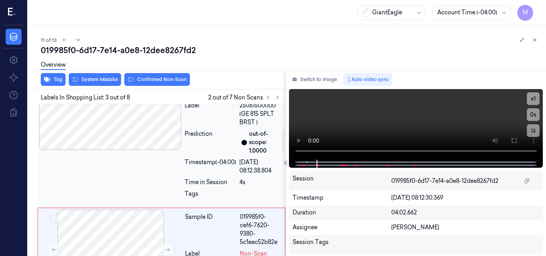
click at [142, 126] on div at bounding box center [110, 110] width 142 height 80
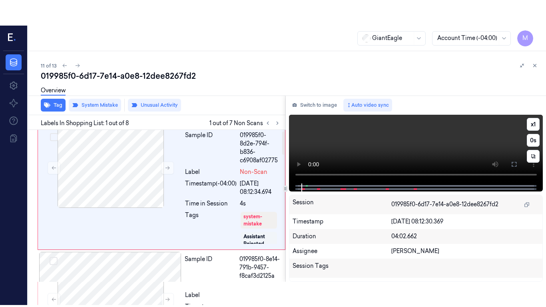
scroll to position [0, 0]
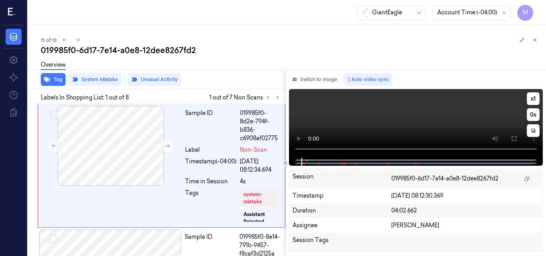
click at [510, 139] on button at bounding box center [514, 138] width 13 height 13
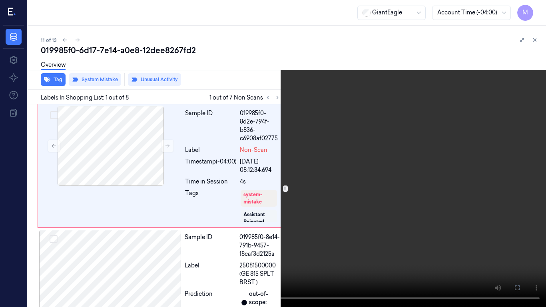
click at [410, 176] on video at bounding box center [273, 153] width 546 height 307
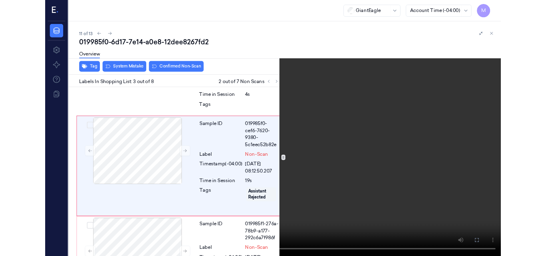
scroll to position [231, 0]
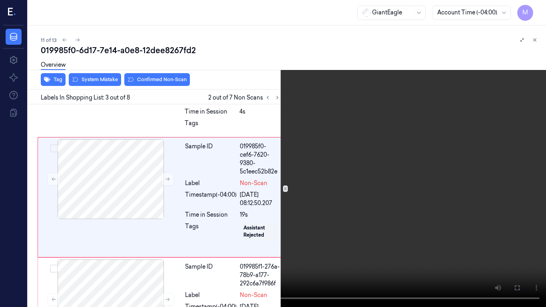
click at [373, 150] on video at bounding box center [273, 153] width 546 height 307
click at [0, 0] on icon at bounding box center [0, 0] width 0 height 0
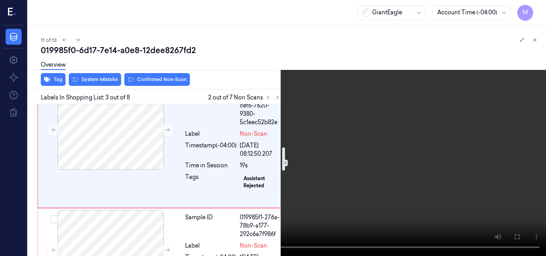
scroll to position [320, 0]
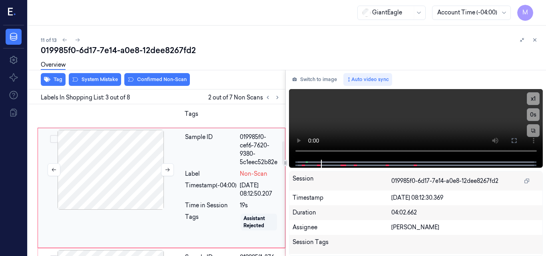
click at [141, 162] on div at bounding box center [111, 170] width 142 height 80
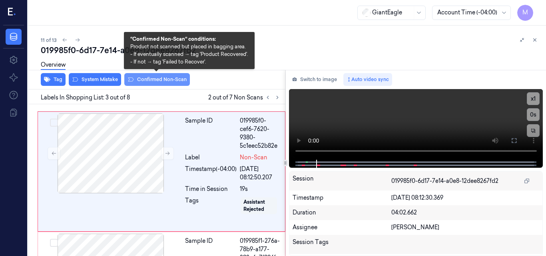
click at [161, 80] on button "Confirmed Non-Scan" at bounding box center [157, 79] width 66 height 13
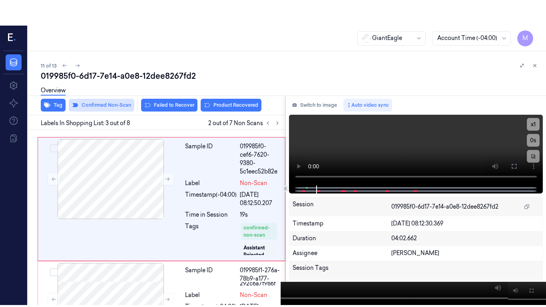
scroll to position [258, 0]
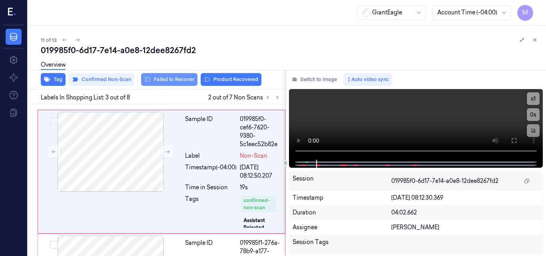
click at [178, 82] on button "Failed to Recover" at bounding box center [169, 79] width 56 height 13
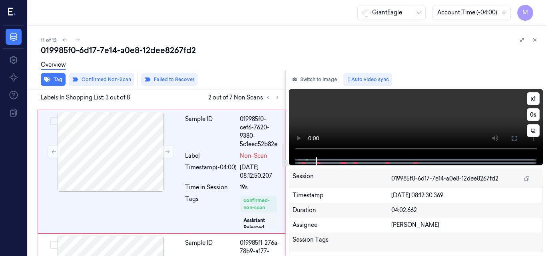
click at [462, 110] on video at bounding box center [416, 123] width 254 height 68
click at [514, 138] on icon at bounding box center [514, 138] width 6 height 6
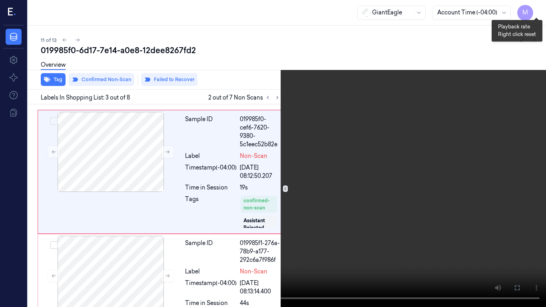
click at [537, 10] on button "x 1" at bounding box center [536, 9] width 13 height 13
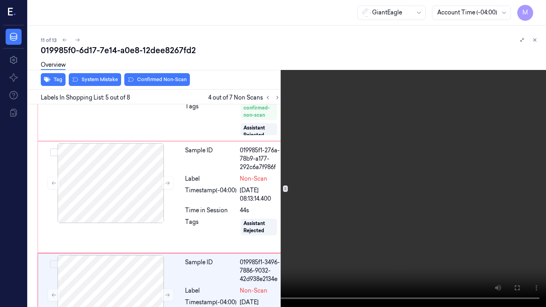
click at [368, 42] on video at bounding box center [273, 153] width 546 height 307
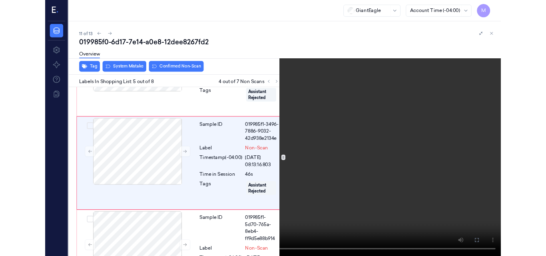
scroll to position [467, 0]
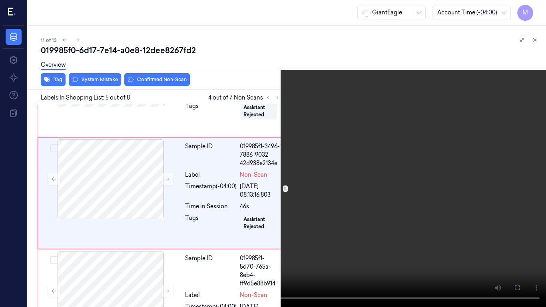
click at [0, 0] on button at bounding box center [0, 0] width 0 height 0
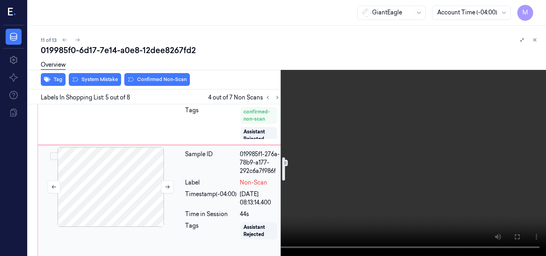
scroll to position [307, 0]
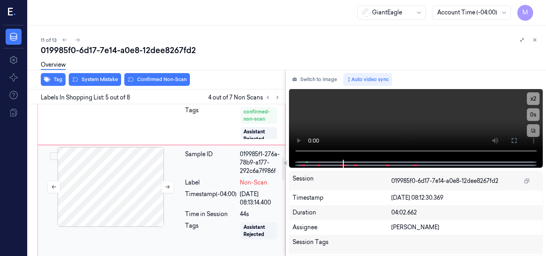
click at [119, 179] on div at bounding box center [111, 187] width 142 height 80
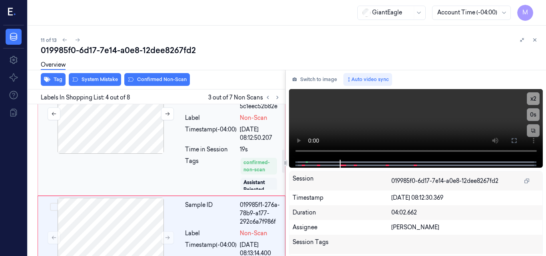
click at [134, 134] on div at bounding box center [111, 114] width 142 height 80
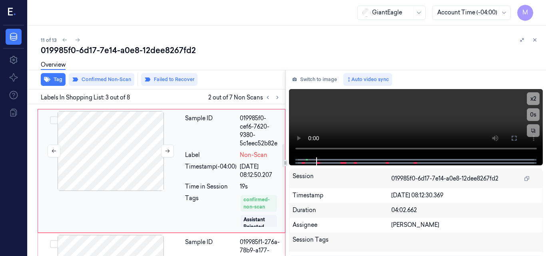
scroll to position [258, 0]
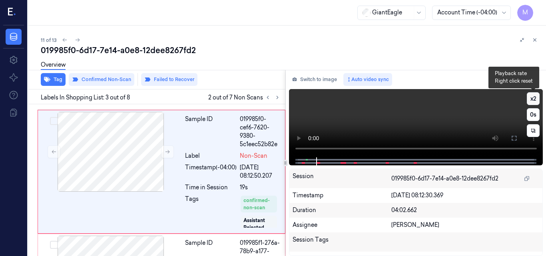
click at [532, 99] on button "x 2" at bounding box center [533, 98] width 13 height 13
click at [532, 99] on button "x 4" at bounding box center [533, 98] width 13 height 13
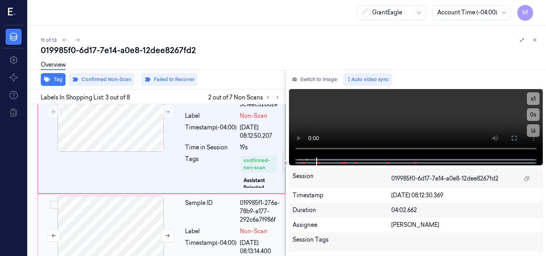
click at [125, 213] on div at bounding box center [111, 236] width 142 height 80
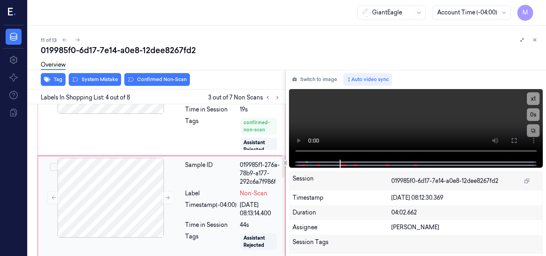
scroll to position [296, 0]
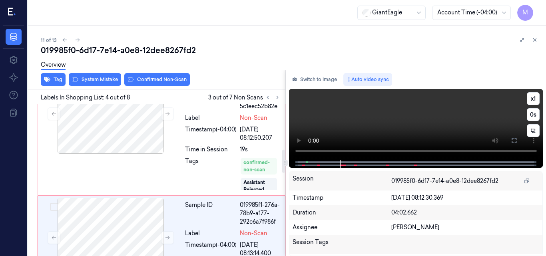
click at [459, 122] on video at bounding box center [416, 124] width 254 height 71
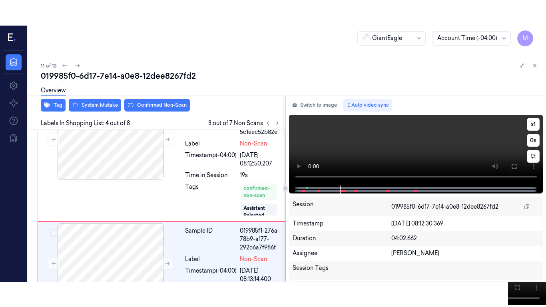
scroll to position [376, 0]
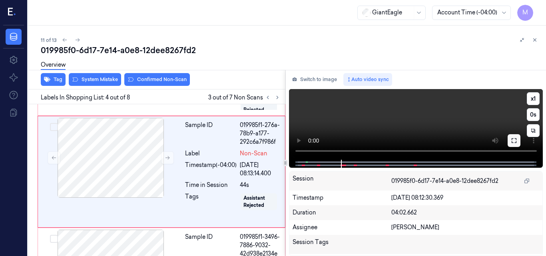
click at [515, 141] on icon at bounding box center [514, 141] width 6 height 6
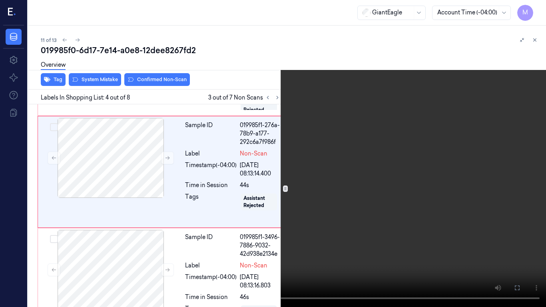
click at [306, 204] on video at bounding box center [273, 153] width 546 height 307
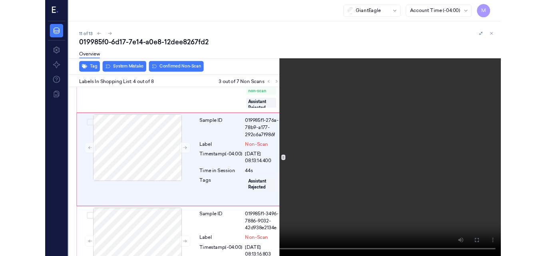
scroll to position [351, 0]
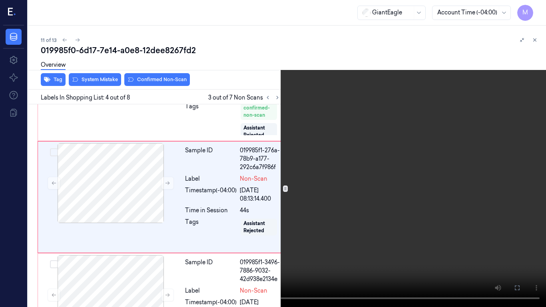
click at [261, 218] on video at bounding box center [273, 153] width 546 height 307
click at [304, 217] on video at bounding box center [273, 153] width 546 height 307
click at [0, 0] on icon at bounding box center [0, 0] width 0 height 0
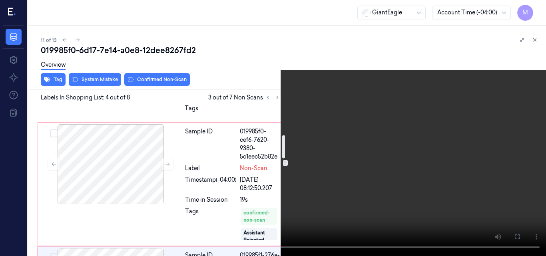
scroll to position [200, 0]
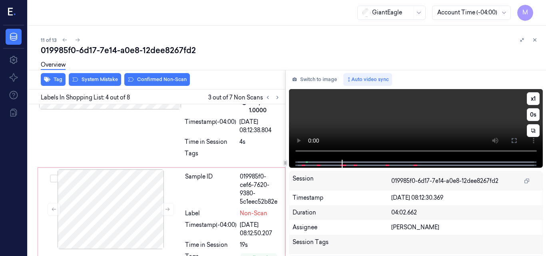
click at [458, 124] on video at bounding box center [416, 124] width 254 height 71
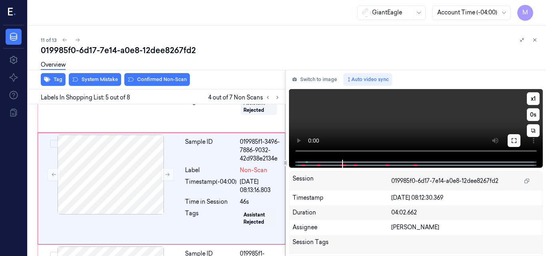
click at [514, 140] on icon at bounding box center [514, 141] width 6 height 6
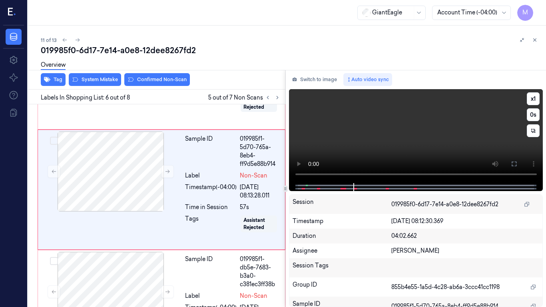
scroll to position [587, 0]
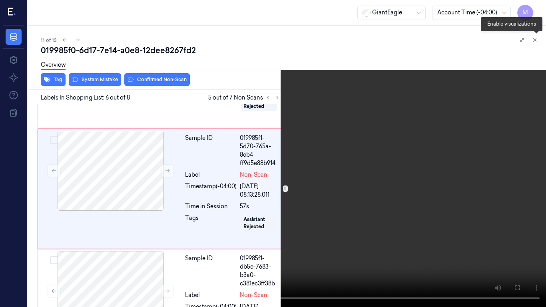
click at [536, 43] on icon at bounding box center [537, 42] width 4 height 4
click at [537, 8] on button "x 1" at bounding box center [536, 9] width 13 height 13
click at [539, 42] on icon at bounding box center [537, 42] width 12 height 12
click at [346, 169] on video at bounding box center [273, 153] width 546 height 307
click at [429, 184] on video at bounding box center [273, 153] width 546 height 307
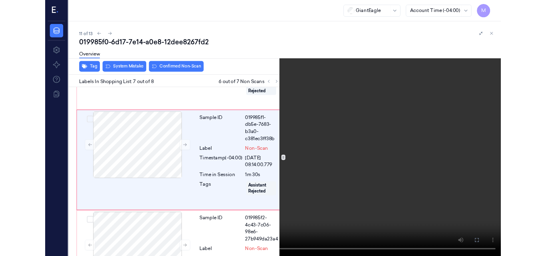
scroll to position [708, 0]
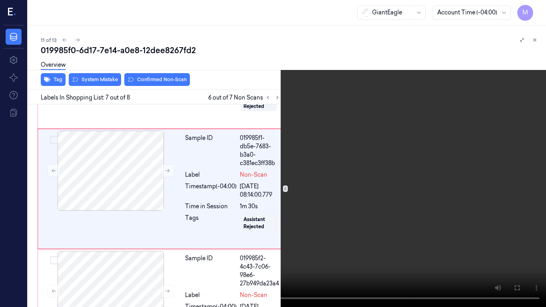
click at [474, 237] on video at bounding box center [273, 153] width 546 height 307
click at [0, 0] on button at bounding box center [0, 0] width 0 height 0
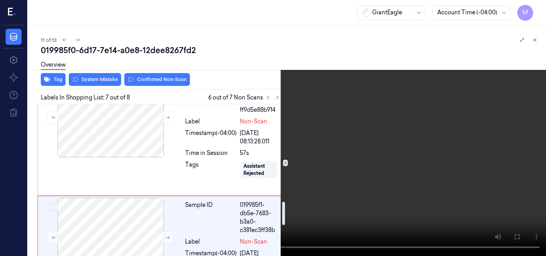
scroll to position [600, 0]
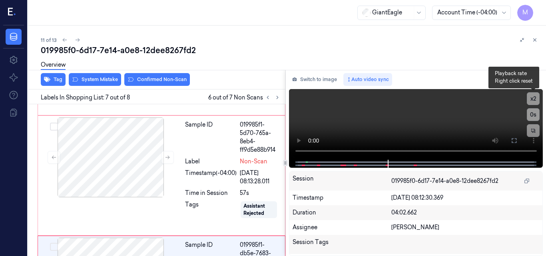
click at [532, 98] on button "x 2" at bounding box center [533, 98] width 13 height 13
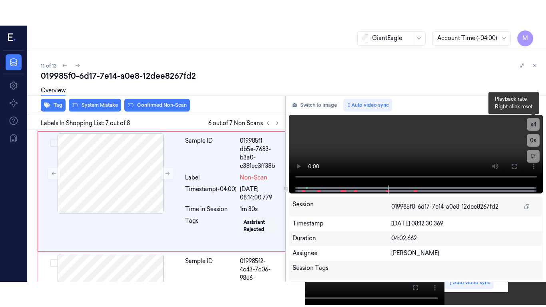
scroll to position [733, 0]
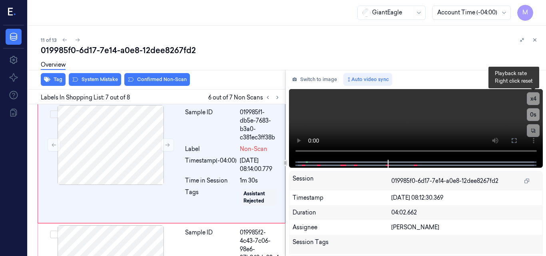
click at [532, 98] on button "x 4" at bounding box center [533, 98] width 13 height 13
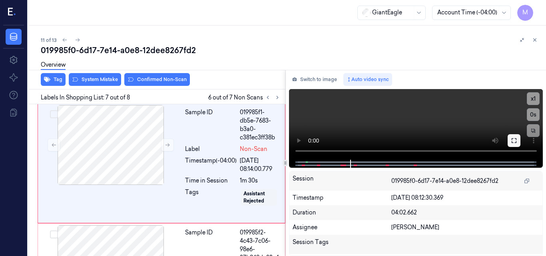
click at [516, 142] on icon at bounding box center [514, 141] width 6 height 6
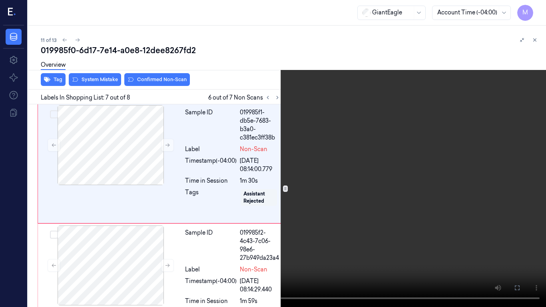
click at [268, 184] on video at bounding box center [273, 153] width 546 height 307
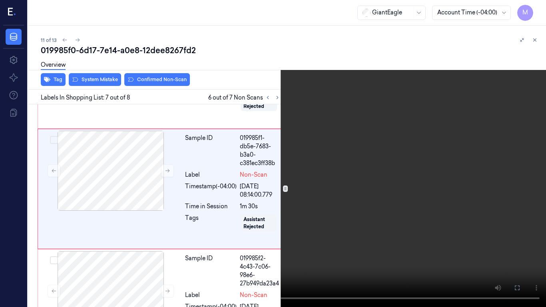
click at [101, 256] on video at bounding box center [273, 153] width 546 height 307
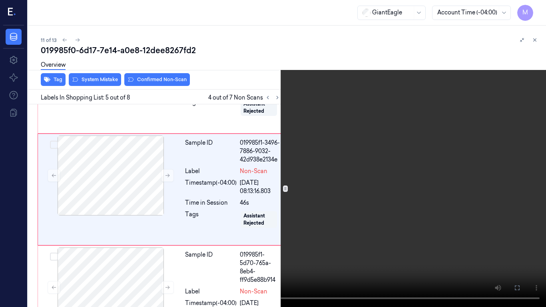
scroll to position [467, 0]
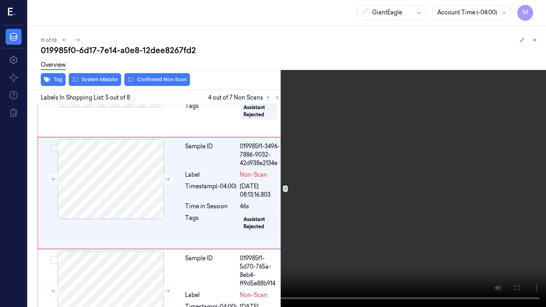
click at [281, 210] on video at bounding box center [273, 153] width 546 height 307
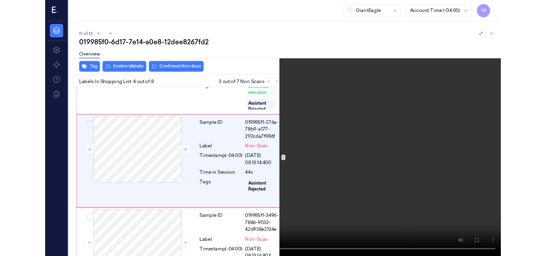
scroll to position [351, 0]
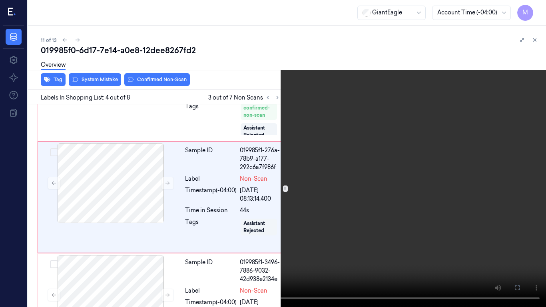
click at [409, 195] on video at bounding box center [273, 153] width 546 height 307
click at [0, 0] on icon at bounding box center [0, 0] width 0 height 0
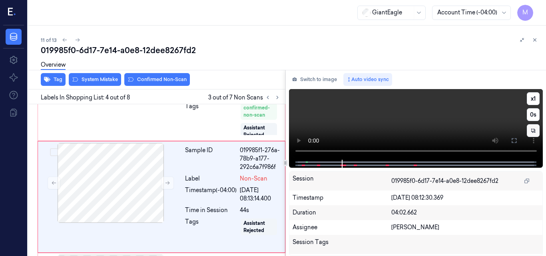
click at [424, 123] on video at bounding box center [416, 124] width 254 height 71
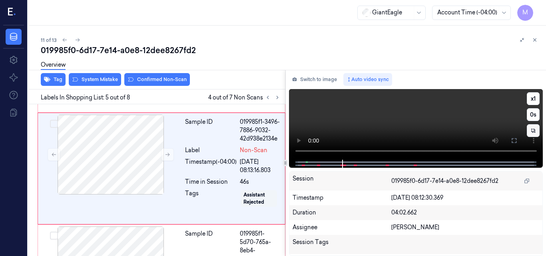
scroll to position [492, 0]
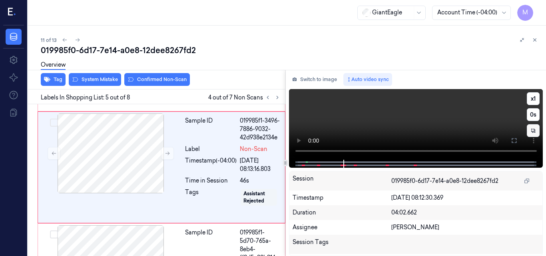
click at [421, 120] on video at bounding box center [416, 124] width 254 height 71
click at [514, 140] on icon at bounding box center [514, 141] width 6 height 6
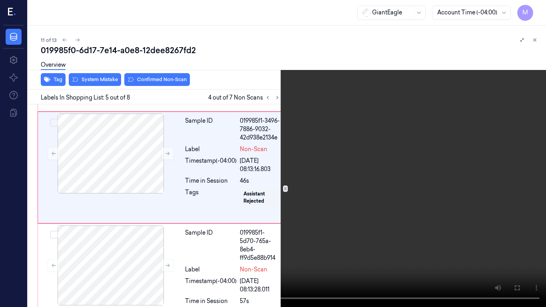
click at [316, 172] on video at bounding box center [273, 153] width 546 height 307
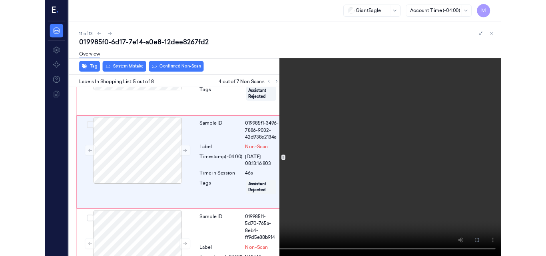
scroll to position [467, 0]
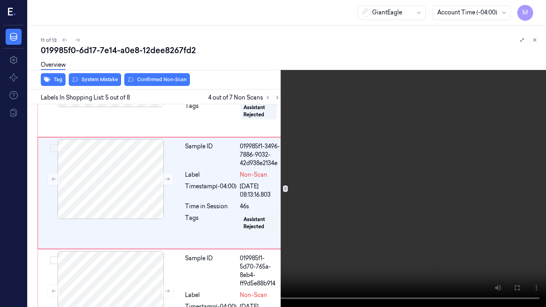
click at [342, 199] on video at bounding box center [273, 153] width 546 height 307
click at [374, 199] on video at bounding box center [273, 153] width 546 height 307
click at [0, 0] on icon at bounding box center [0, 0] width 0 height 0
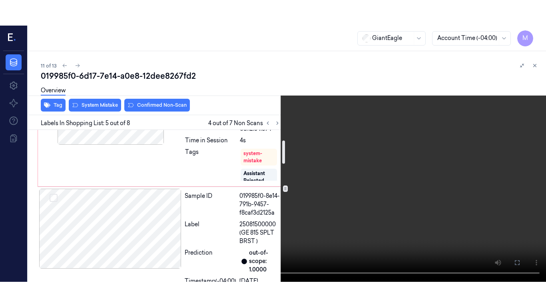
scroll to position [0, 0]
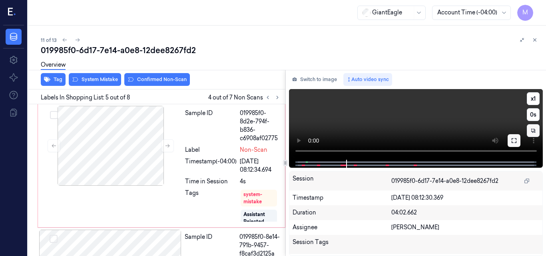
click at [508, 144] on button at bounding box center [514, 140] width 13 height 13
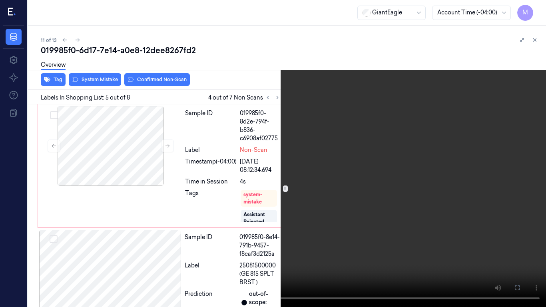
click at [320, 205] on video at bounding box center [273, 153] width 546 height 307
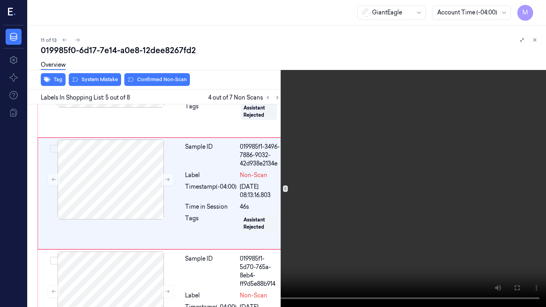
click at [324, 188] on video at bounding box center [273, 153] width 546 height 307
click at [216, 196] on video at bounding box center [273, 153] width 546 height 307
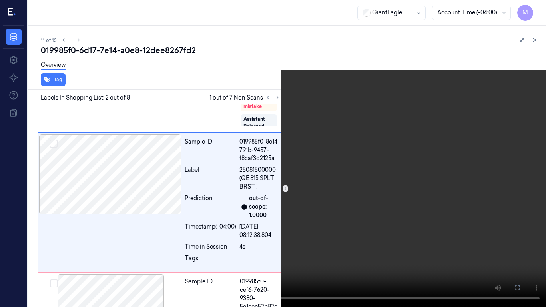
scroll to position [96, 0]
click at [332, 181] on video at bounding box center [273, 153] width 546 height 307
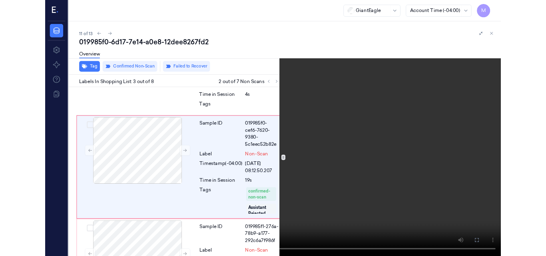
scroll to position [233, 0]
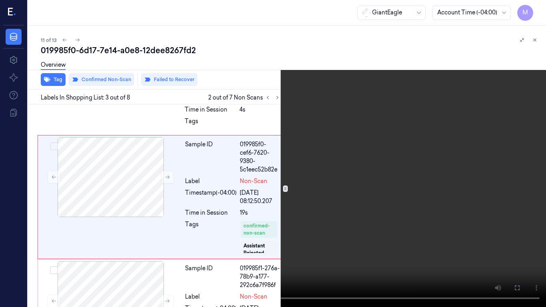
click at [0, 0] on icon at bounding box center [0, 0] width 0 height 0
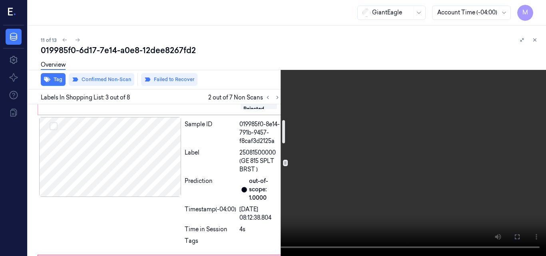
scroll to position [0, 0]
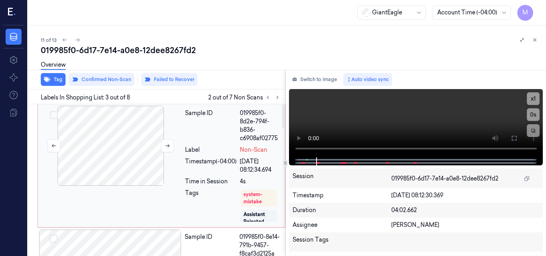
click at [128, 144] on div at bounding box center [111, 146] width 142 height 80
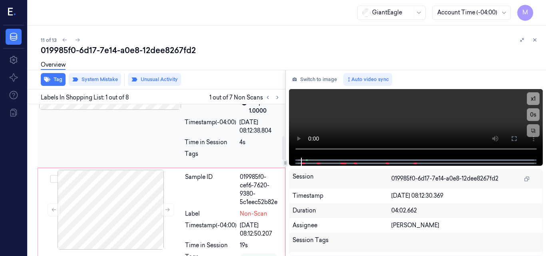
scroll to position [240, 0]
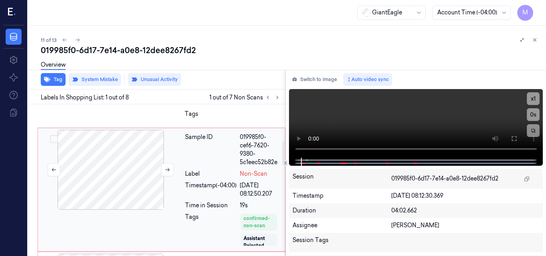
click at [129, 158] on div at bounding box center [111, 170] width 142 height 80
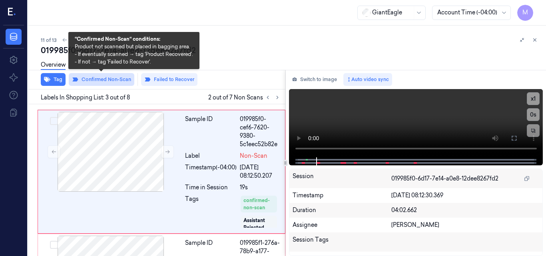
click at [111, 80] on button "Confirmed Non-Scan" at bounding box center [102, 79] width 66 height 13
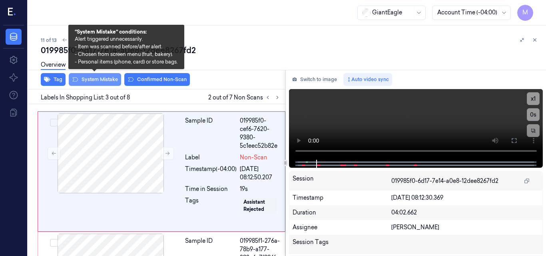
click at [89, 79] on button "System Mistake" at bounding box center [95, 79] width 52 height 13
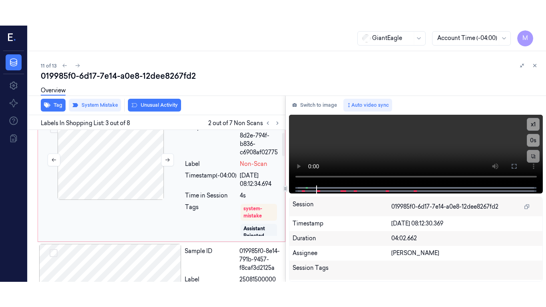
scroll to position [0, 0]
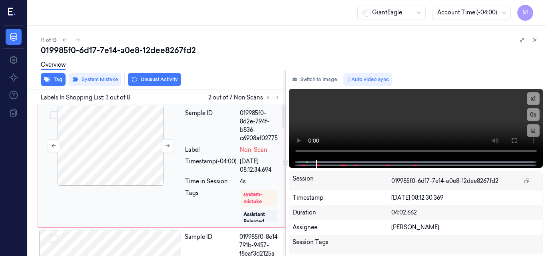
click at [132, 142] on div at bounding box center [111, 146] width 142 height 80
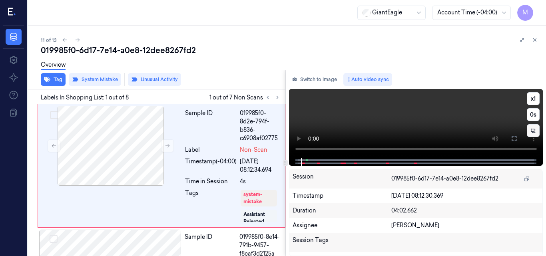
click at [453, 117] on video at bounding box center [416, 123] width 254 height 69
click at [513, 139] on icon at bounding box center [514, 139] width 6 height 6
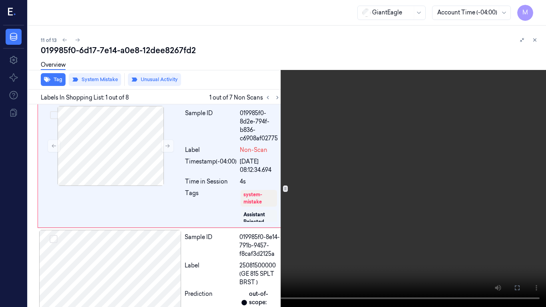
click at [300, 167] on video at bounding box center [273, 153] width 546 height 307
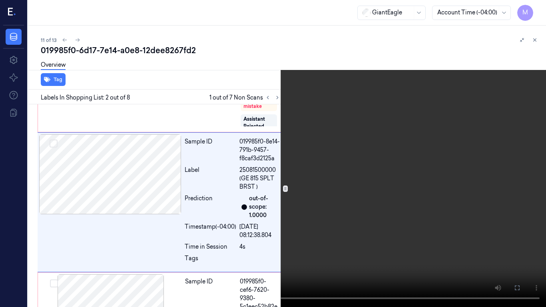
scroll to position [96, 0]
click at [305, 136] on video at bounding box center [273, 153] width 546 height 307
click at [297, 122] on video at bounding box center [273, 153] width 546 height 307
click at [248, 165] on video at bounding box center [273, 153] width 546 height 307
click at [0, 0] on icon at bounding box center [0, 0] width 0 height 0
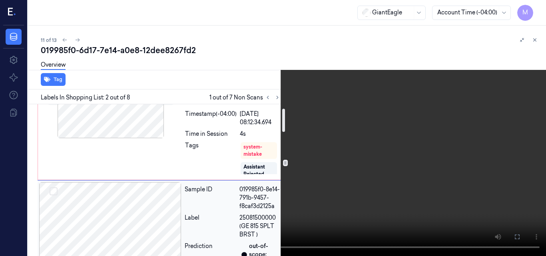
scroll to position [0, 0]
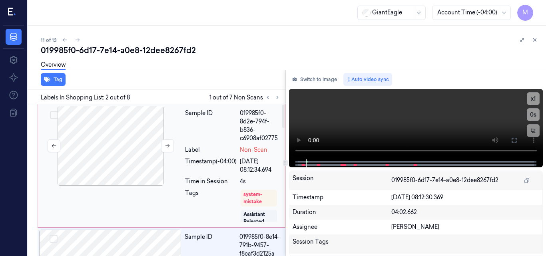
click at [134, 148] on div at bounding box center [111, 146] width 142 height 80
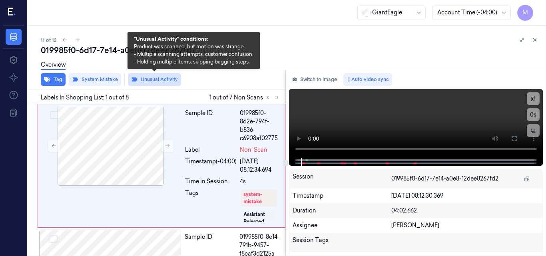
click at [164, 78] on button "Unusual Activity" at bounding box center [154, 79] width 53 height 13
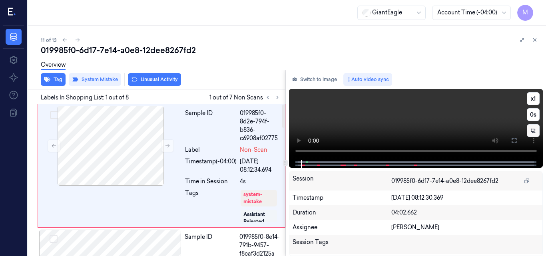
click at [442, 124] on video at bounding box center [416, 124] width 254 height 71
click at [511, 143] on button at bounding box center [514, 140] width 13 height 13
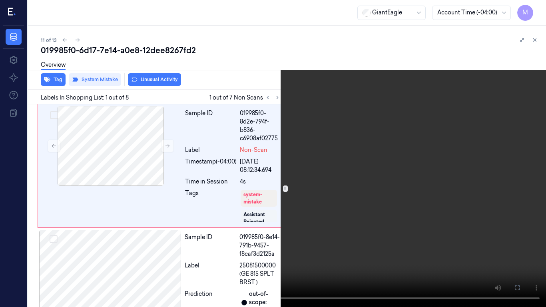
click at [285, 191] on video at bounding box center [273, 153] width 546 height 307
click at [322, 189] on video at bounding box center [273, 153] width 546 height 307
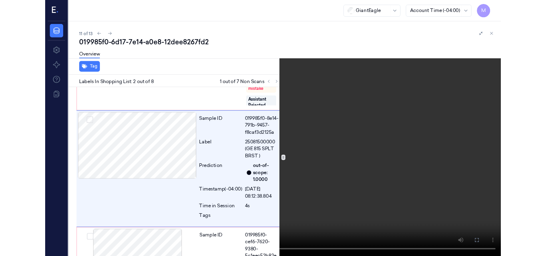
scroll to position [96, 0]
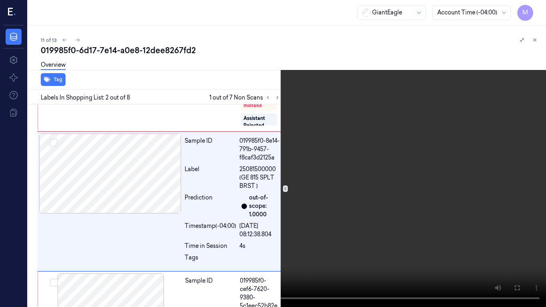
click at [0, 0] on icon at bounding box center [0, 0] width 0 height 0
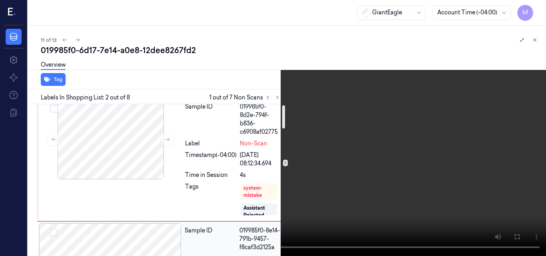
scroll to position [0, 0]
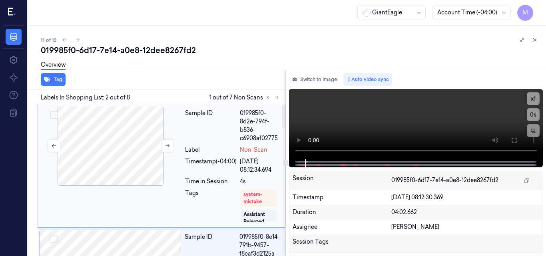
click at [134, 135] on div at bounding box center [111, 146] width 142 height 80
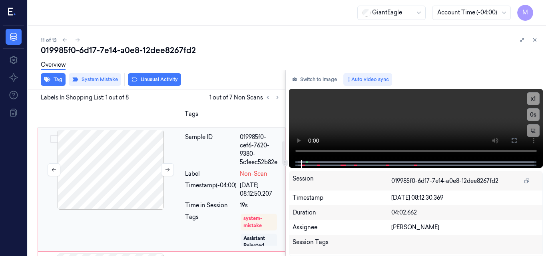
click at [127, 169] on div at bounding box center [111, 170] width 142 height 80
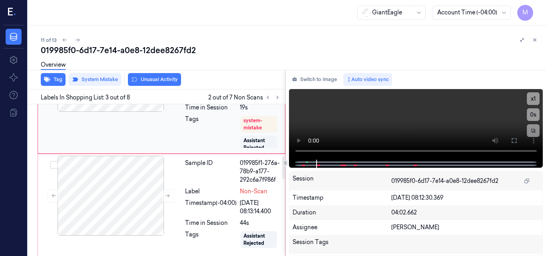
scroll to position [378, 0]
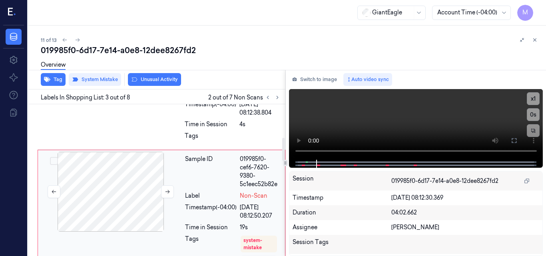
click at [135, 179] on div at bounding box center [111, 192] width 142 height 80
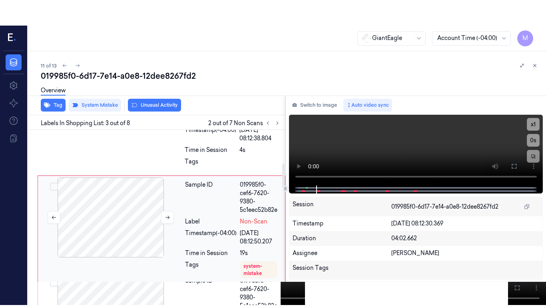
scroll to position [258, 0]
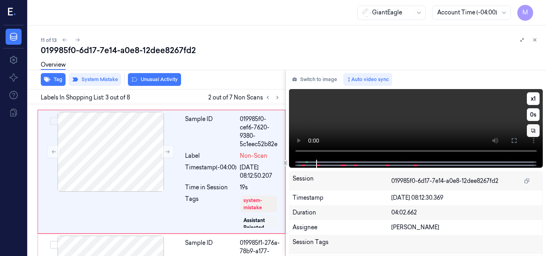
click at [477, 120] on video at bounding box center [416, 124] width 254 height 71
click at [516, 141] on icon at bounding box center [514, 141] width 6 height 6
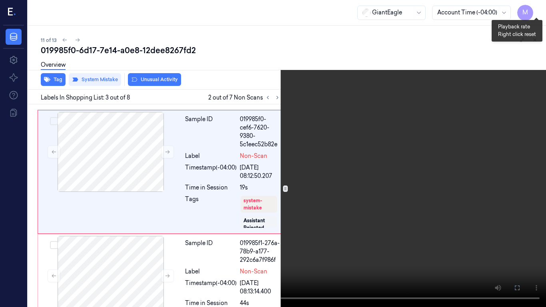
click at [536, 5] on button "x 1" at bounding box center [536, 9] width 13 height 13
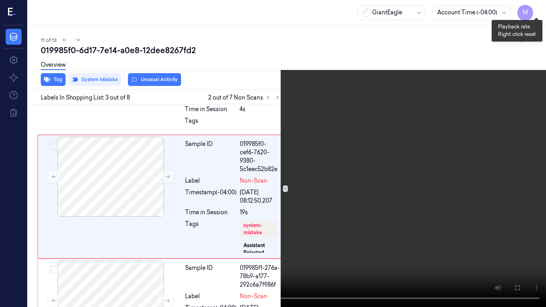
scroll to position [233, 0]
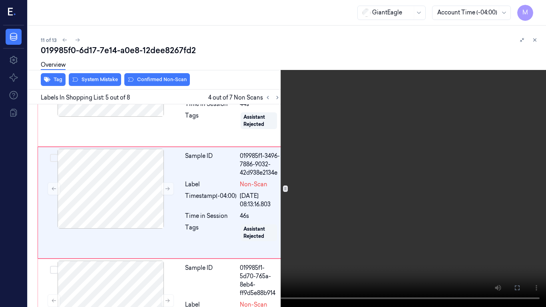
click at [306, 150] on video at bounding box center [273, 153] width 546 height 307
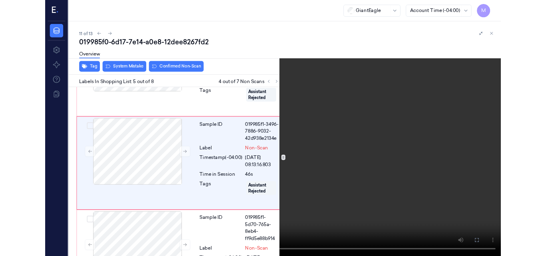
scroll to position [467, 0]
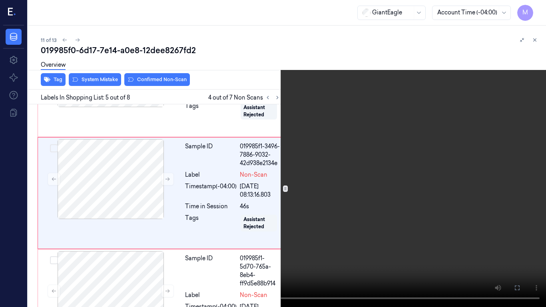
click at [306, 150] on video at bounding box center [273, 153] width 546 height 307
click at [0, 0] on icon at bounding box center [0, 0] width 0 height 0
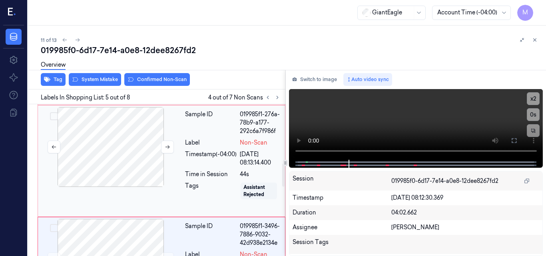
click at [130, 145] on div at bounding box center [111, 147] width 142 height 80
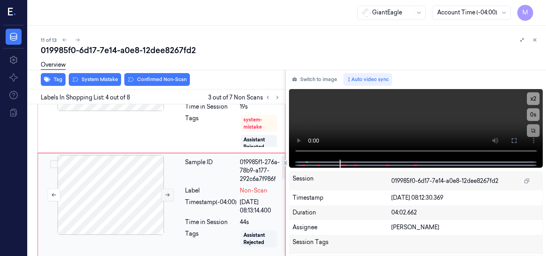
scroll to position [376, 0]
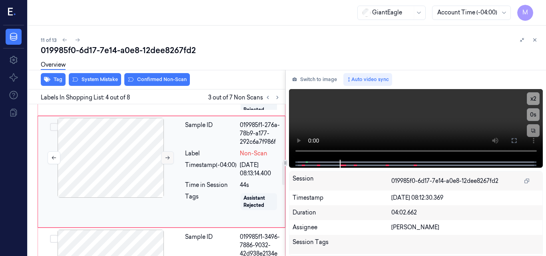
click at [166, 161] on icon at bounding box center [168, 158] width 6 height 6
click at [91, 75] on div "Overview" at bounding box center [290, 66] width 499 height 20
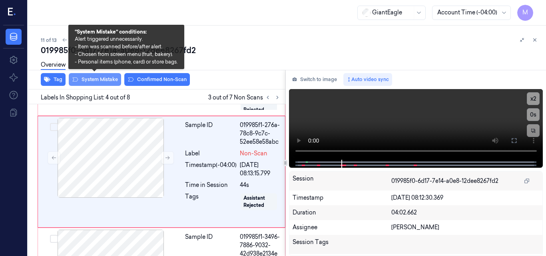
click at [91, 77] on button "System Mistake" at bounding box center [95, 79] width 52 height 13
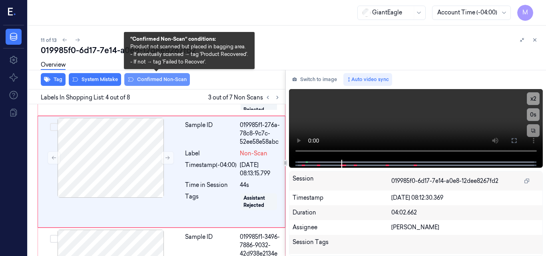
scroll to position [378, 0]
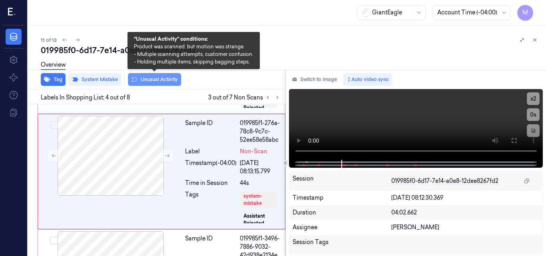
click at [155, 81] on button "Unusual Activity" at bounding box center [154, 79] width 53 height 13
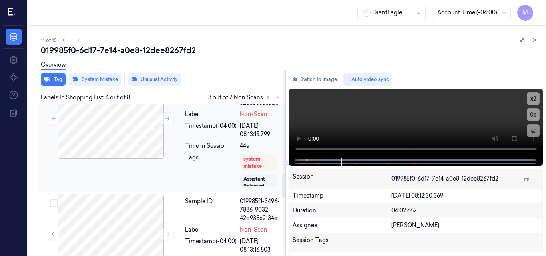
scroll to position [458, 0]
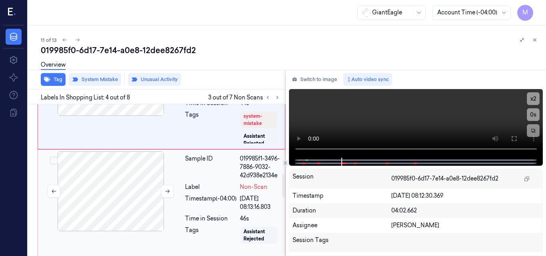
click at [127, 203] on div at bounding box center [111, 192] width 142 height 80
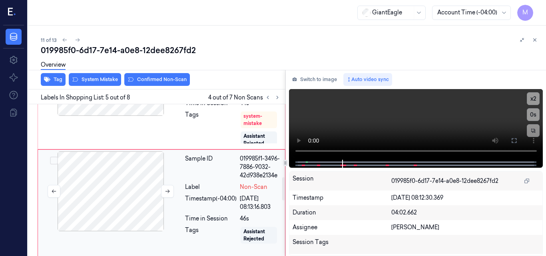
scroll to position [496, 0]
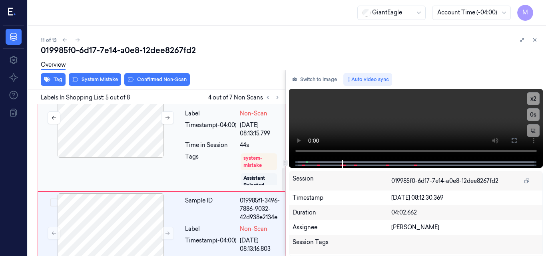
click at [129, 142] on div at bounding box center [111, 118] width 142 height 80
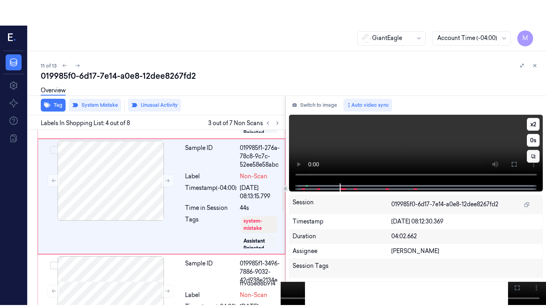
scroll to position [378, 0]
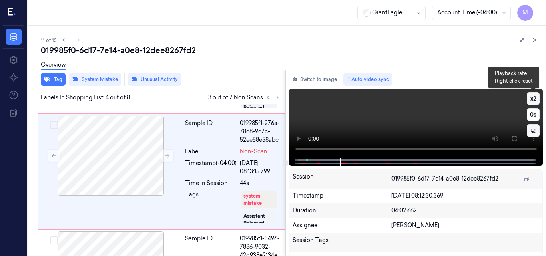
click at [535, 98] on button "x 2" at bounding box center [533, 98] width 13 height 13
click at [534, 98] on button "x 4" at bounding box center [533, 98] width 13 height 13
click at [415, 118] on video at bounding box center [416, 123] width 254 height 69
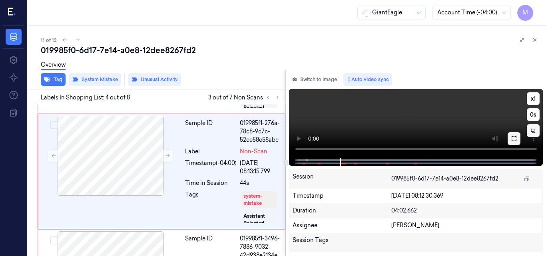
click at [517, 139] on icon at bounding box center [514, 139] width 6 height 6
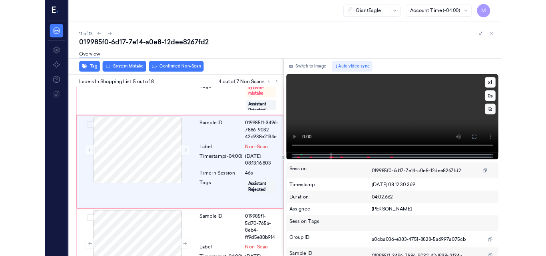
scroll to position [470, 0]
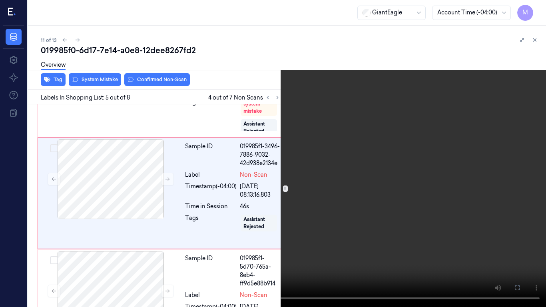
click at [206, 112] on video at bounding box center [273, 153] width 546 height 307
click at [0, 0] on icon at bounding box center [0, 0] width 0 height 0
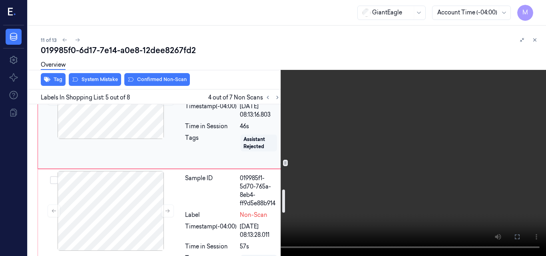
scroll to position [590, 0]
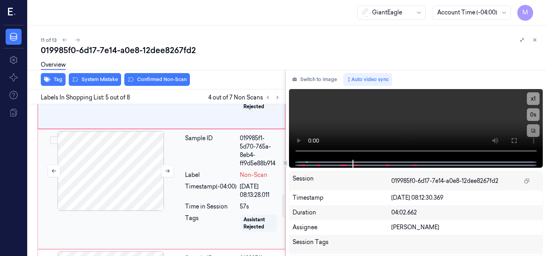
click at [120, 170] on div at bounding box center [111, 171] width 142 height 80
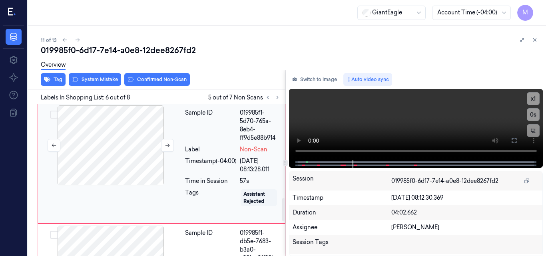
scroll to position [616, 0]
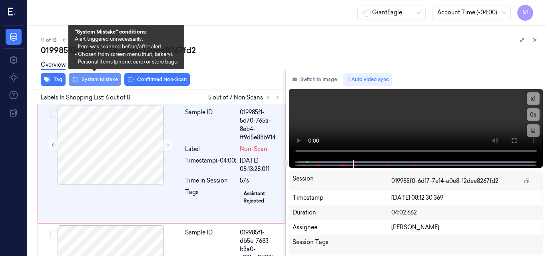
click at [104, 78] on button "System Mistake" at bounding box center [95, 79] width 52 height 13
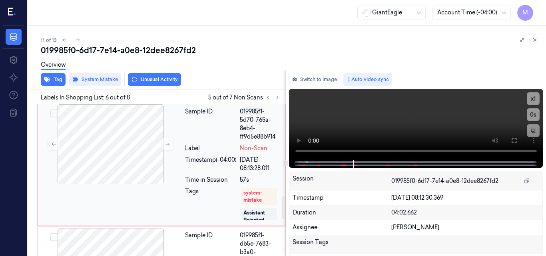
scroll to position [578, 0]
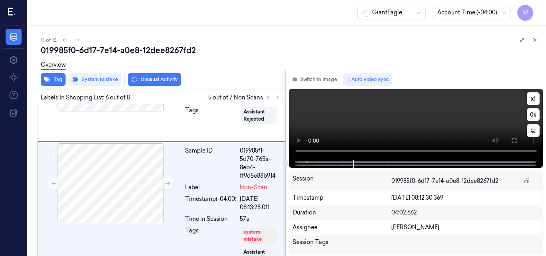
click at [445, 117] on video at bounding box center [416, 124] width 254 height 71
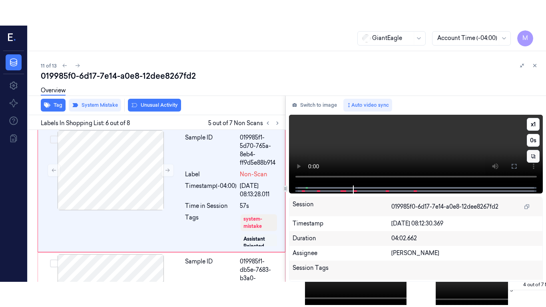
scroll to position [618, 0]
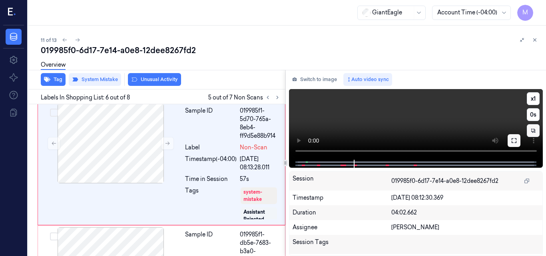
click at [517, 141] on icon at bounding box center [514, 141] width 6 height 6
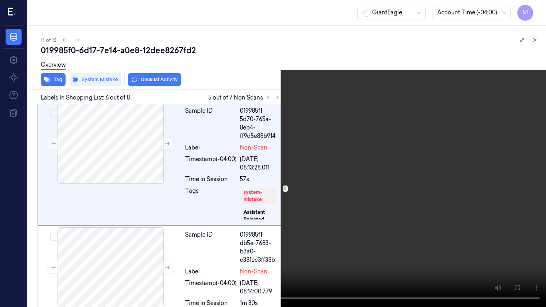
click at [355, 166] on video at bounding box center [273, 153] width 546 height 307
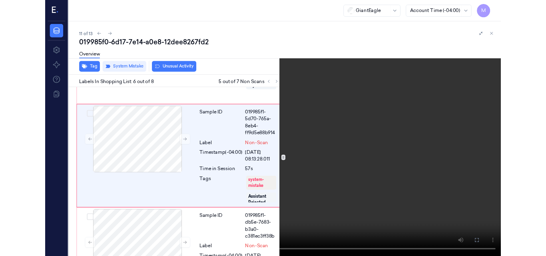
scroll to position [593, 0]
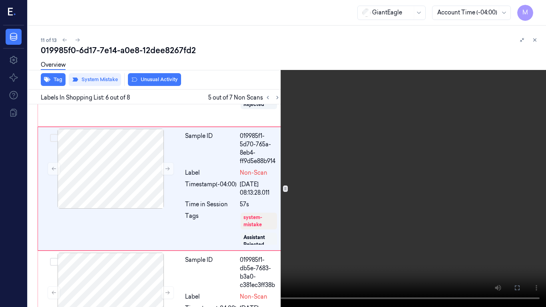
click at [0, 0] on icon at bounding box center [0, 0] width 0 height 0
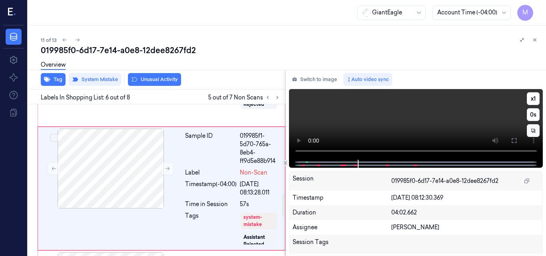
click at [427, 120] on video at bounding box center [416, 124] width 254 height 71
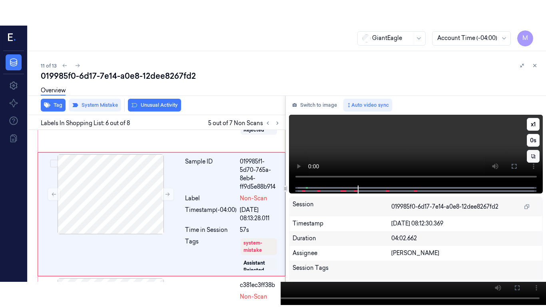
scroll to position [618, 0]
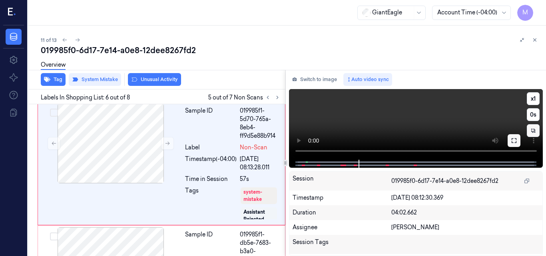
click at [514, 142] on icon at bounding box center [514, 141] width 6 height 6
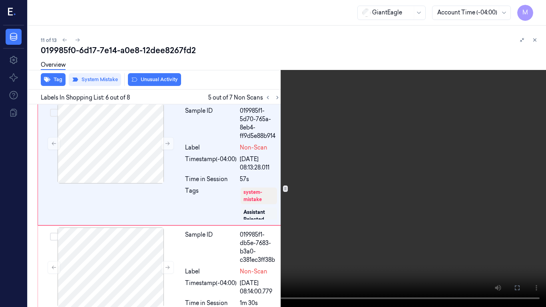
click at [373, 216] on video at bounding box center [273, 153] width 546 height 307
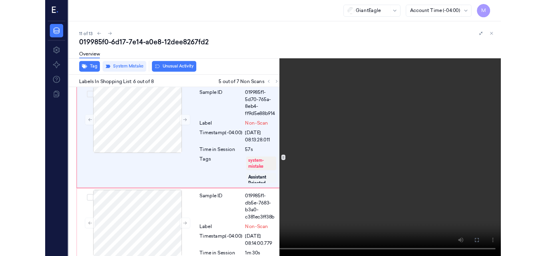
scroll to position [593, 0]
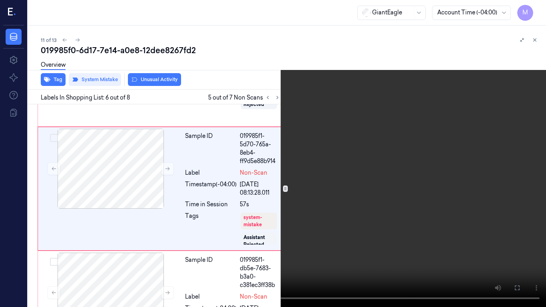
click at [0, 0] on icon at bounding box center [0, 0] width 0 height 0
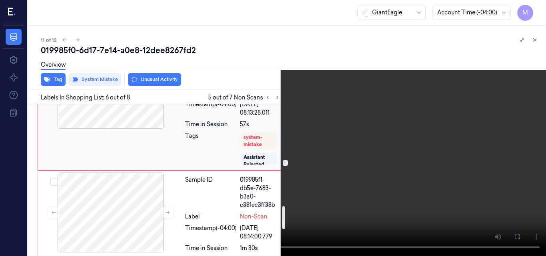
scroll to position [633, 0]
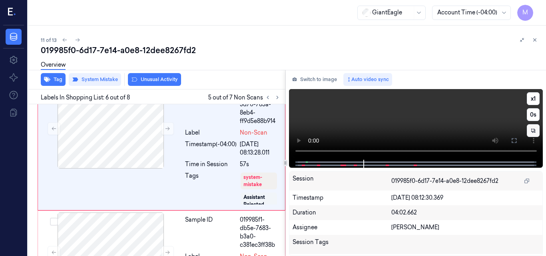
click at [443, 119] on video at bounding box center [416, 124] width 254 height 71
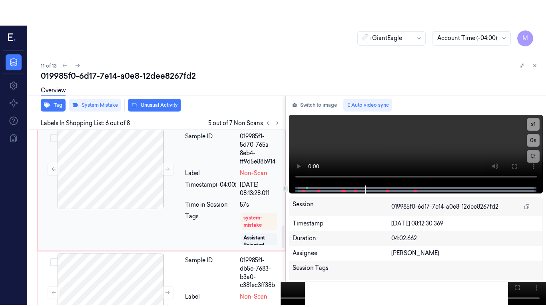
scroll to position [698, 0]
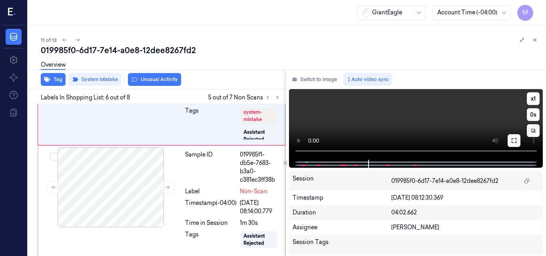
click at [510, 140] on button at bounding box center [514, 140] width 13 height 13
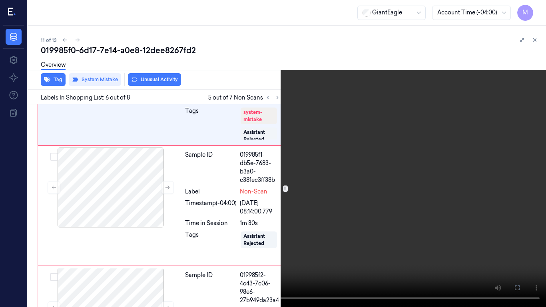
click at [336, 169] on video at bounding box center [273, 153] width 546 height 307
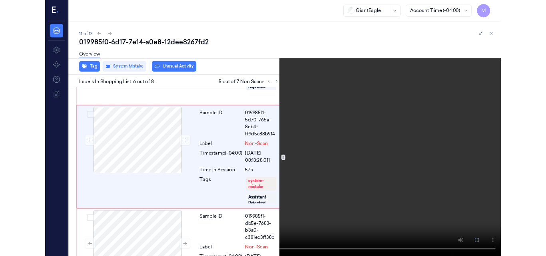
scroll to position [593, 0]
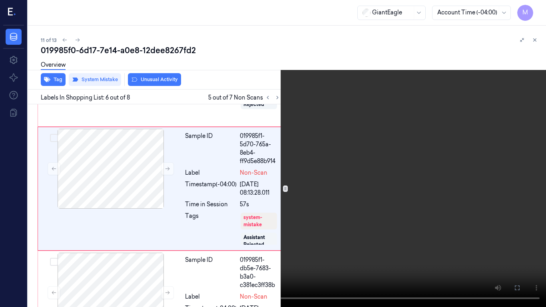
click at [0, 0] on icon at bounding box center [0, 0] width 0 height 0
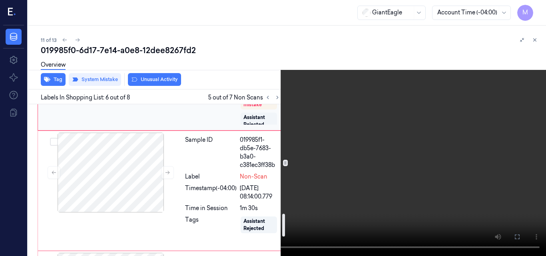
scroll to position [753, 0]
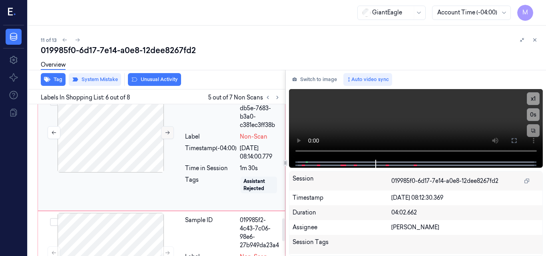
click at [162, 139] on button at bounding box center [167, 132] width 13 height 13
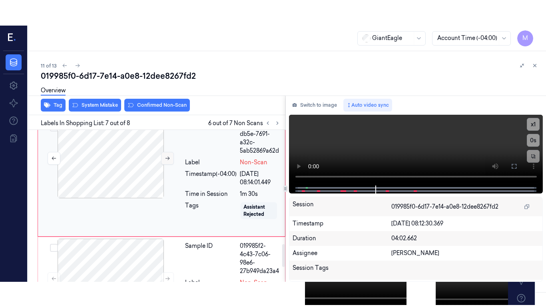
scroll to position [741, 0]
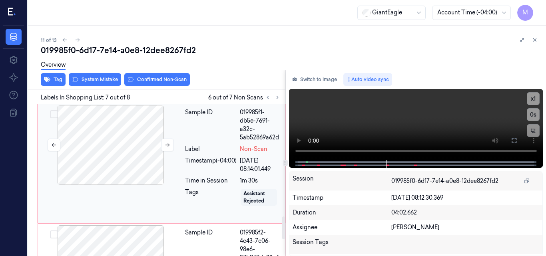
click at [154, 145] on div at bounding box center [111, 145] width 142 height 80
click at [516, 139] on icon at bounding box center [514, 141] width 6 height 6
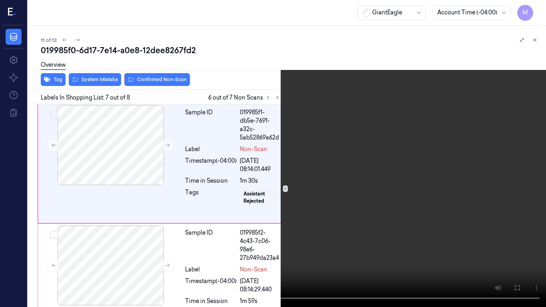
click at [379, 162] on video at bounding box center [273, 153] width 546 height 307
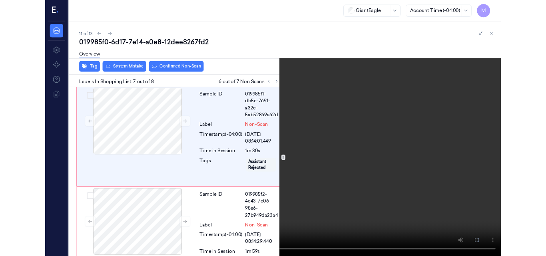
scroll to position [715, 0]
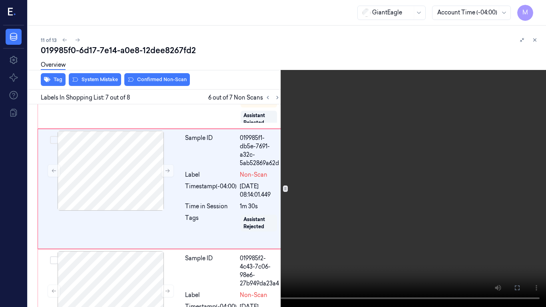
click at [377, 164] on video at bounding box center [273, 153] width 546 height 307
click at [259, 214] on video at bounding box center [273, 153] width 546 height 307
click at [309, 186] on video at bounding box center [273, 153] width 546 height 307
drag, startPoint x: 519, startPoint y: 286, endPoint x: 514, endPoint y: 251, distance: 35.5
click at [0, 0] on icon at bounding box center [0, 0] width 0 height 0
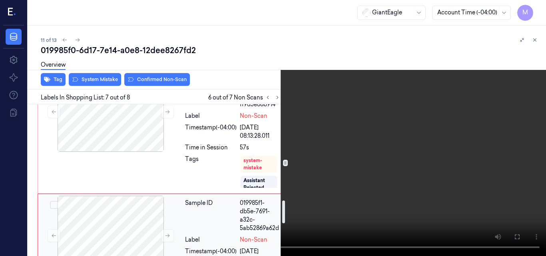
scroll to position [635, 0]
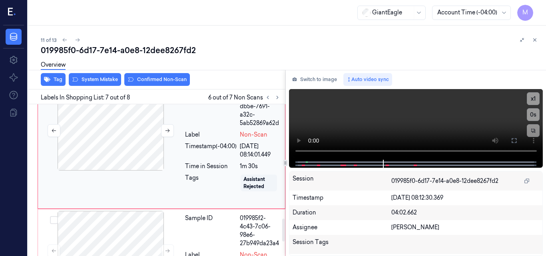
click at [134, 149] on div at bounding box center [111, 131] width 142 height 80
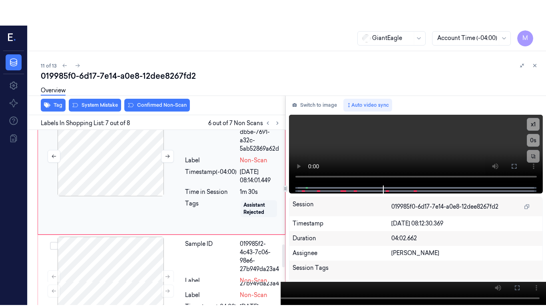
scroll to position [741, 0]
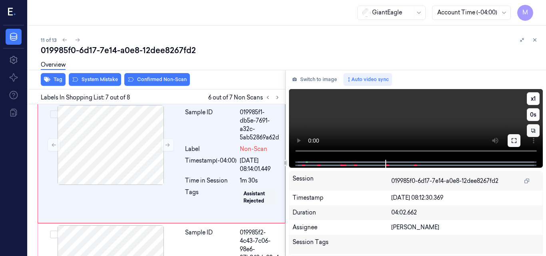
click at [516, 142] on icon at bounding box center [514, 141] width 6 height 6
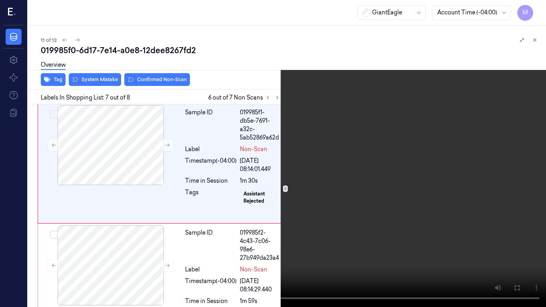
click at [236, 222] on video at bounding box center [273, 153] width 546 height 307
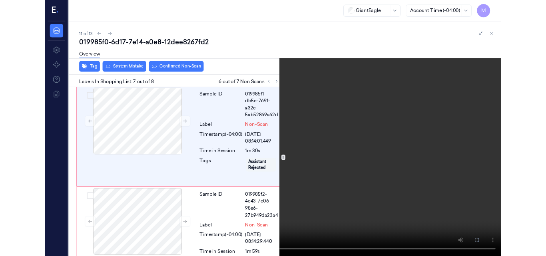
scroll to position [715, 0]
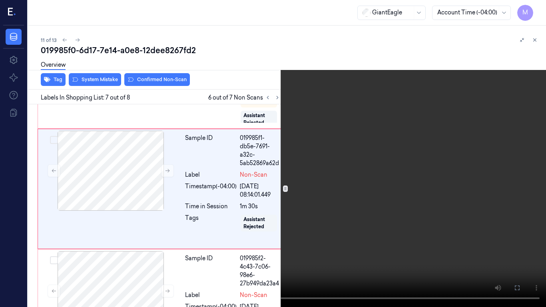
click at [222, 197] on video at bounding box center [273, 153] width 546 height 307
click at [0, 0] on icon at bounding box center [0, 0] width 0 height 0
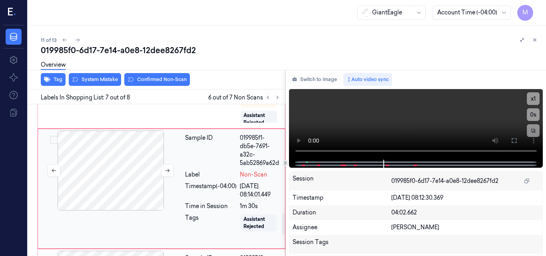
click at [127, 172] on div at bounding box center [111, 171] width 142 height 80
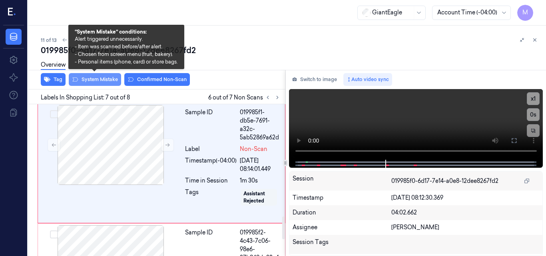
click at [102, 78] on button "System Mistake" at bounding box center [95, 79] width 52 height 13
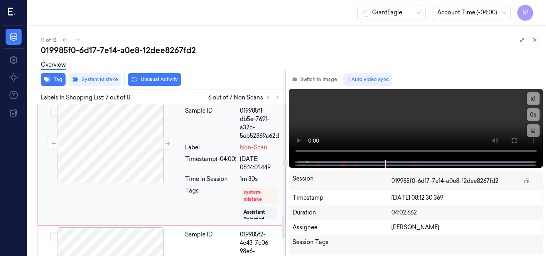
scroll to position [822, 0]
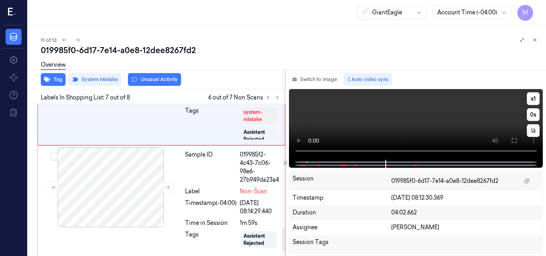
click at [469, 116] on video at bounding box center [416, 124] width 254 height 71
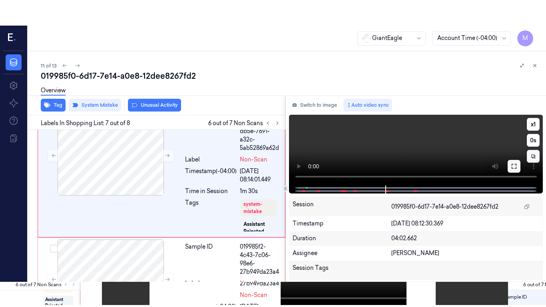
scroll to position [742, 0]
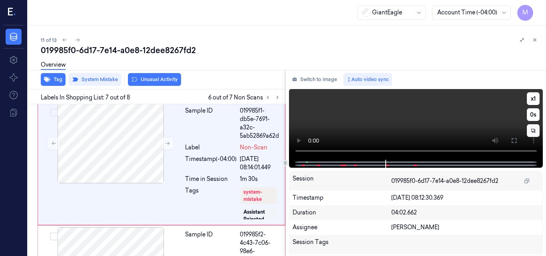
drag, startPoint x: 517, startPoint y: 140, endPoint x: 518, endPoint y: 175, distance: 34.8
click at [518, 140] on button at bounding box center [514, 140] width 13 height 13
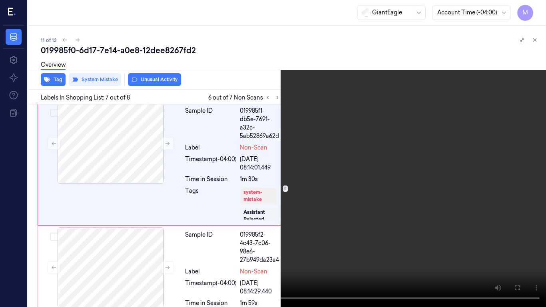
click at [442, 157] on video at bounding box center [273, 153] width 546 height 307
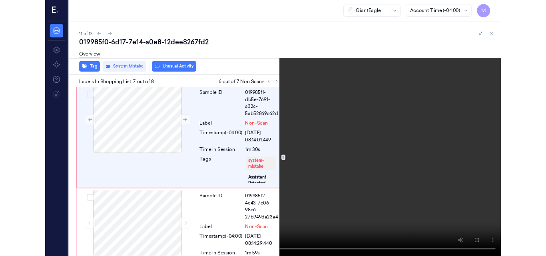
scroll to position [717, 0]
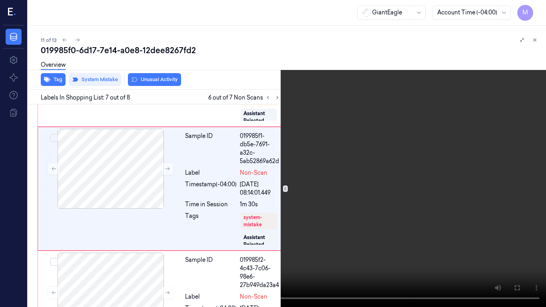
click at [0, 0] on button at bounding box center [0, 0] width 0 height 0
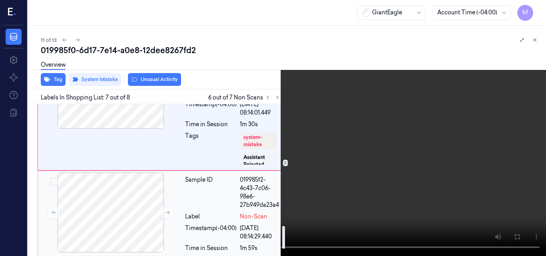
scroll to position [837, 0]
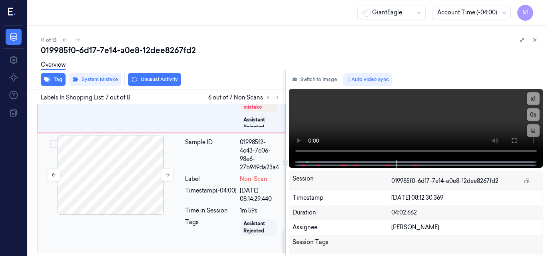
click at [122, 174] on div at bounding box center [111, 175] width 142 height 80
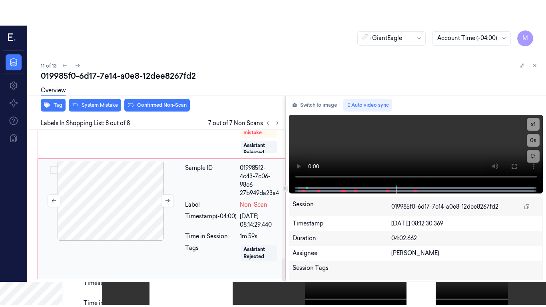
scroll to position [851, 0]
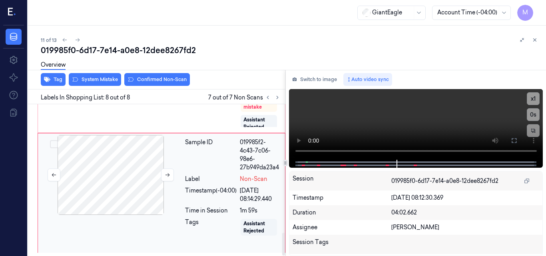
click at [132, 173] on div at bounding box center [111, 175] width 142 height 80
click at [131, 160] on div at bounding box center [111, 175] width 142 height 80
click at [472, 114] on video at bounding box center [416, 124] width 254 height 71
click at [515, 139] on icon at bounding box center [514, 140] width 5 height 5
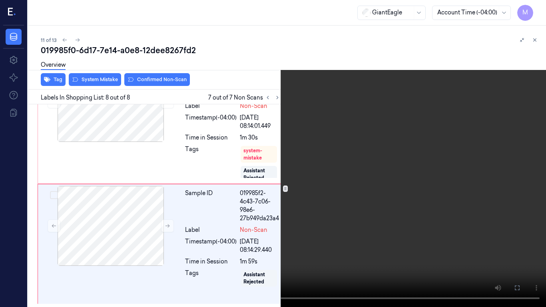
click at [334, 207] on video at bounding box center [273, 153] width 546 height 307
click at [299, 94] on video at bounding box center [273, 153] width 546 height 307
click at [245, 187] on video at bounding box center [273, 153] width 546 height 307
click at [0, 0] on icon at bounding box center [0, 0] width 0 height 0
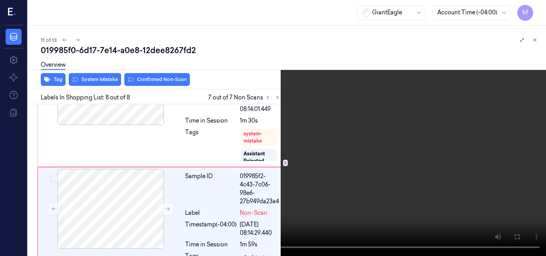
scroll to position [851, 0]
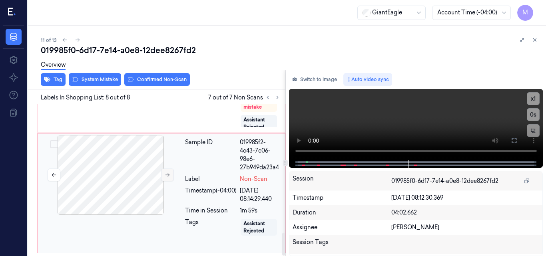
click at [161, 175] on button at bounding box center [167, 175] width 13 height 13
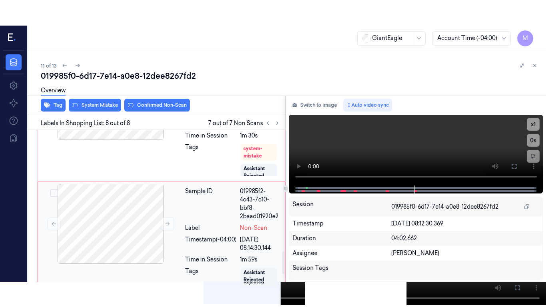
scroll to position [771, 0]
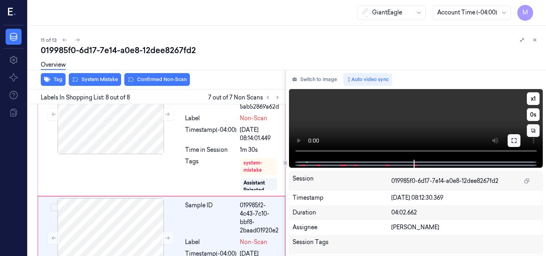
click at [514, 142] on icon at bounding box center [514, 141] width 6 height 6
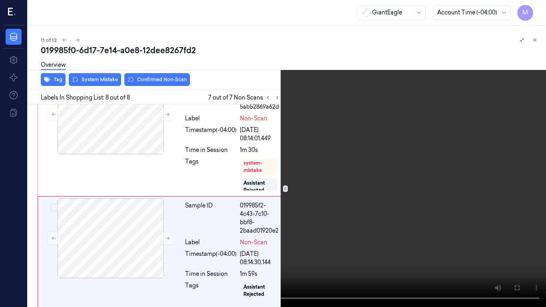
click at [323, 189] on video at bounding box center [273, 153] width 546 height 307
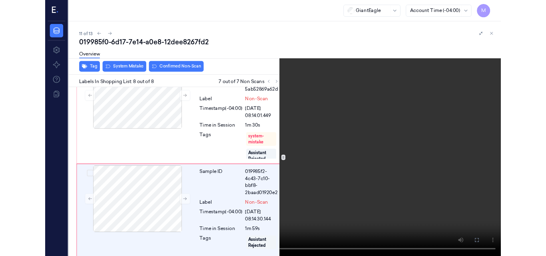
scroll to position [801, 0]
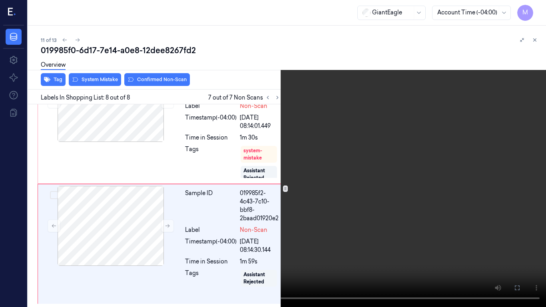
click at [367, 207] on video at bounding box center [273, 153] width 546 height 307
click at [343, 182] on video at bounding box center [273, 153] width 546 height 307
click at [535, 8] on button "x 1" at bounding box center [536, 9] width 13 height 13
click at [536, 6] on button "x 2" at bounding box center [536, 9] width 13 height 13
click at [264, 238] on video at bounding box center [273, 153] width 546 height 307
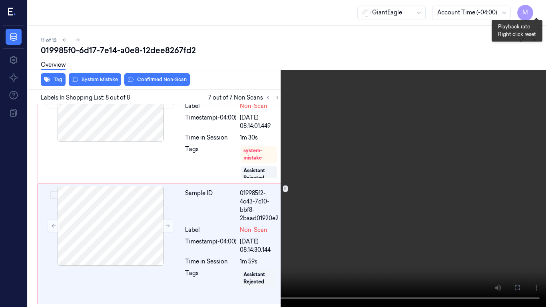
click at [540, 6] on button "x 4" at bounding box center [536, 9] width 13 height 13
click at [368, 142] on video at bounding box center [273, 153] width 546 height 307
click at [280, 217] on video at bounding box center [273, 153] width 546 height 307
click at [311, 207] on video at bounding box center [273, 153] width 546 height 307
click at [324, 187] on video at bounding box center [273, 153] width 546 height 307
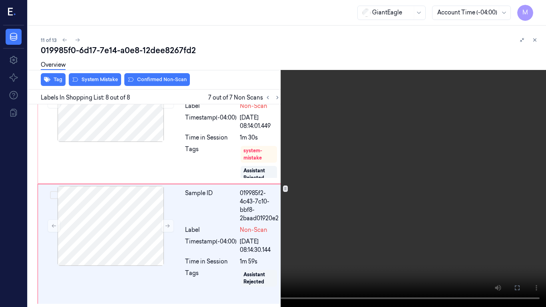
drag, startPoint x: 521, startPoint y: 287, endPoint x: 411, endPoint y: 252, distance: 115.5
click at [0, 0] on icon at bounding box center [0, 0] width 0 height 0
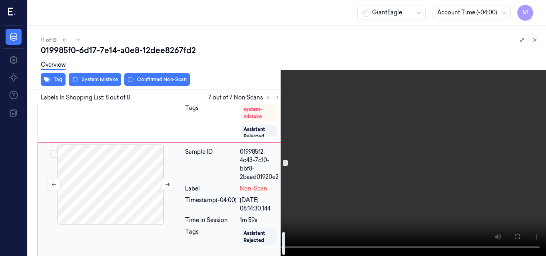
scroll to position [851, 0]
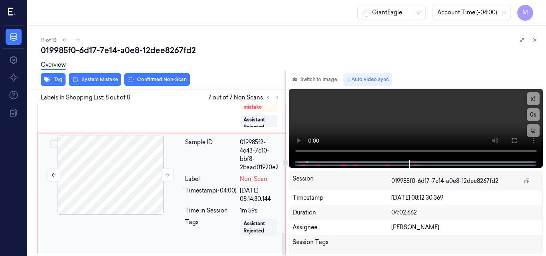
click at [117, 158] on div at bounding box center [111, 175] width 142 height 80
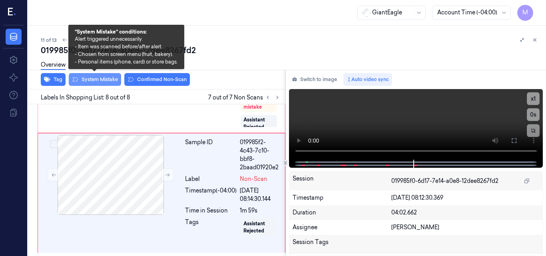
click at [98, 78] on button "System Mistake" at bounding box center [95, 79] width 52 height 13
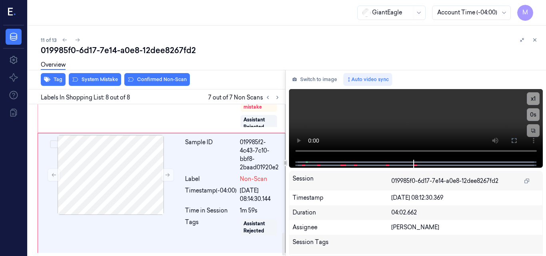
scroll to position [855, 0]
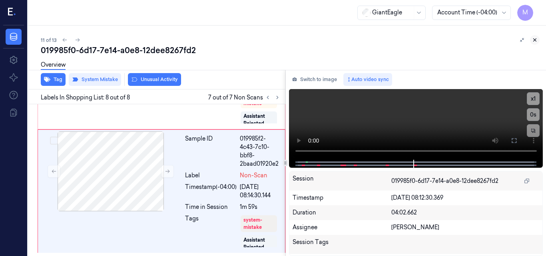
click at [536, 38] on icon at bounding box center [535, 40] width 6 height 6
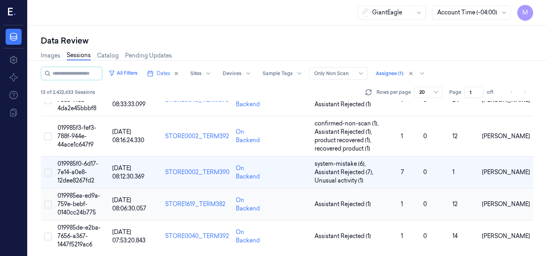
scroll to position [293, 0]
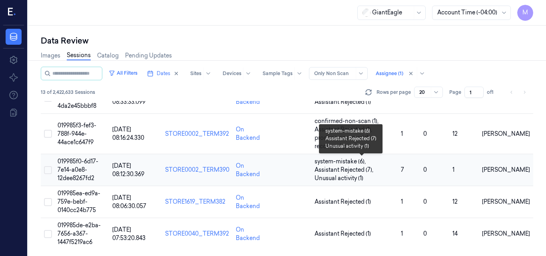
click at [351, 170] on span "Assistant Rejected (7) ," at bounding box center [345, 170] width 60 height 8
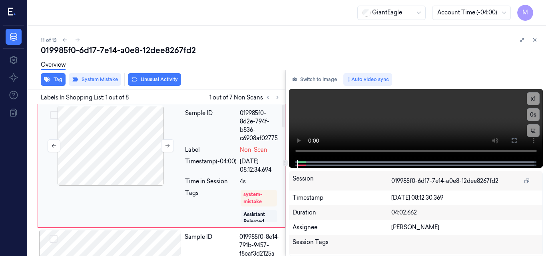
click at [110, 135] on div at bounding box center [111, 146] width 142 height 80
click at [278, 97] on icon at bounding box center [278, 97] width 2 height 3
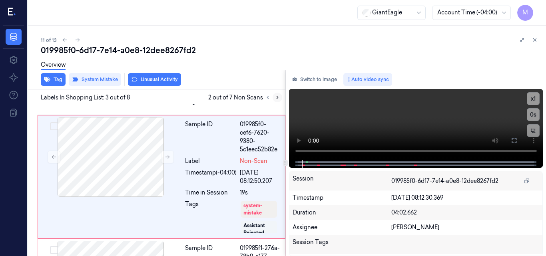
scroll to position [258, 0]
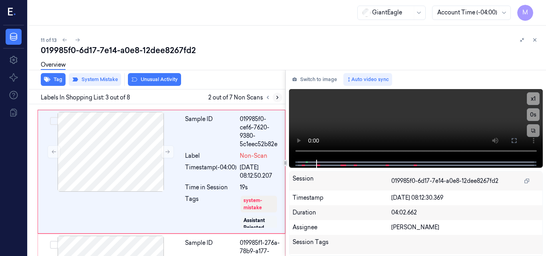
click at [278, 97] on icon at bounding box center [278, 97] width 2 height 3
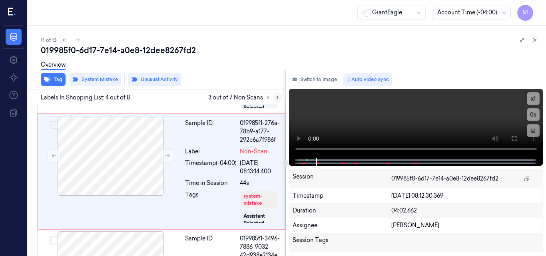
click at [278, 97] on icon at bounding box center [278, 97] width 2 height 3
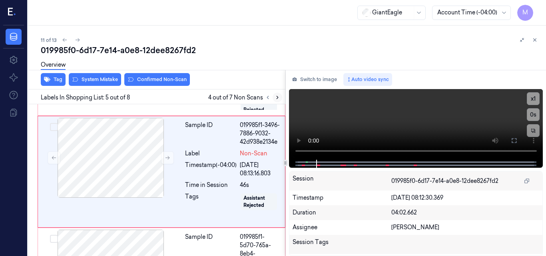
scroll to position [496, 0]
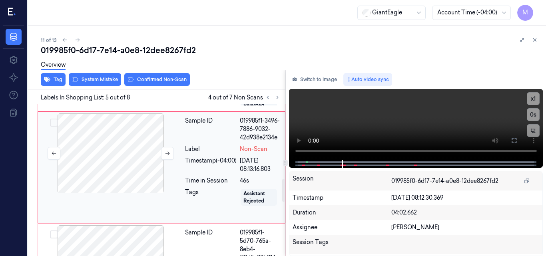
click at [120, 157] on div at bounding box center [111, 154] width 142 height 80
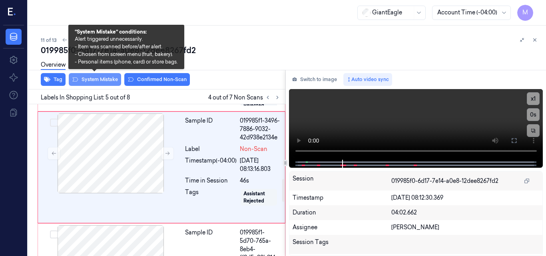
click at [106, 78] on button "System Mistake" at bounding box center [95, 79] width 52 height 13
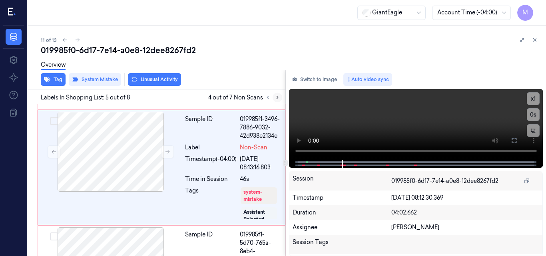
click at [279, 97] on icon at bounding box center [278, 98] width 6 height 6
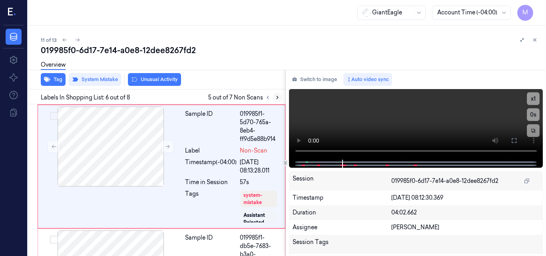
scroll to position [622, 0]
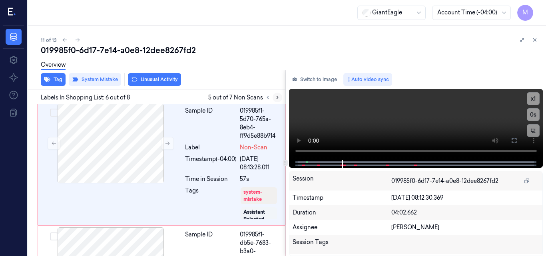
click at [279, 97] on icon at bounding box center [278, 98] width 6 height 6
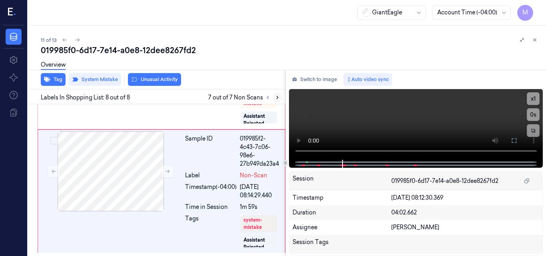
click at [279, 97] on icon at bounding box center [278, 98] width 6 height 6
click at [534, 41] on icon at bounding box center [535, 40] width 3 height 3
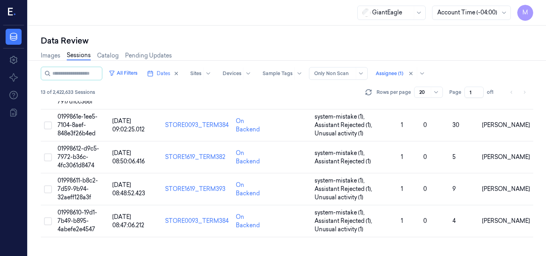
scroll to position [284, 0]
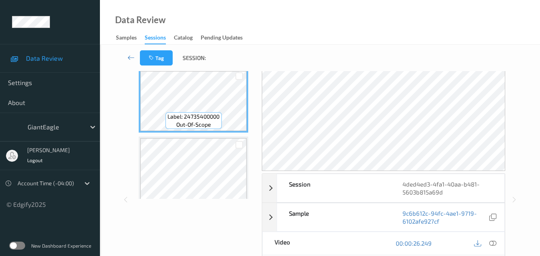
scroll to position [80, 0]
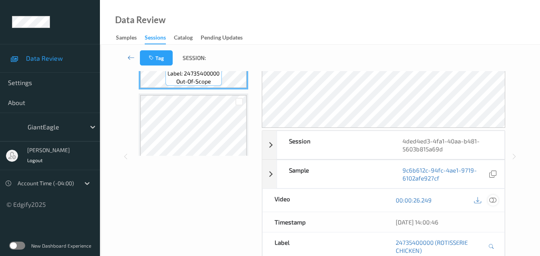
click at [494, 200] on icon at bounding box center [493, 200] width 7 height 7
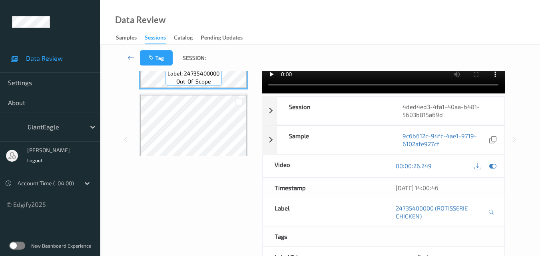
scroll to position [0, 0]
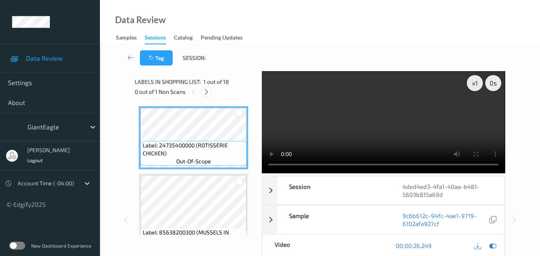
click at [208, 90] on icon at bounding box center [206, 91] width 7 height 7
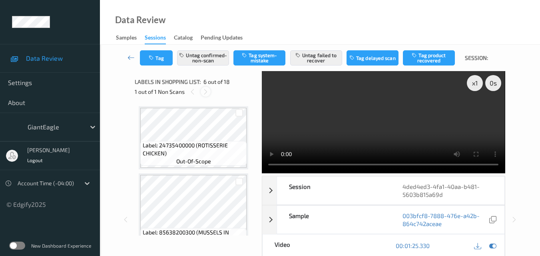
scroll to position [312, 0]
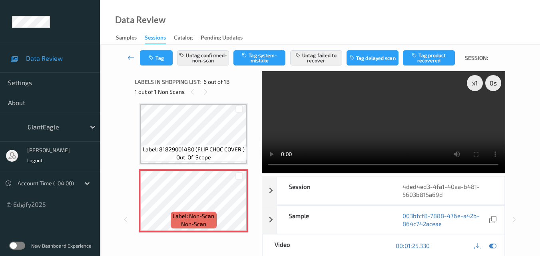
click at [404, 116] on video at bounding box center [383, 122] width 243 height 102
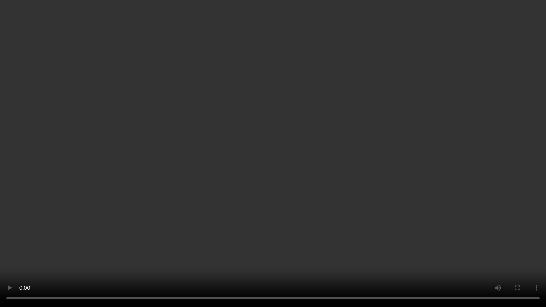
click at [258, 229] on video at bounding box center [273, 153] width 546 height 307
click at [348, 184] on video at bounding box center [273, 153] width 546 height 307
click at [320, 174] on video at bounding box center [273, 153] width 546 height 307
click at [322, 173] on video at bounding box center [273, 153] width 546 height 307
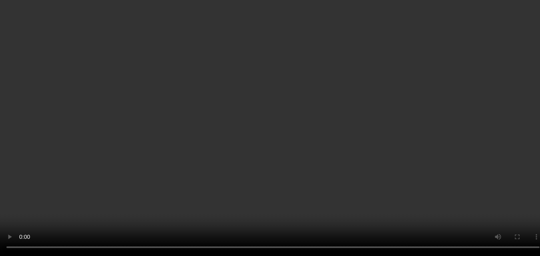
scroll to position [392, 0]
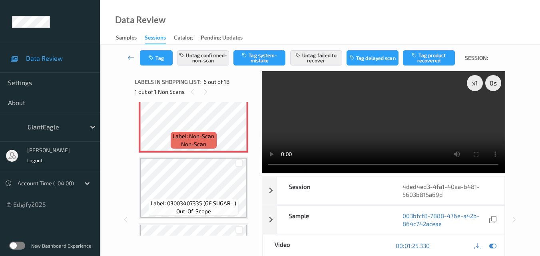
click at [415, 122] on video at bounding box center [383, 122] width 243 height 102
click at [395, 118] on video at bounding box center [383, 122] width 243 height 102
click at [426, 120] on video at bounding box center [383, 122] width 243 height 102
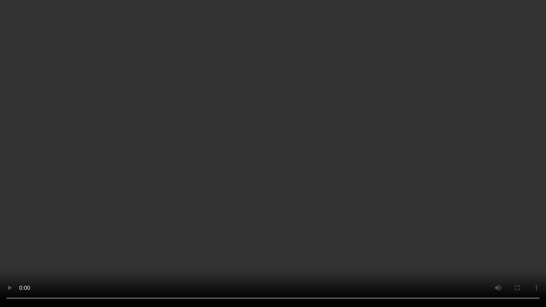
click at [298, 162] on video at bounding box center [273, 153] width 546 height 307
